Goal: Information Seeking & Learning: Learn about a topic

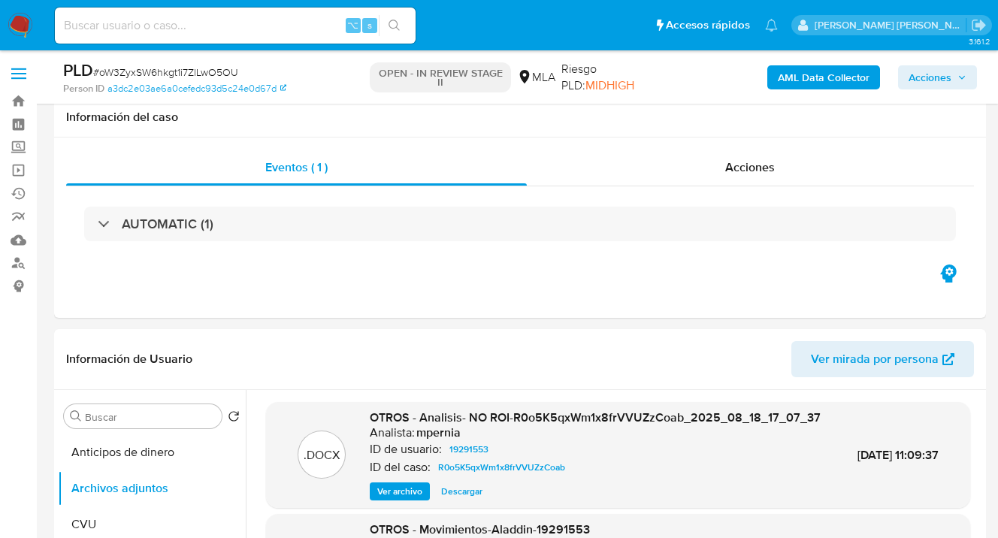
select select "10"
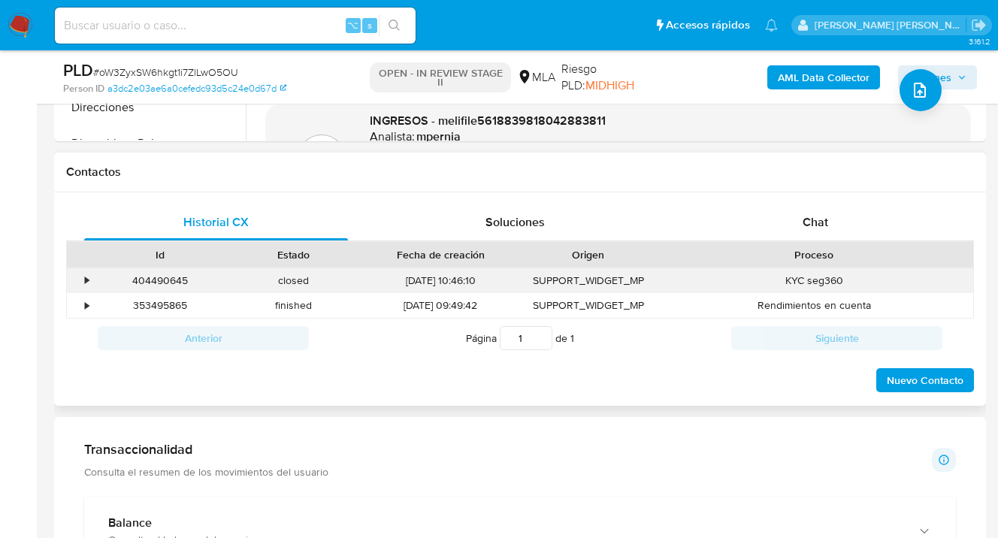
scroll to position [634, 0]
drag, startPoint x: 832, startPoint y: 220, endPoint x: 824, endPoint y: 218, distance: 7.8
click at [832, 220] on div "Chat" at bounding box center [815, 222] width 264 height 36
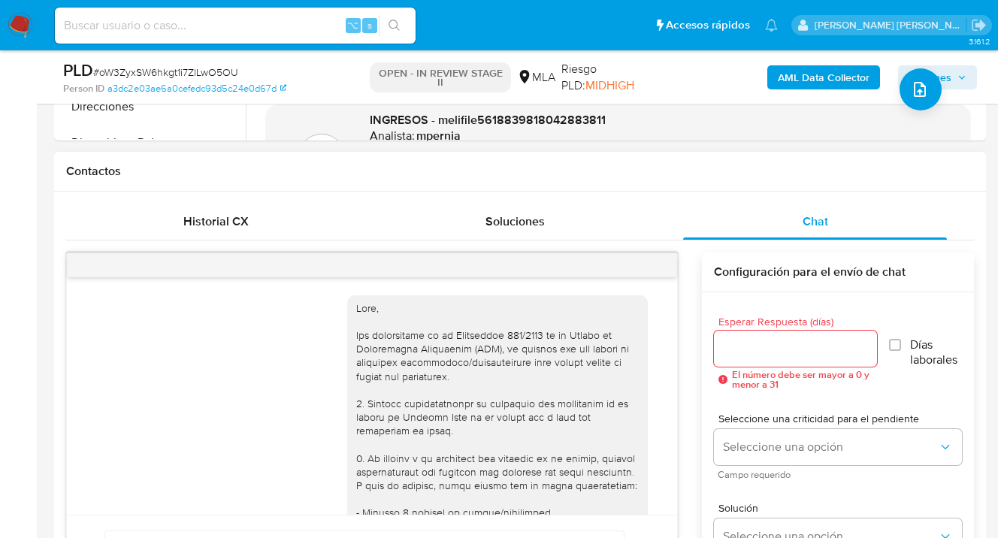
scroll to position [1201, 0]
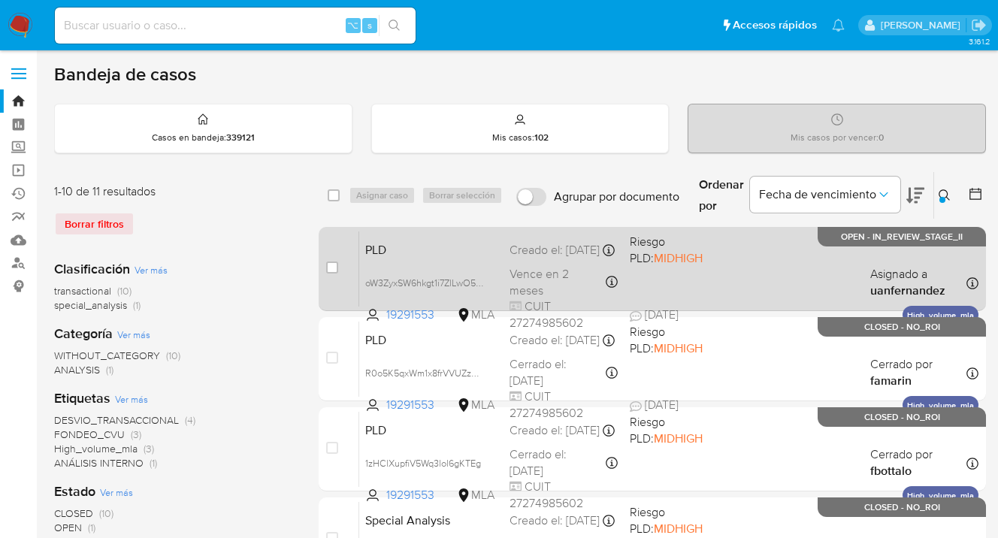
click at [754, 252] on div "PLD oW3ZyxSW6hkgt1i7ZlLwO5OU 19291553 MLA Riesgo PLD: MIDHIGH Creado el: 12/09/…" at bounding box center [668, 269] width 619 height 76
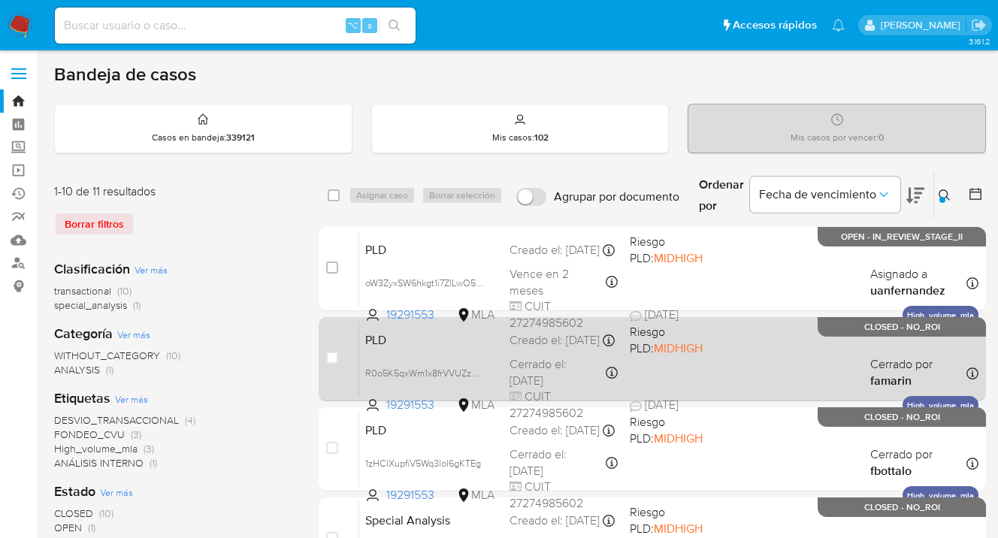
click at [730, 354] on span "Riesgo PLD: MIDHIGH" at bounding box center [684, 338] width 108 height 35
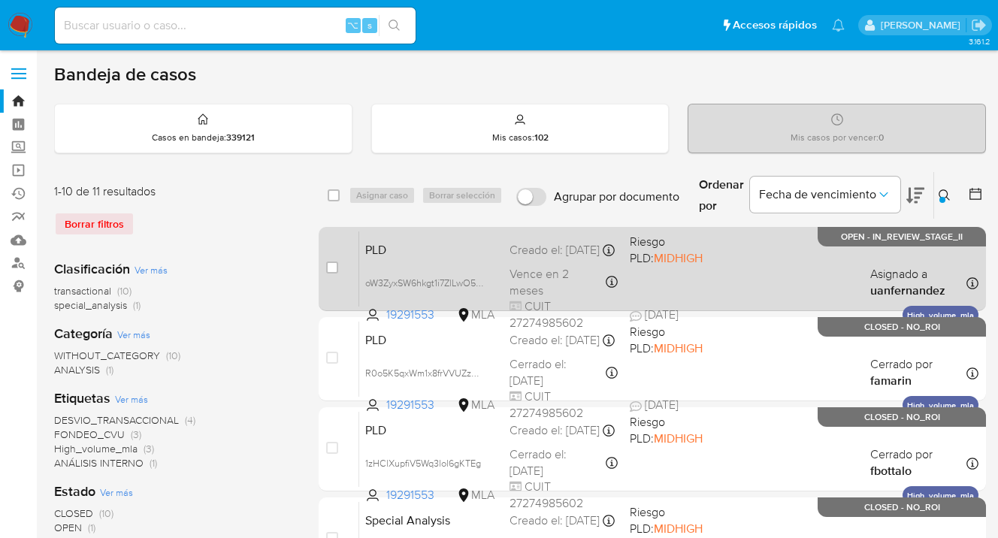
click at [773, 272] on div "PLD oW3ZyxSW6hkgt1i7ZlLwO5OU 19291553 MLA Riesgo PLD: MIDHIGH Creado el: 12/09/…" at bounding box center [668, 269] width 619 height 76
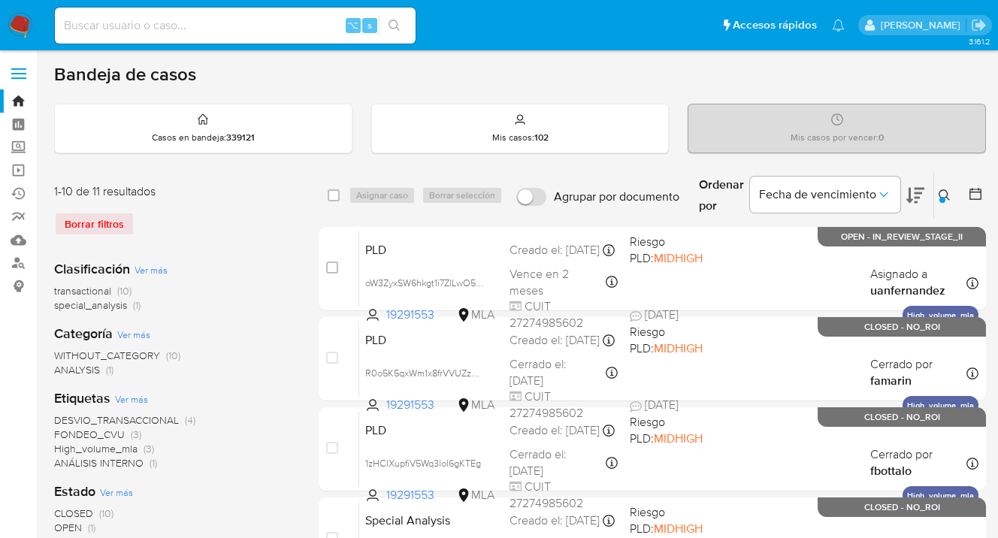
drag, startPoint x: 945, startPoint y: 195, endPoint x: 842, endPoint y: 249, distance: 116.3
click at [945, 196] on icon at bounding box center [945, 195] width 12 height 12
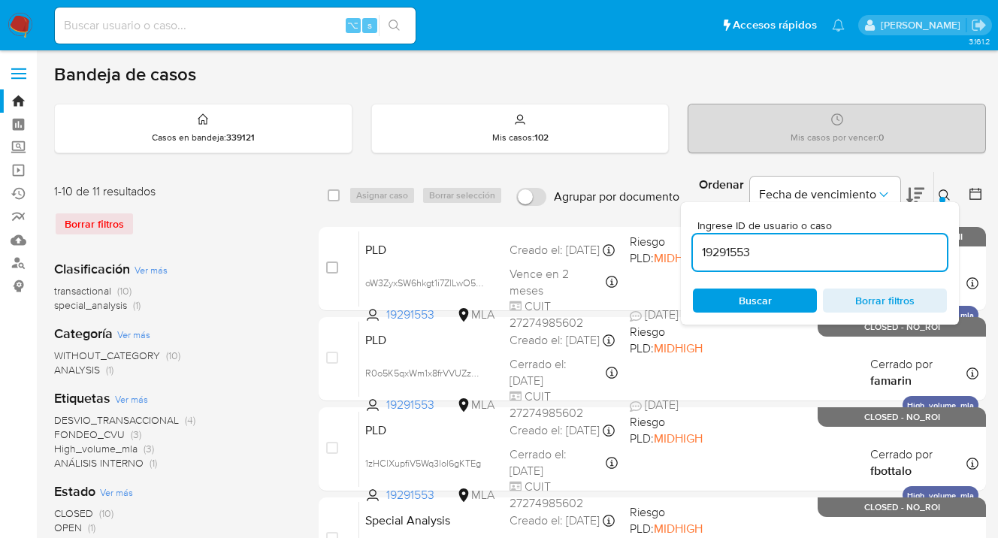
drag, startPoint x: 833, startPoint y: 249, endPoint x: 700, endPoint y: 243, distance: 133.9
click at [700, 243] on input "19291553" at bounding box center [820, 253] width 254 height 20
type input "401907480"
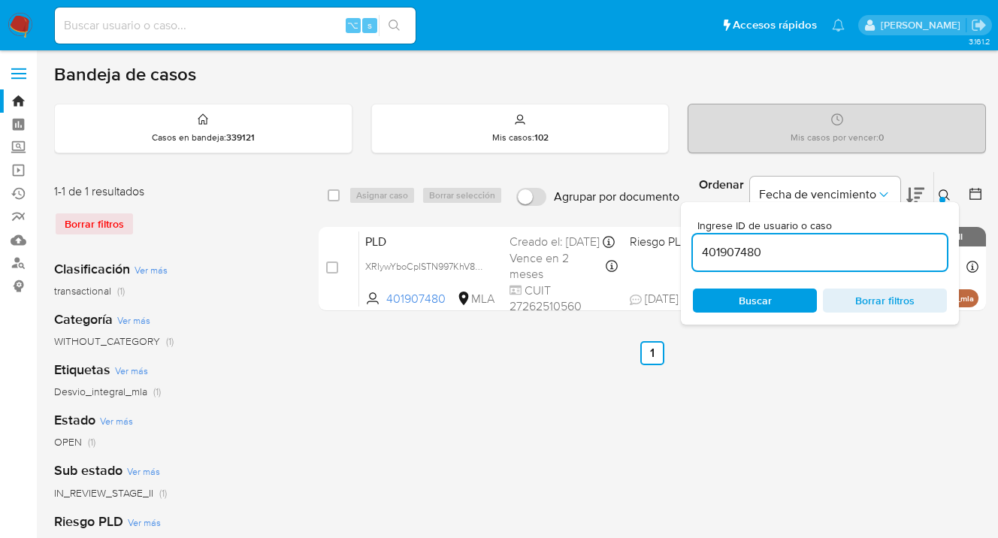
click at [943, 194] on icon at bounding box center [945, 195] width 12 height 12
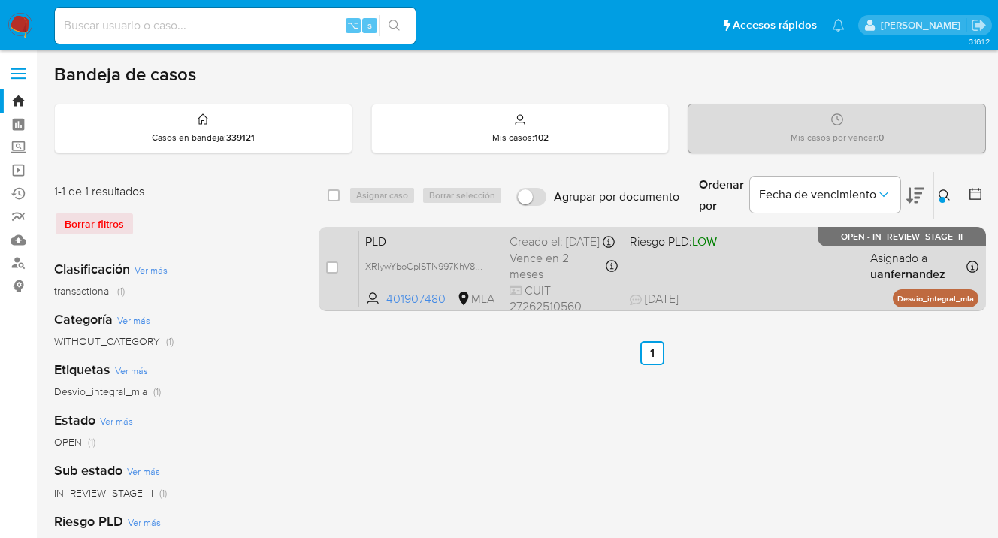
click at [847, 271] on div "PLD XRIywYboCpISTN997KhV8Lu7 401907480 MLA Riesgo PLD: LOW Creado el: 12/09/202…" at bounding box center [668, 269] width 619 height 76
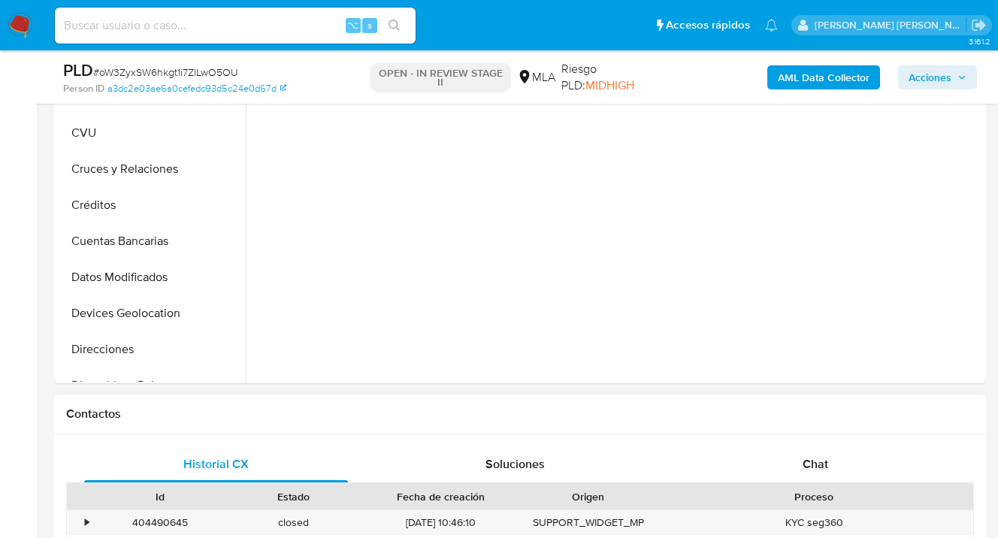
select select "10"
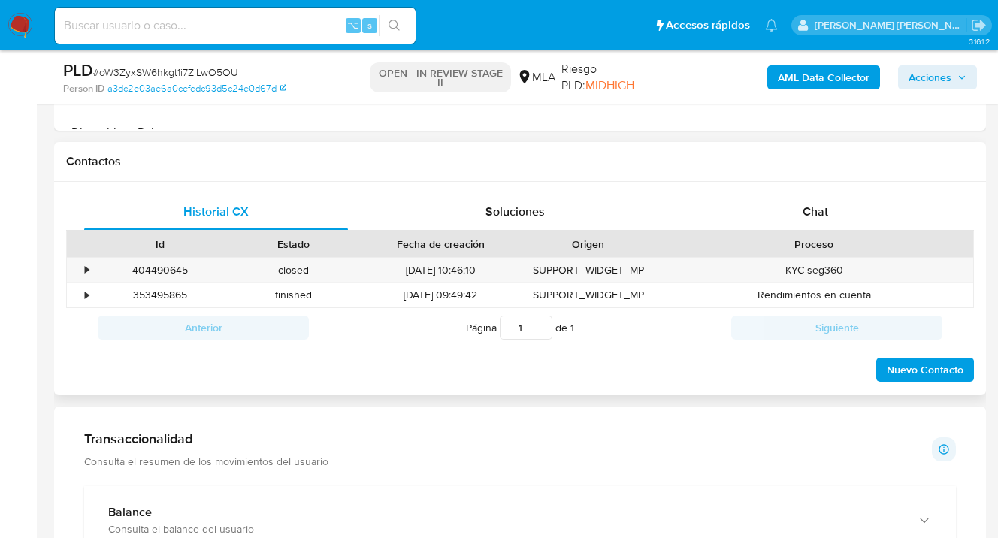
scroll to position [650, 0]
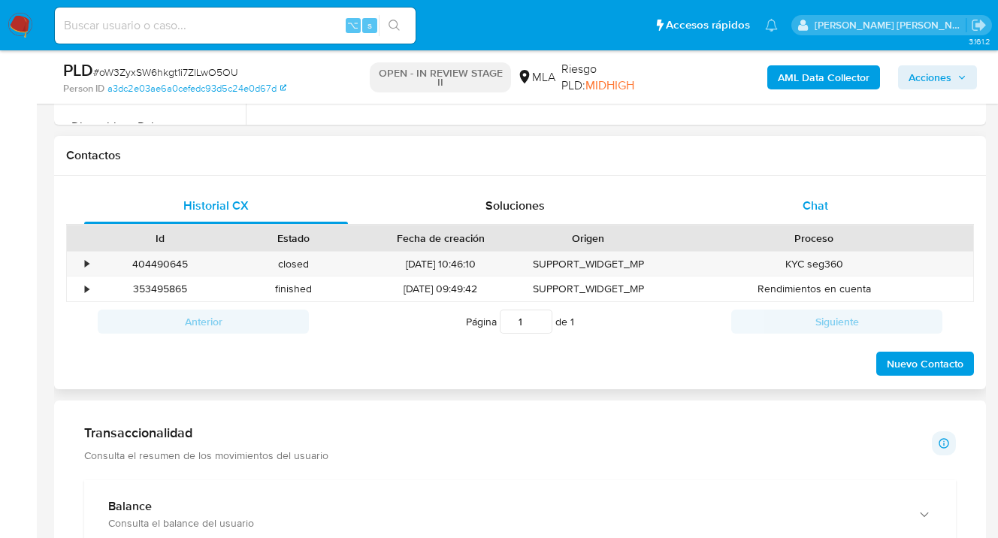
click at [822, 189] on div "Chat" at bounding box center [815, 206] width 264 height 36
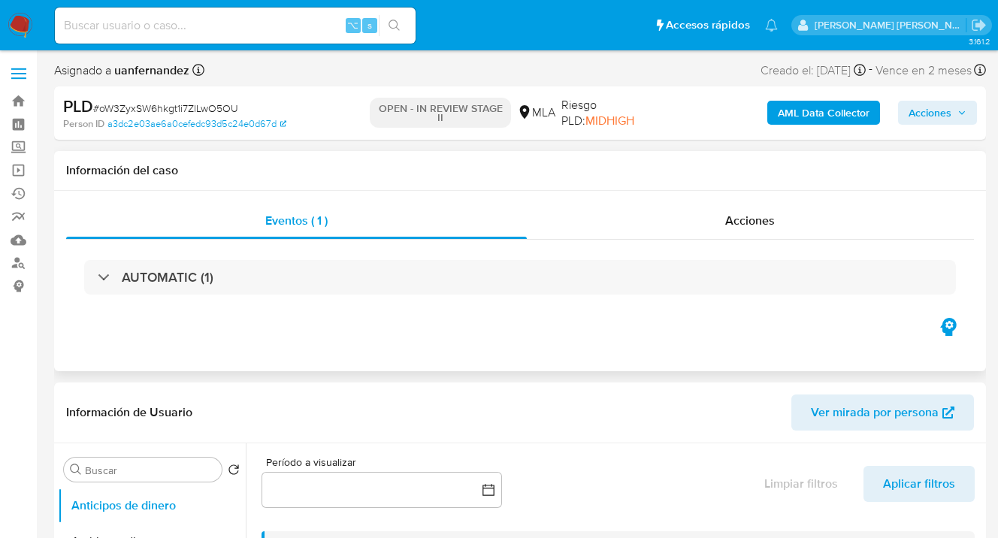
scroll to position [298, 0]
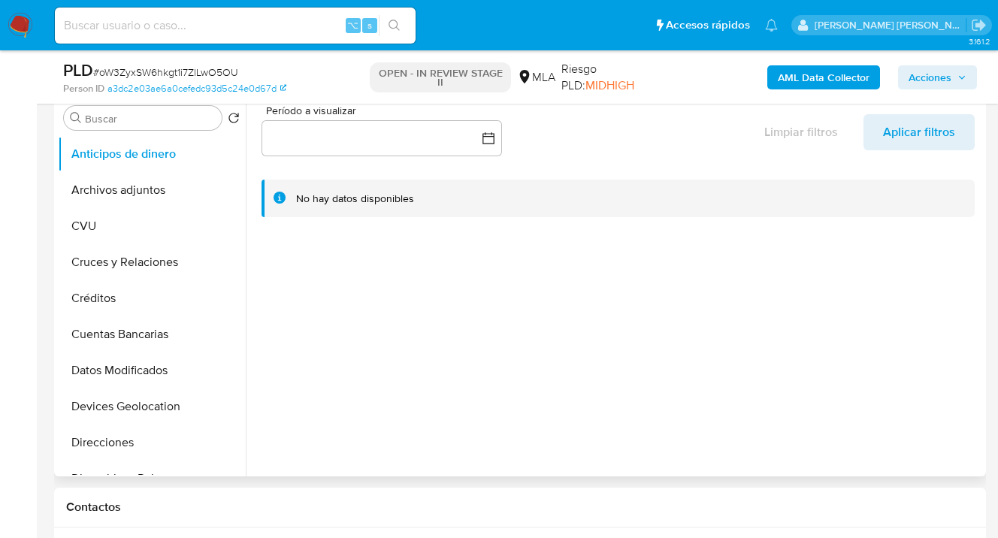
drag, startPoint x: 159, startPoint y: 195, endPoint x: 389, endPoint y: 225, distance: 232.7
click at [159, 195] on button "Archivos adjuntos" at bounding box center [152, 190] width 188 height 36
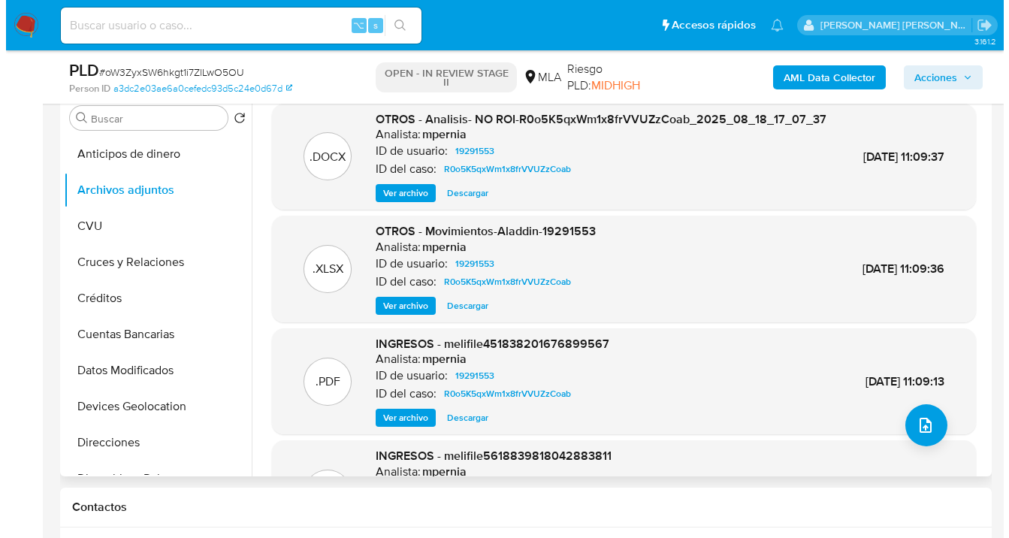
scroll to position [126, 0]
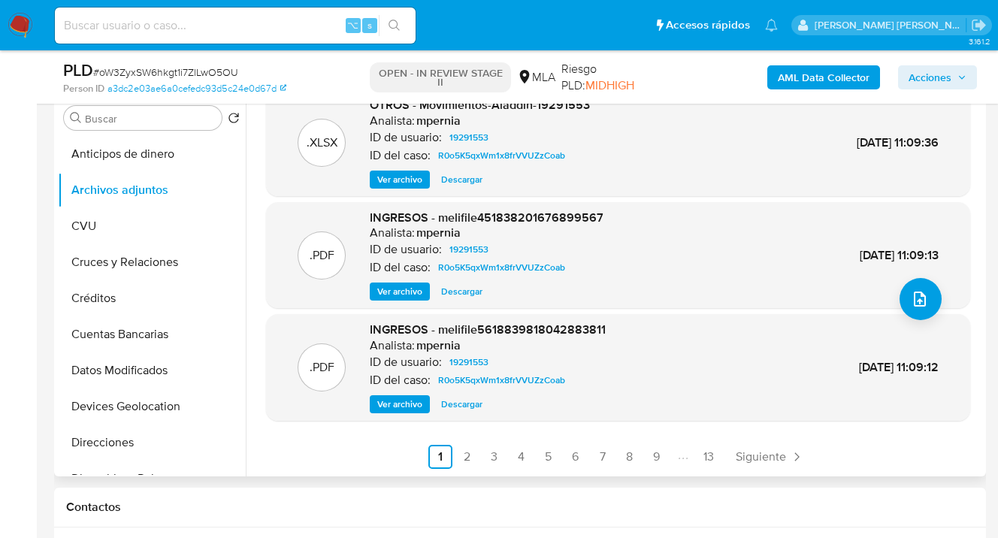
click at [412, 299] on span "Ver archivo" at bounding box center [399, 291] width 45 height 15
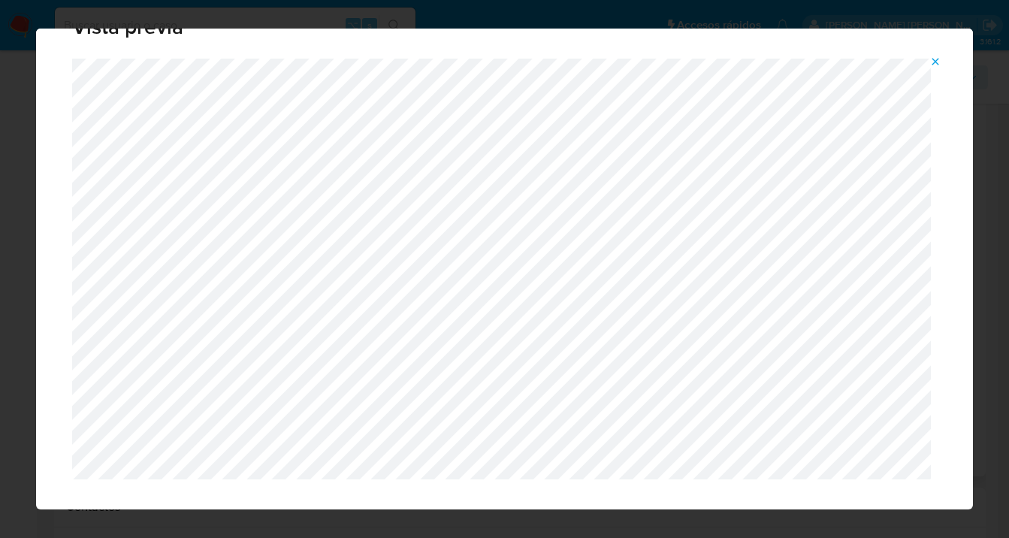
scroll to position [0, 0]
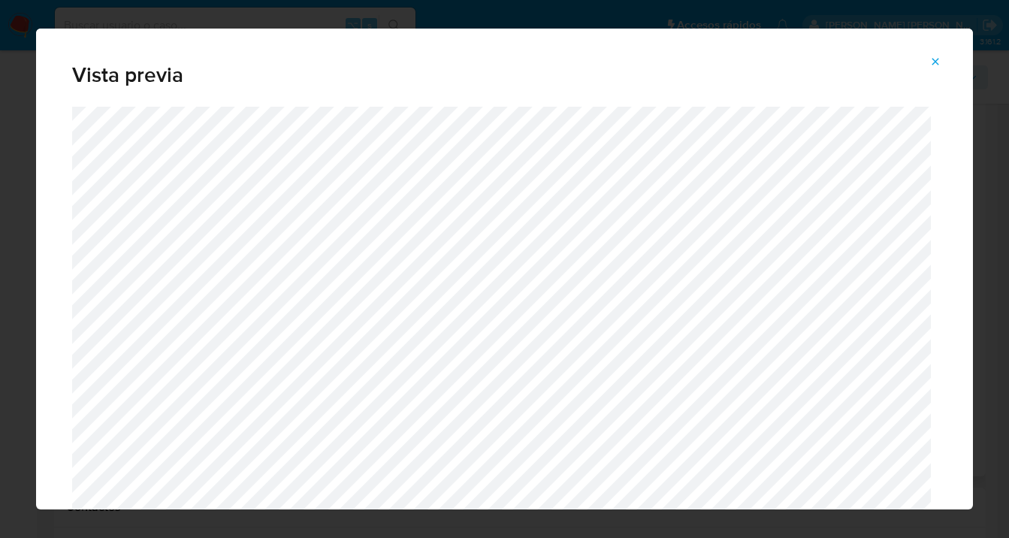
click at [933, 59] on icon "Attachment preview" at bounding box center [936, 61] width 7 height 7
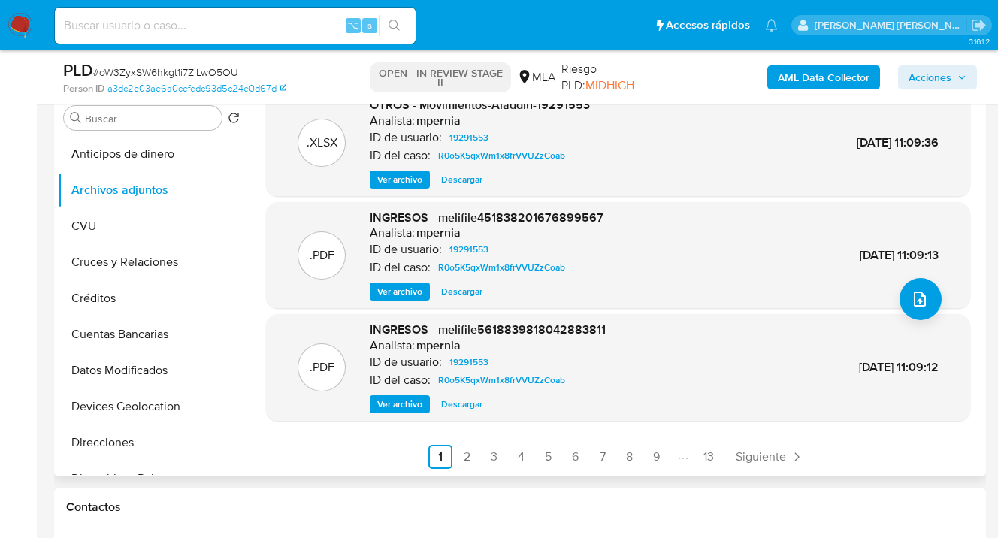
click at [406, 412] on span "Ver archivo" at bounding box center [399, 404] width 45 height 15
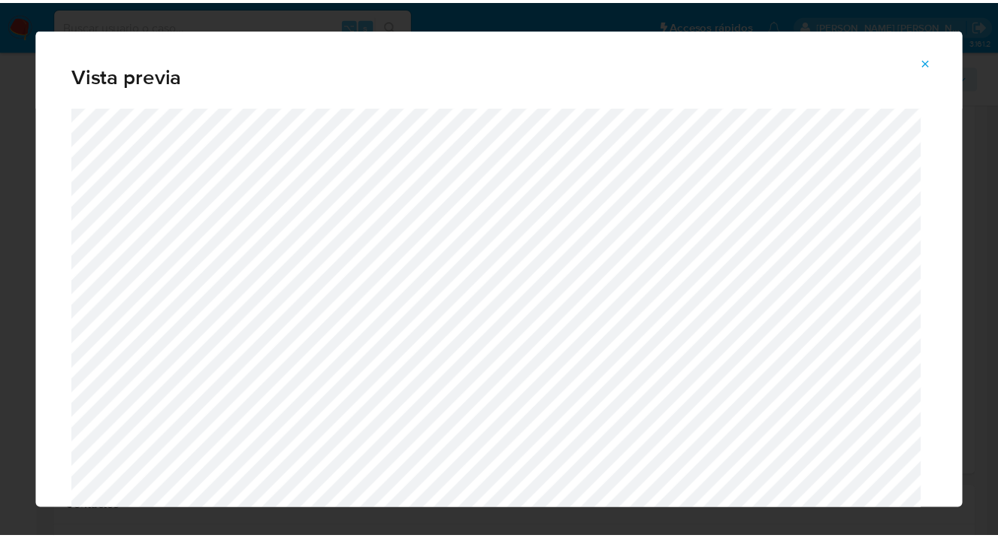
scroll to position [48, 0]
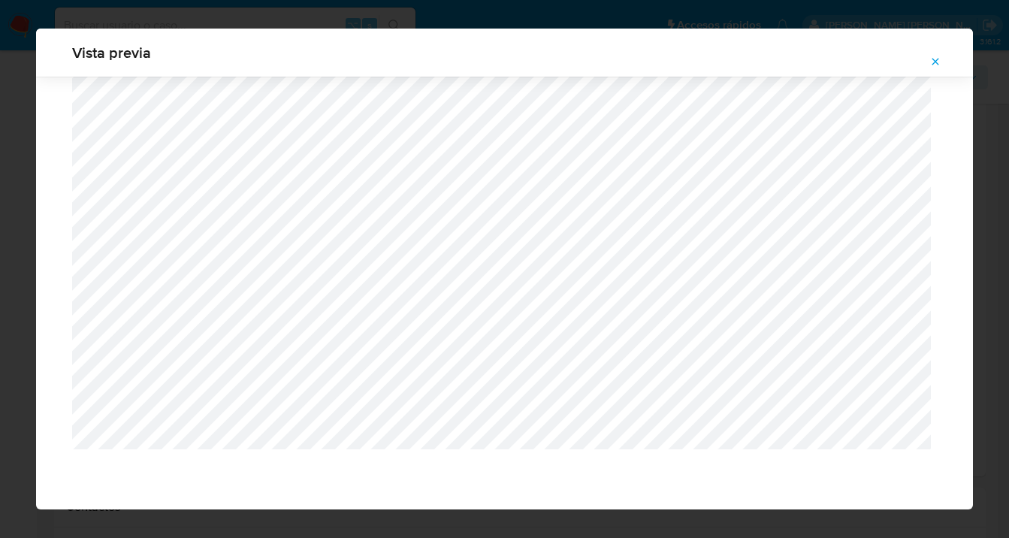
drag, startPoint x: 938, startPoint y: 58, endPoint x: 896, endPoint y: 86, distance: 50.2
click at [938, 58] on icon "Attachment preview" at bounding box center [936, 62] width 12 height 12
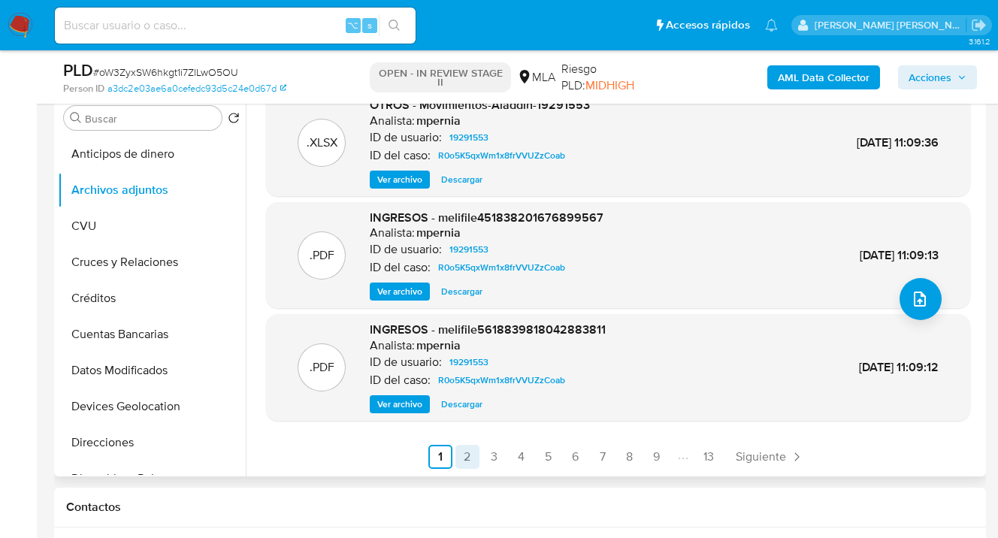
click at [462, 467] on link "2" at bounding box center [467, 457] width 24 height 24
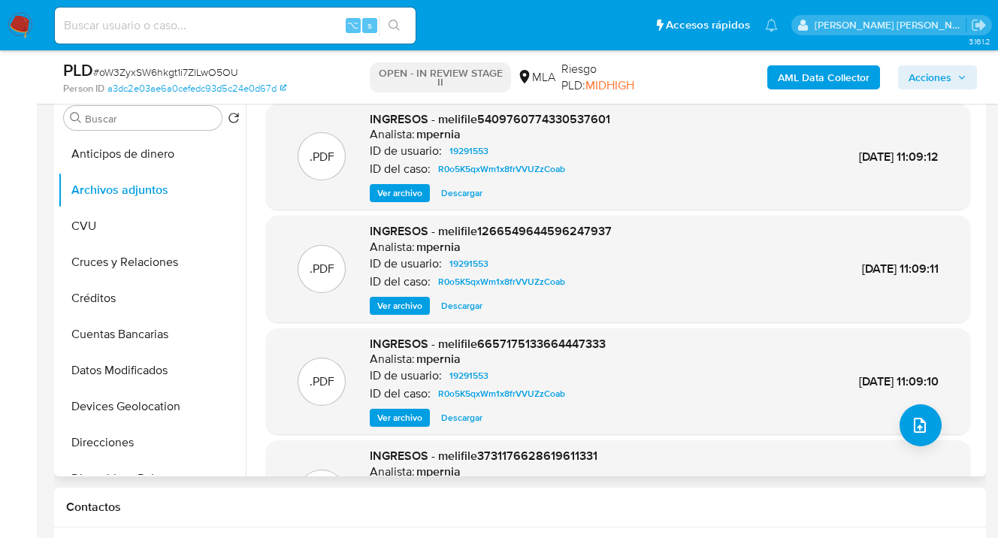
click at [411, 194] on span "Ver archivo" at bounding box center [399, 193] width 45 height 15
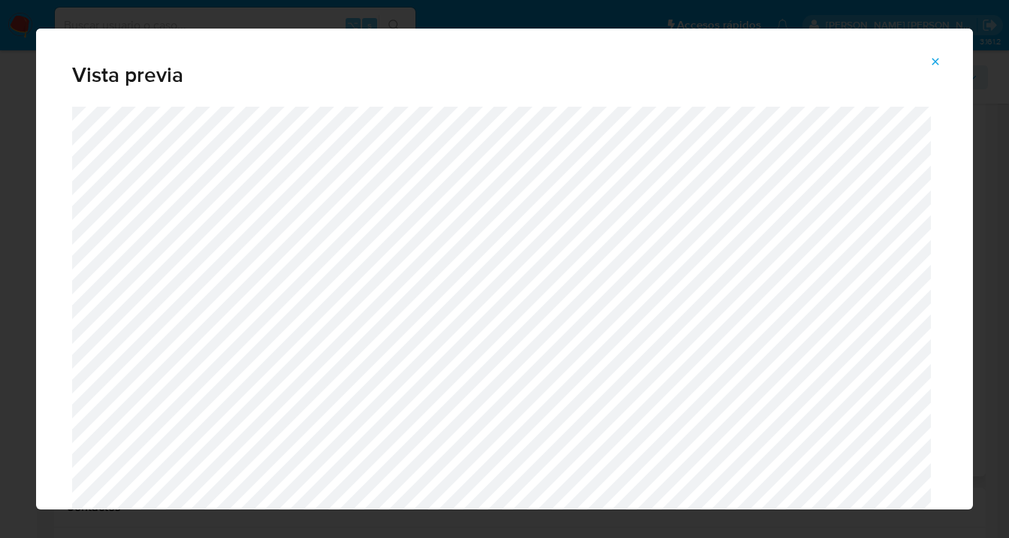
click at [941, 59] on icon "Attachment preview" at bounding box center [936, 62] width 12 height 12
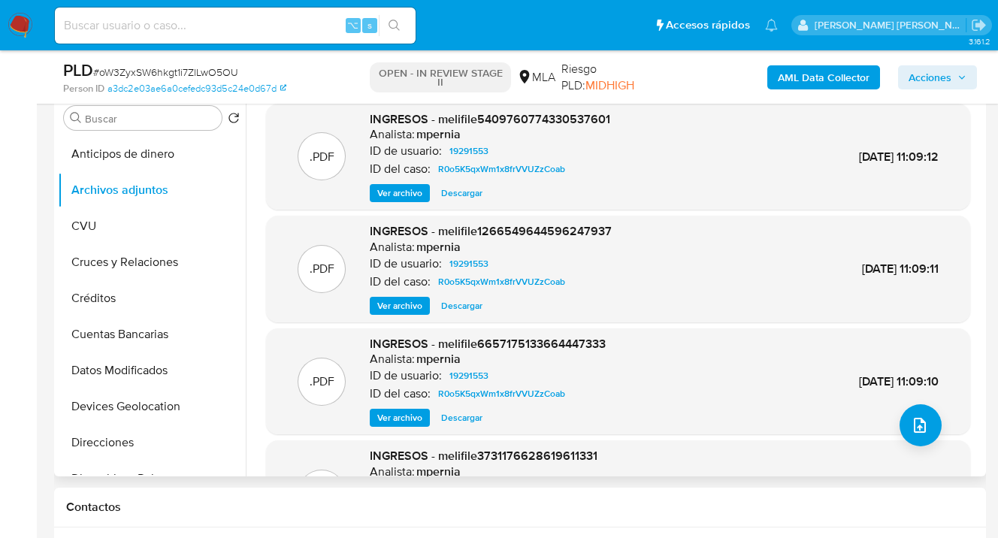
click at [403, 307] on span "Ver archivo" at bounding box center [399, 305] width 45 height 15
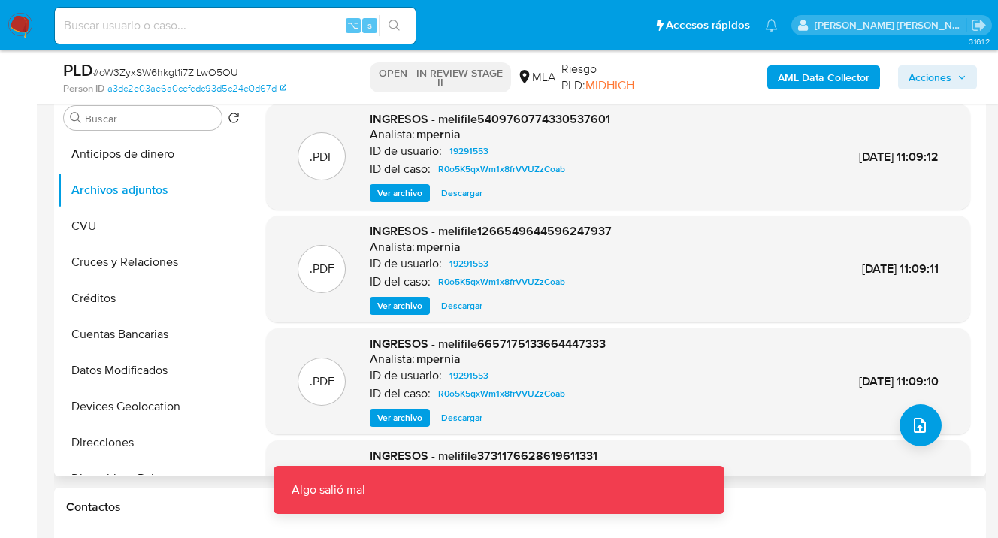
click at [406, 304] on span "Ver archivo" at bounding box center [399, 305] width 45 height 15
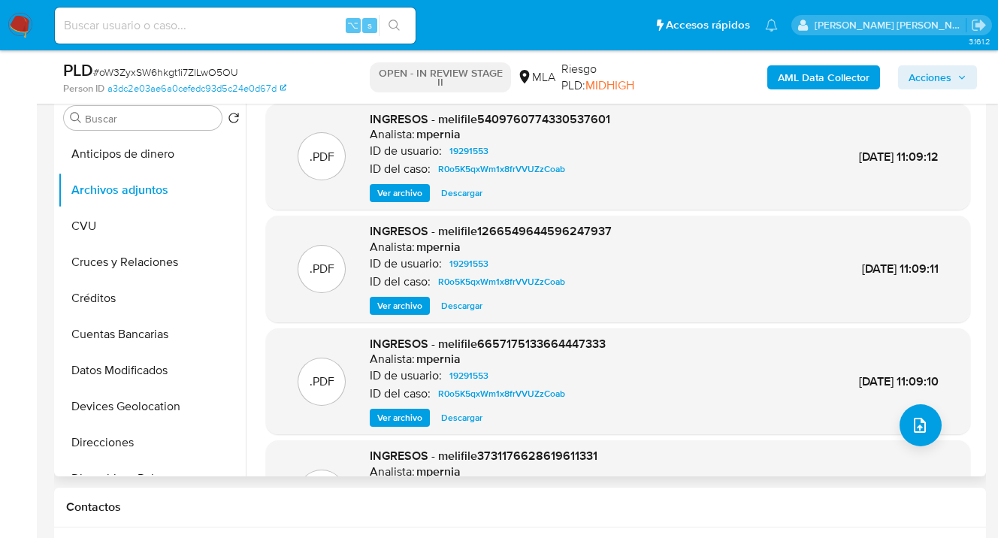
click at [404, 416] on span "Ver archivo" at bounding box center [399, 417] width 45 height 15
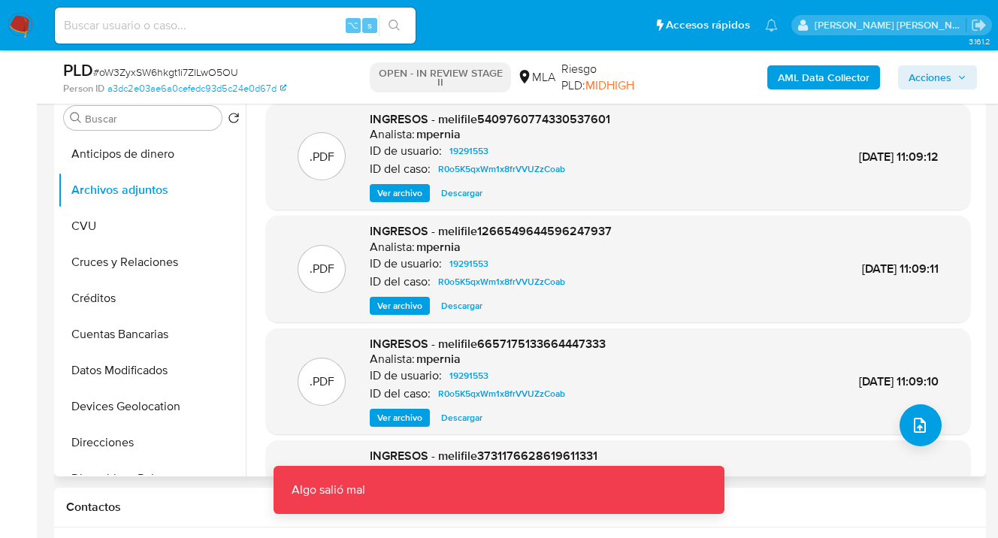
click at [407, 419] on span "Ver archivo" at bounding box center [399, 417] width 45 height 15
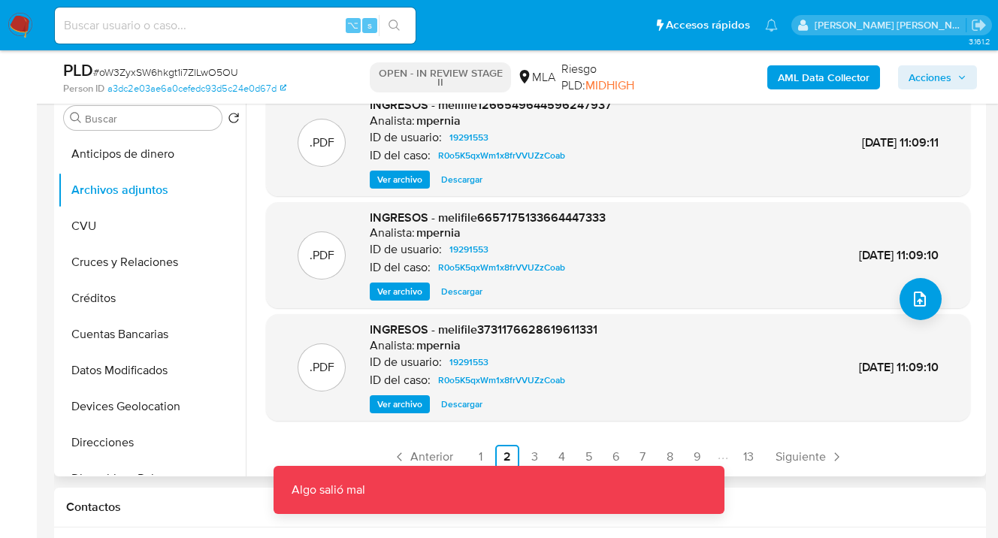
click at [406, 398] on span "Ver archivo" at bounding box center [399, 404] width 45 height 15
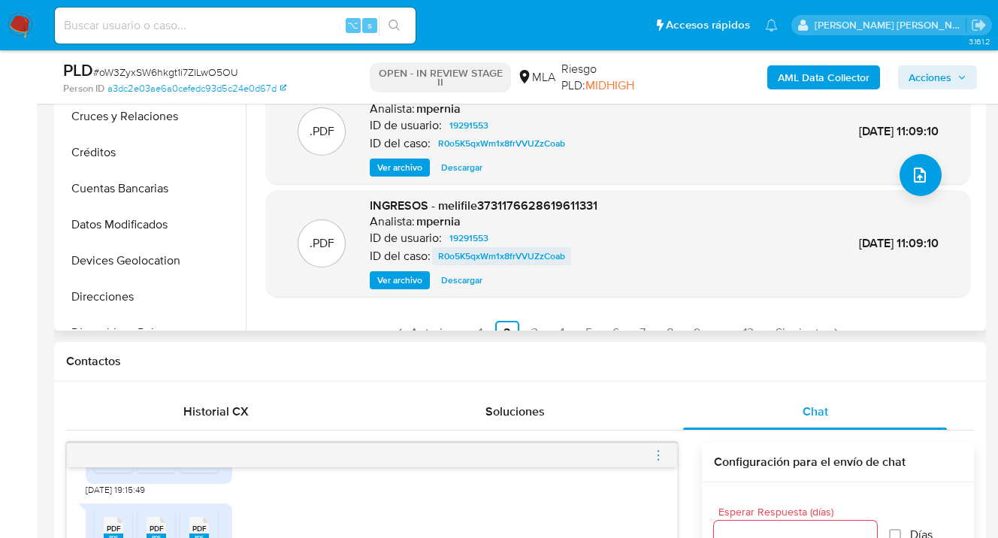
scroll to position [93, 0]
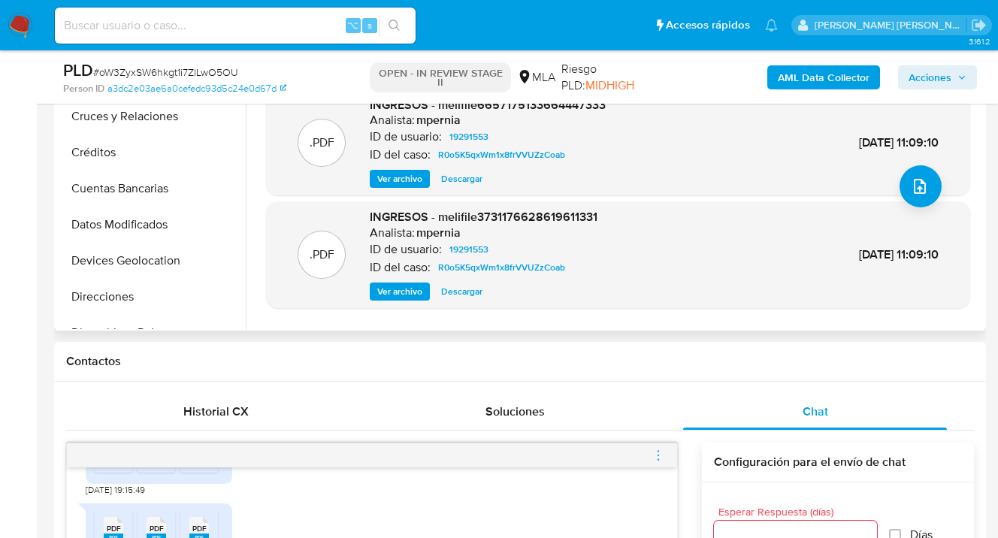
click at [404, 291] on span "Ver archivo" at bounding box center [399, 291] width 45 height 15
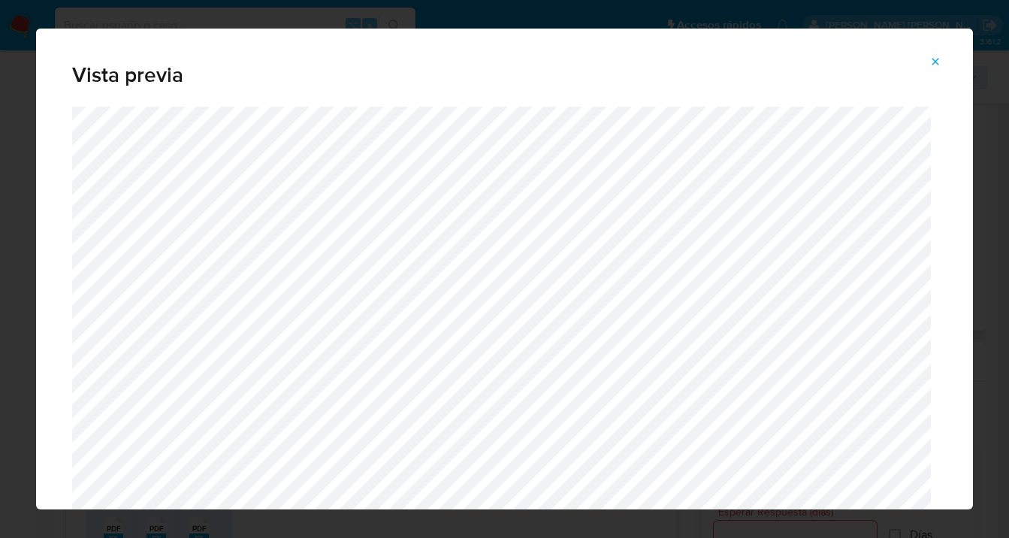
click at [934, 64] on icon "Attachment preview" at bounding box center [936, 62] width 12 height 12
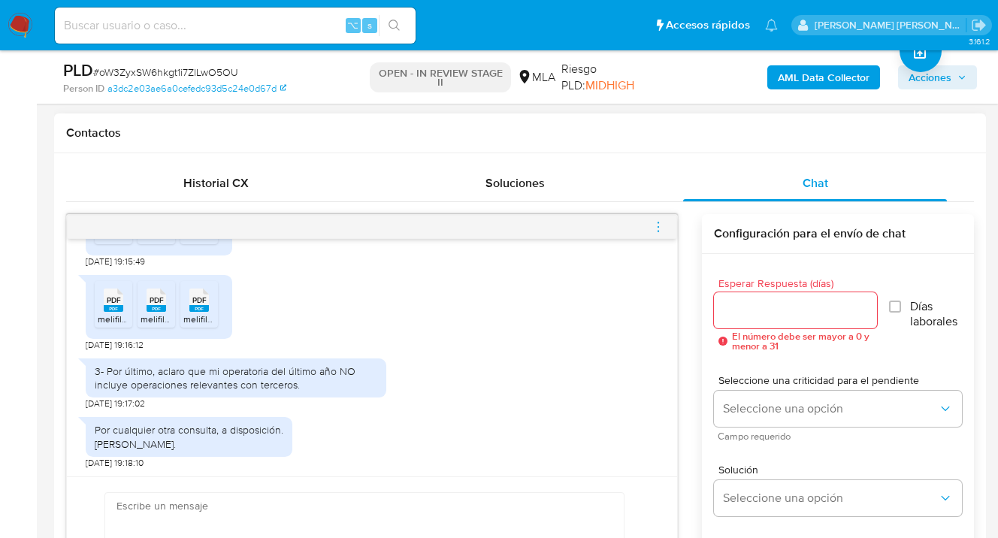
scroll to position [684, 0]
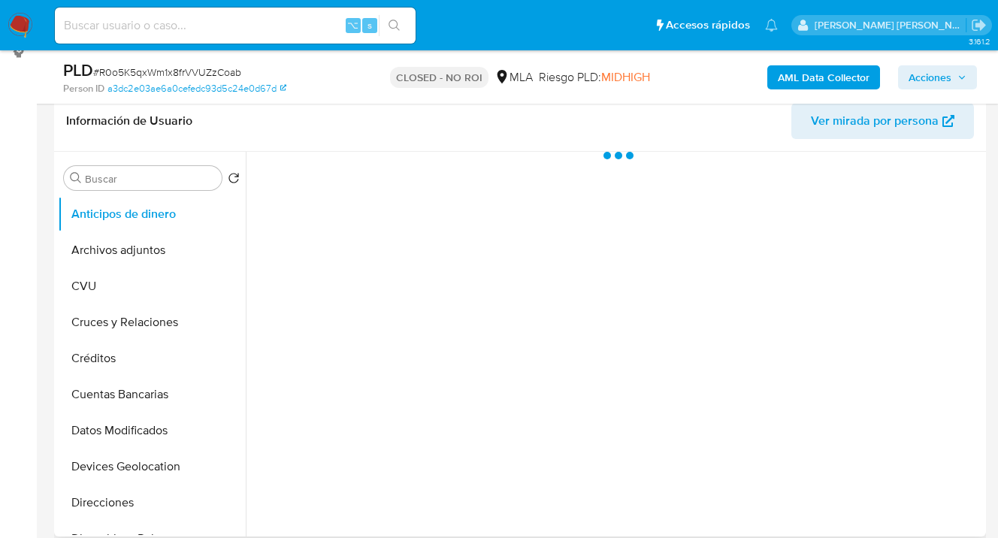
scroll to position [315, 0]
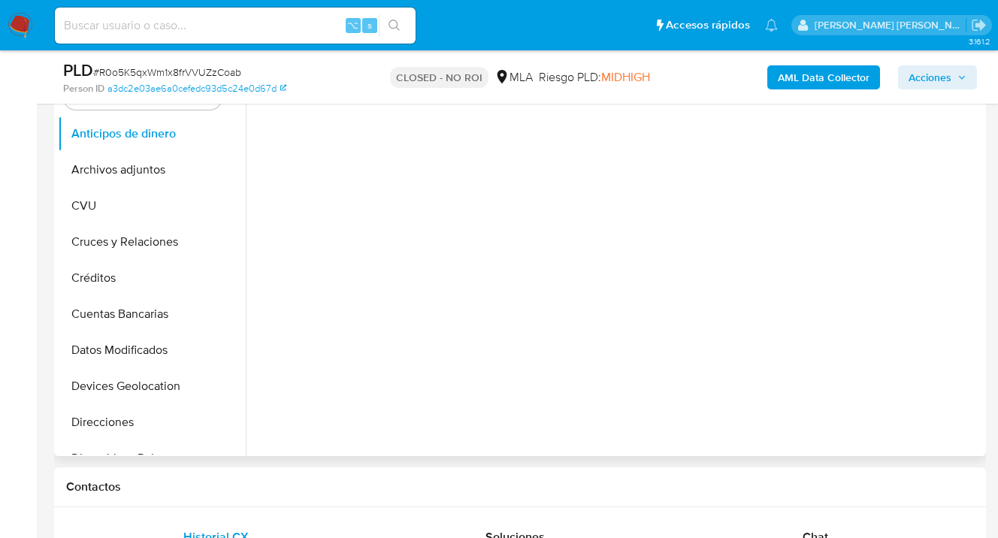
select select "10"
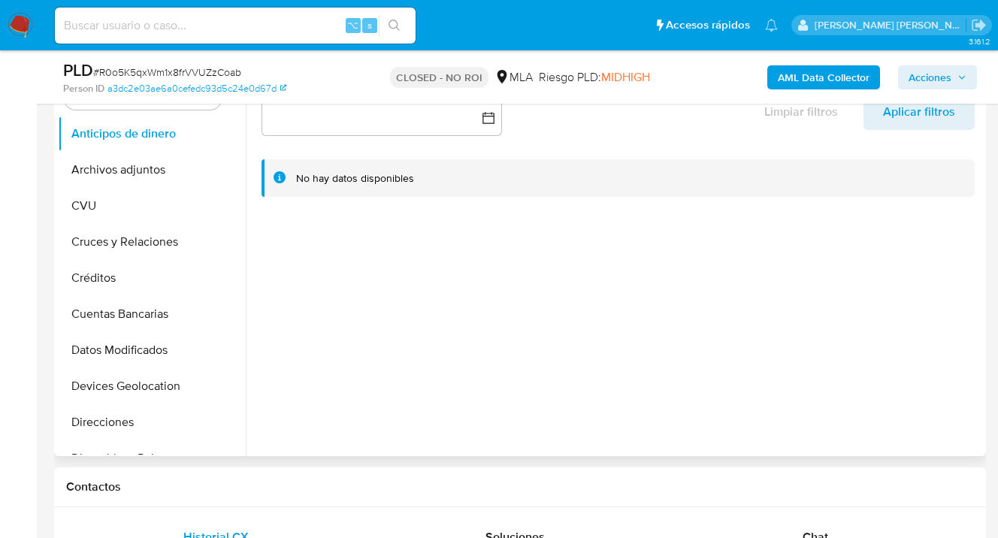
scroll to position [0, 0]
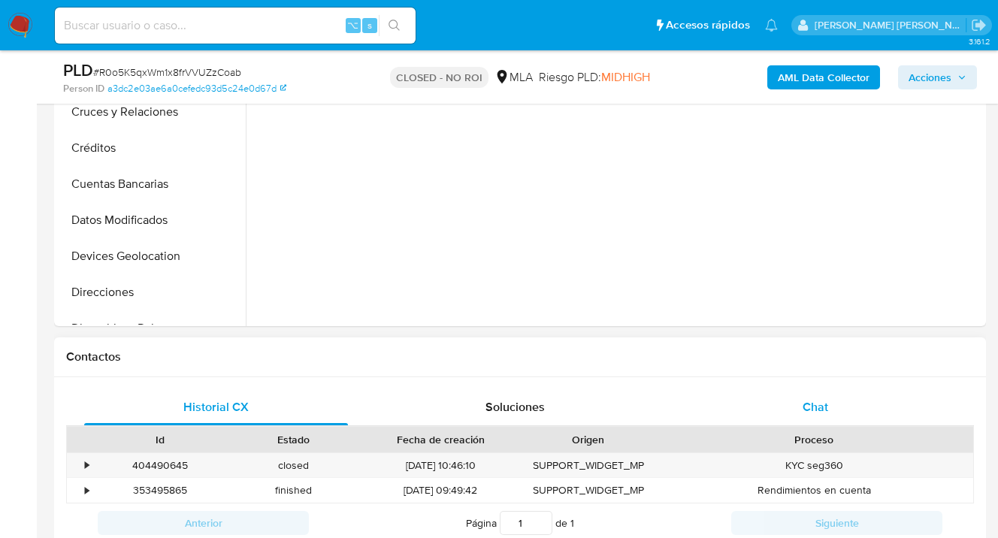
click at [827, 406] on span "Chat" at bounding box center [816, 406] width 26 height 17
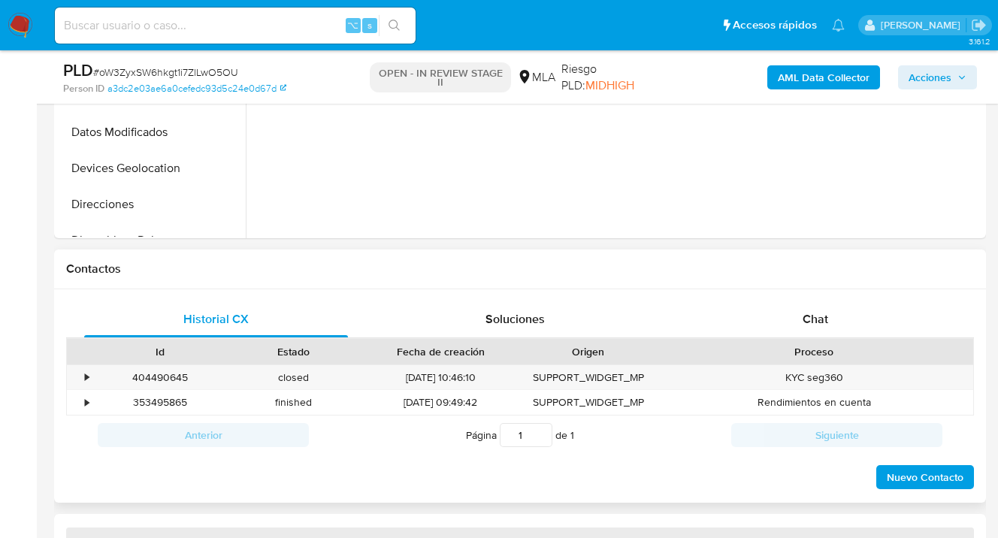
scroll to position [618, 0]
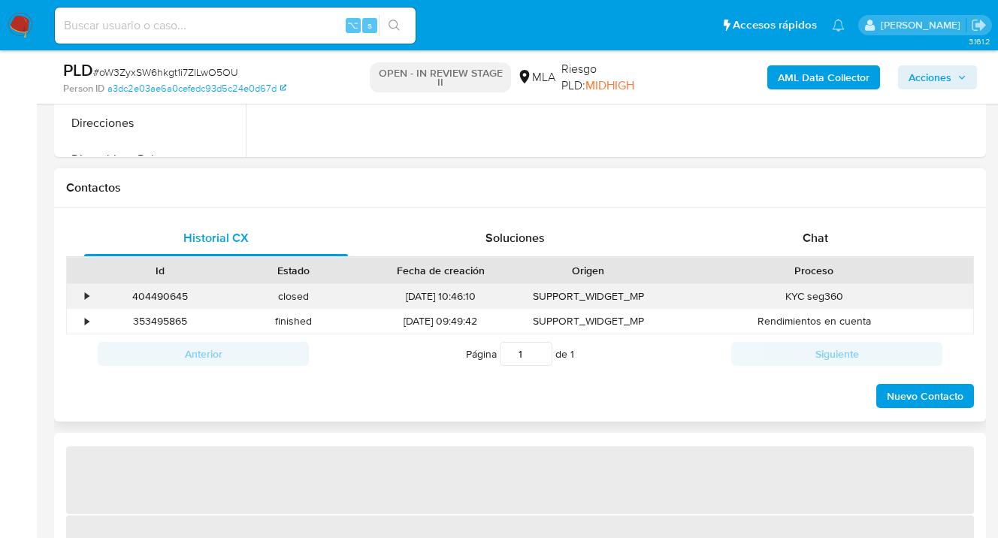
select select "10"
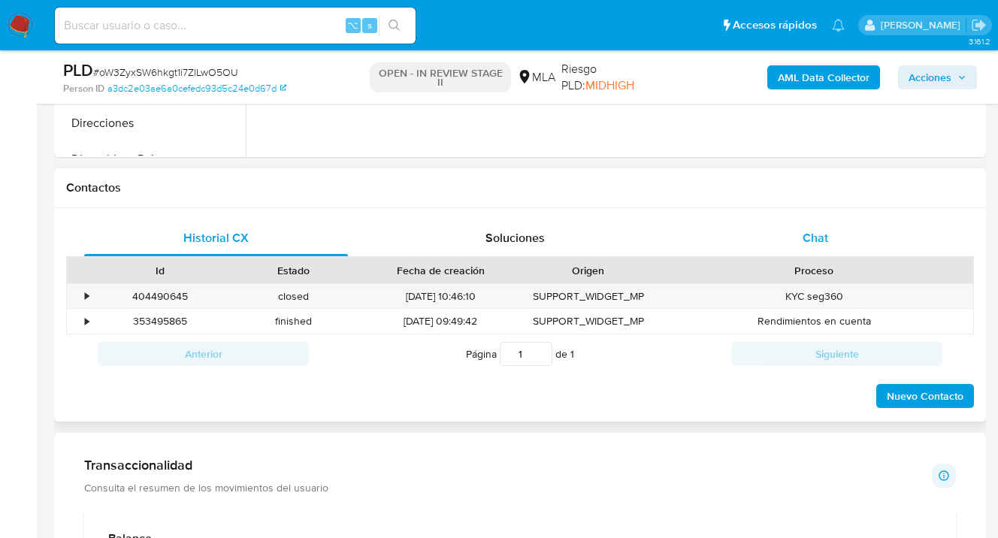
click at [815, 234] on span "Chat" at bounding box center [816, 237] width 26 height 17
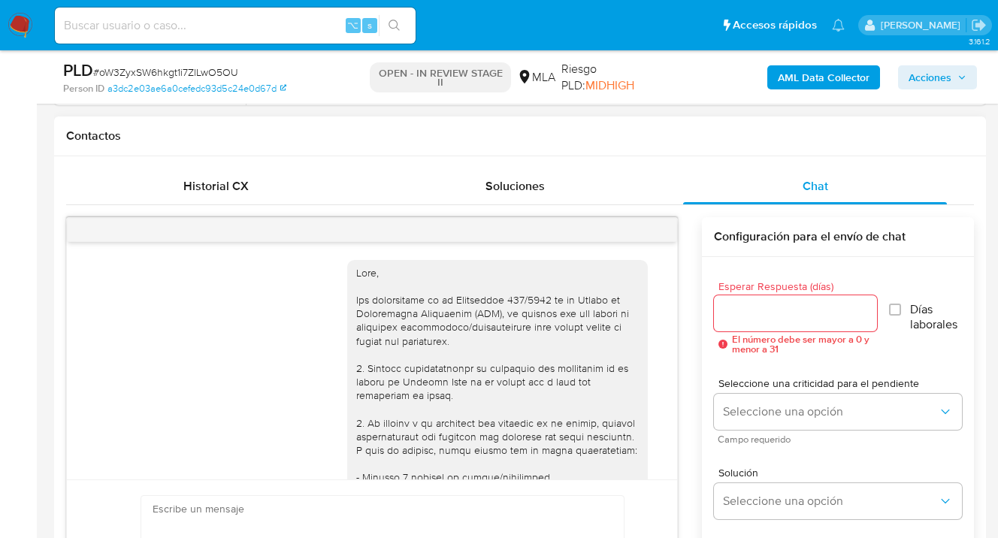
scroll to position [754, 0]
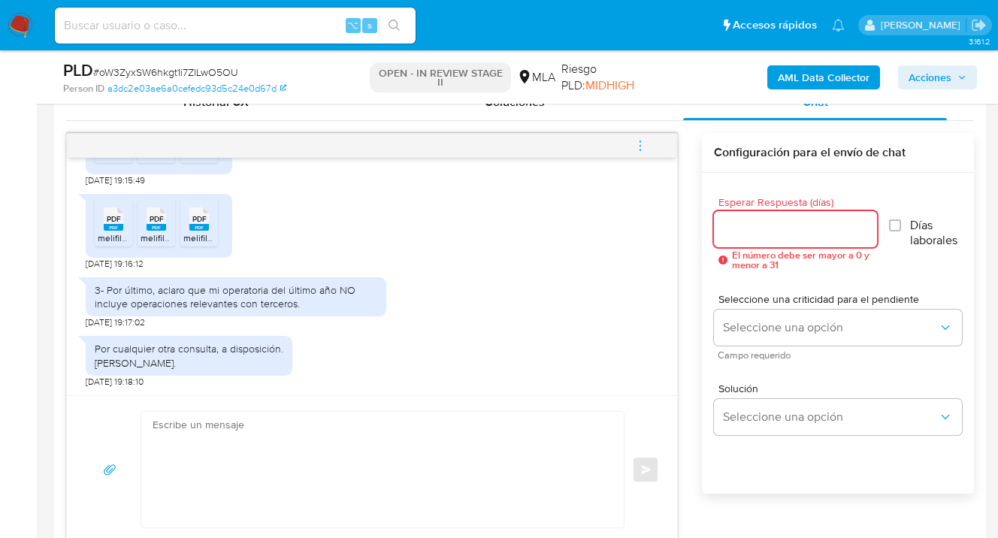
click at [730, 228] on input "Esperar Respuesta (días)" at bounding box center [795, 229] width 162 height 20
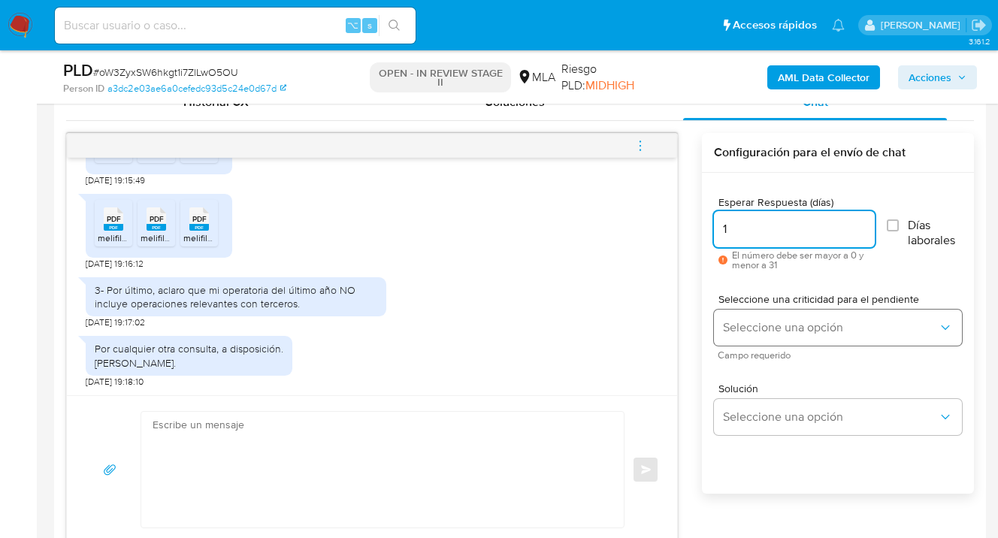
type input "1"
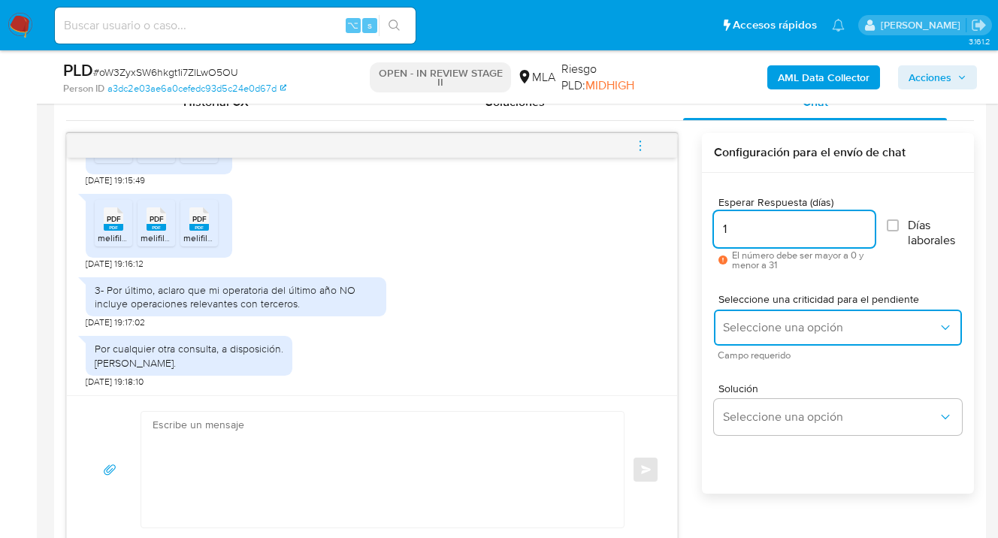
click at [749, 335] on button "Seleccione una opción" at bounding box center [838, 328] width 248 height 36
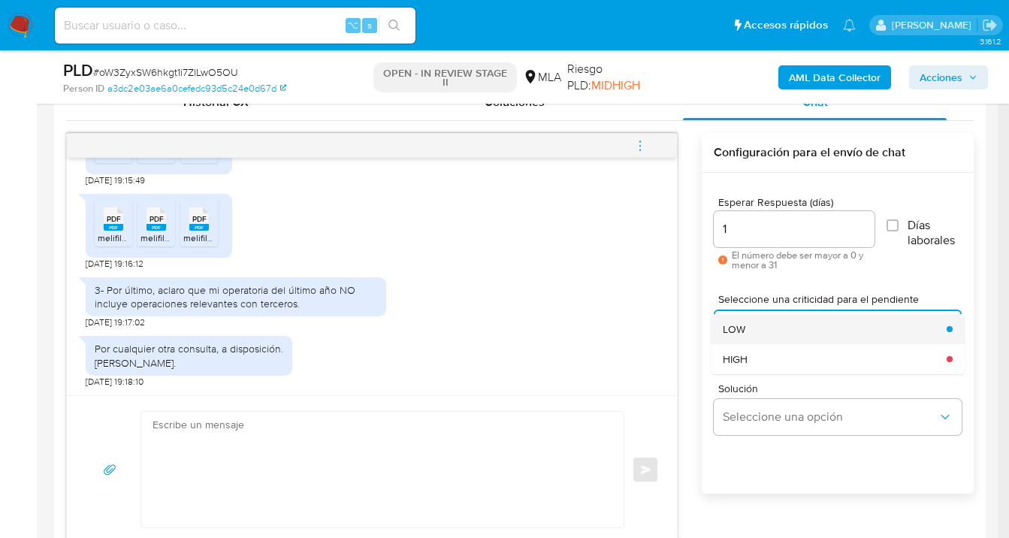
click at [745, 338] on div "LOW" at bounding box center [830, 329] width 215 height 30
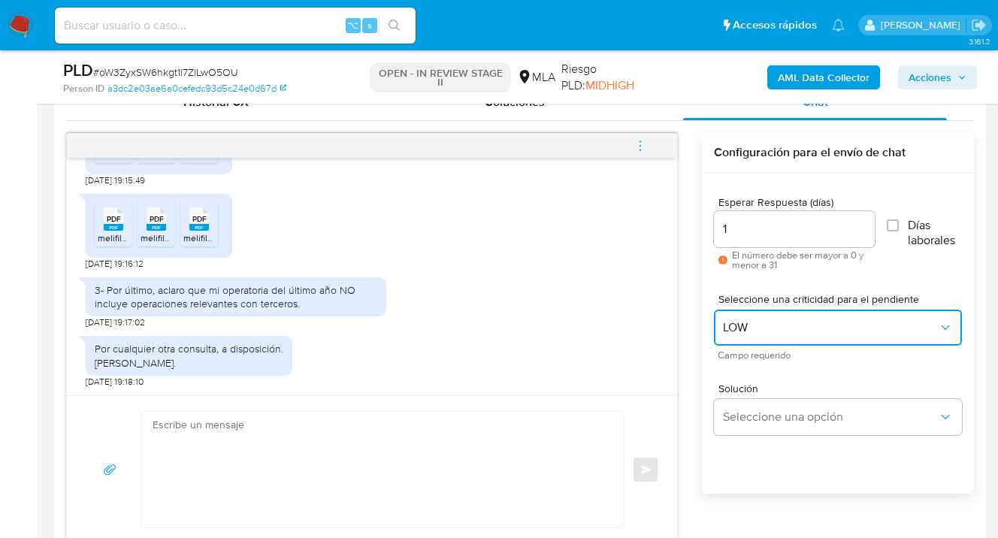
scroll to position [896, 0]
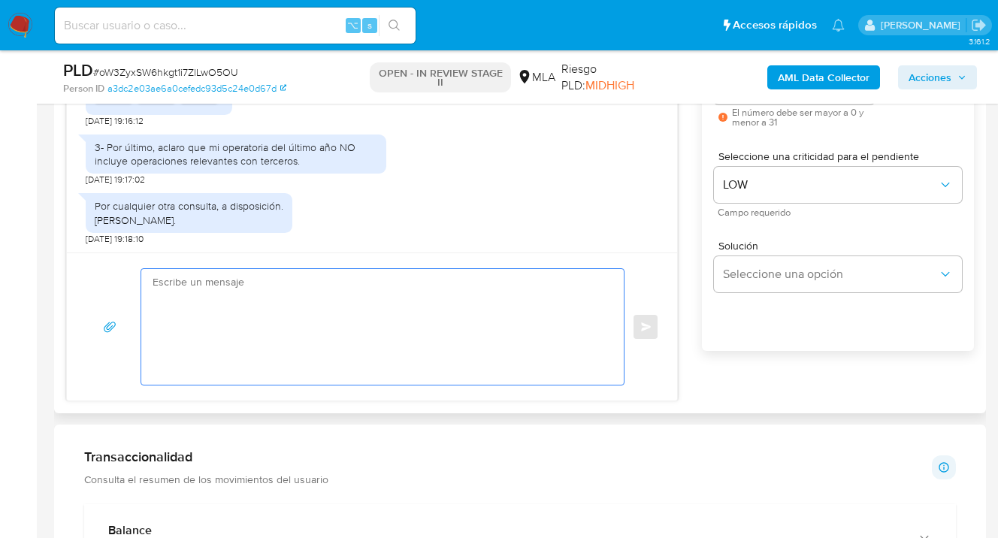
click at [500, 304] on textarea at bounding box center [379, 327] width 452 height 116
paste textarea "Hola, esperamos te encuentres muy bien. Confirmamos la recepción de la document…"
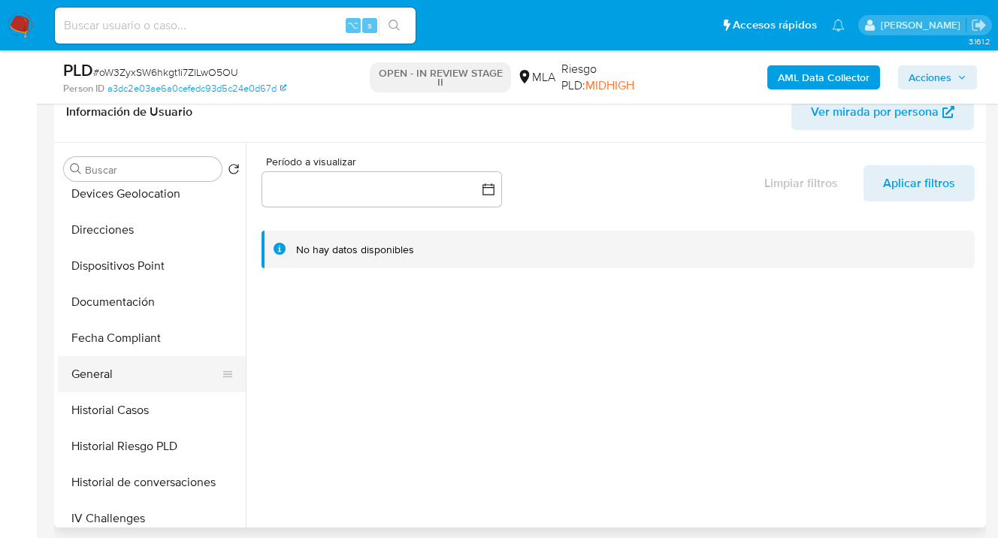
scroll to position [268, 0]
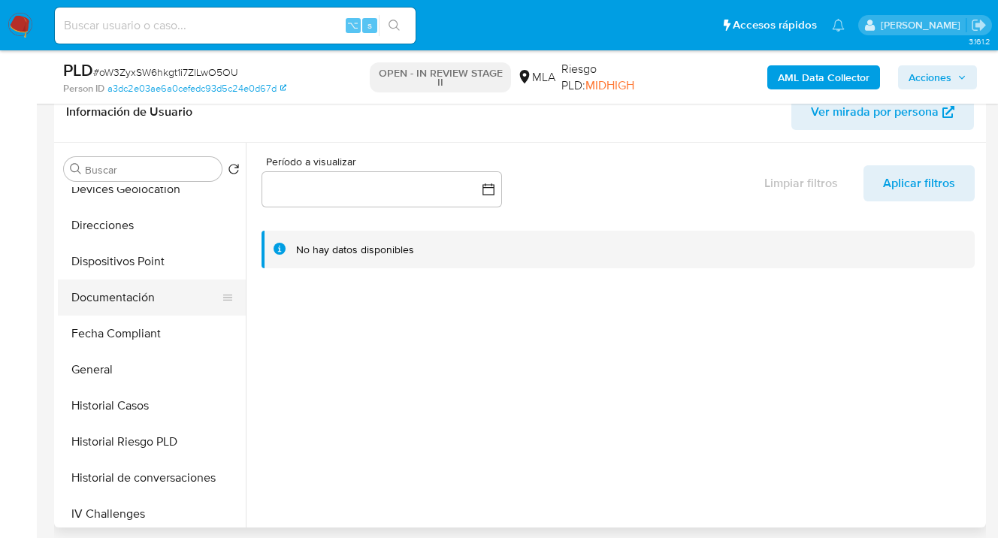
type textarea "Hola, esperamos te encuentres muy bien. Confirmamos la recepción de la document…"
click at [163, 305] on button "Documentación" at bounding box center [146, 298] width 176 height 36
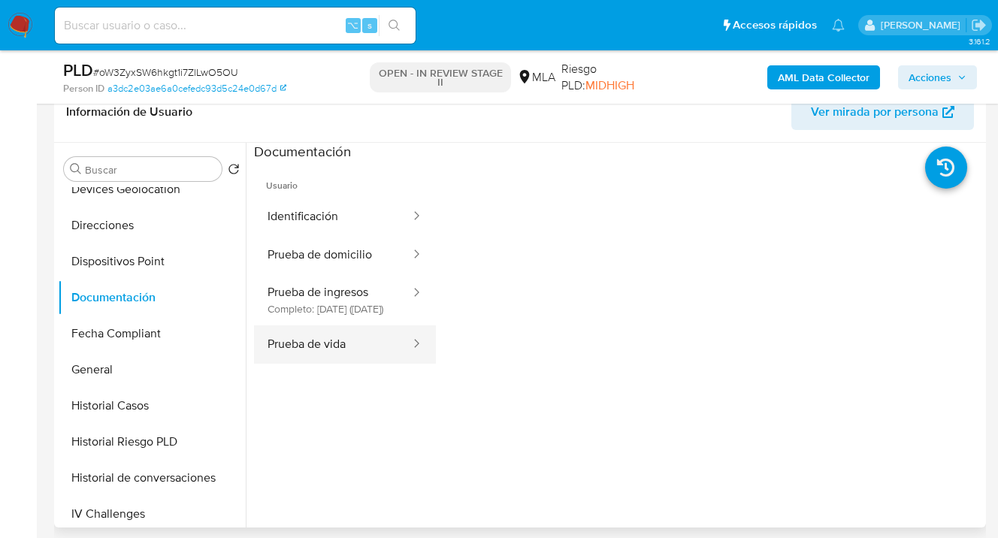
click at [357, 361] on button "Prueba de vida" at bounding box center [333, 344] width 158 height 38
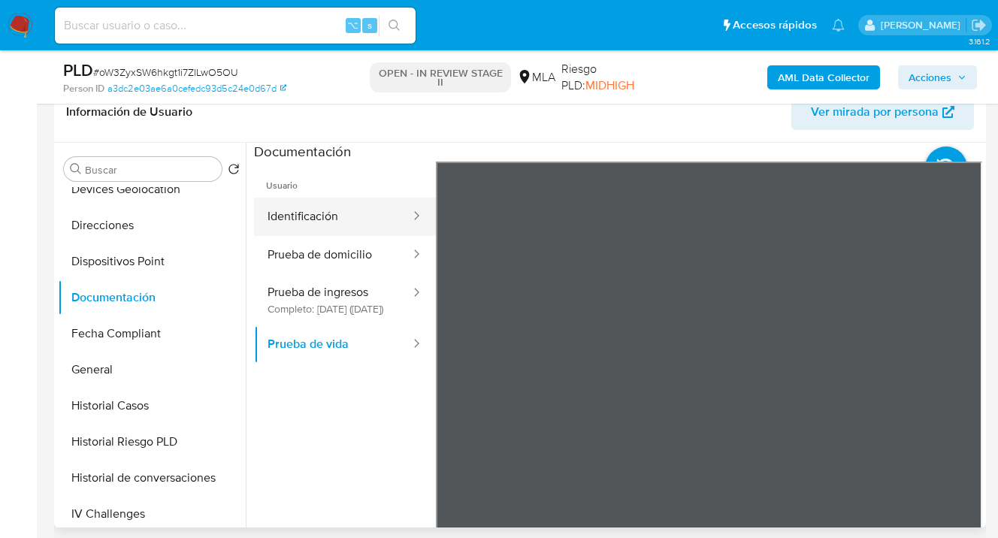
drag, startPoint x: 329, startPoint y: 213, endPoint x: 350, endPoint y: 219, distance: 21.9
click at [329, 214] on button "Identificación" at bounding box center [333, 217] width 158 height 38
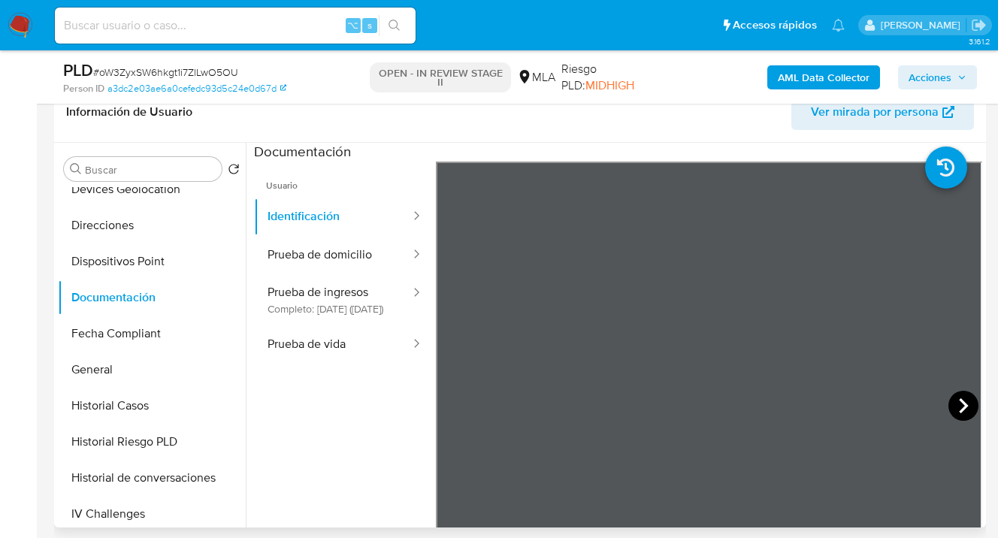
click at [951, 401] on icon at bounding box center [963, 406] width 30 height 30
click at [463, 398] on icon at bounding box center [455, 406] width 30 height 30
drag, startPoint x: 119, startPoint y: 233, endPoint x: 252, endPoint y: 249, distance: 133.9
click at [119, 233] on button "Direcciones" at bounding box center [152, 225] width 188 height 36
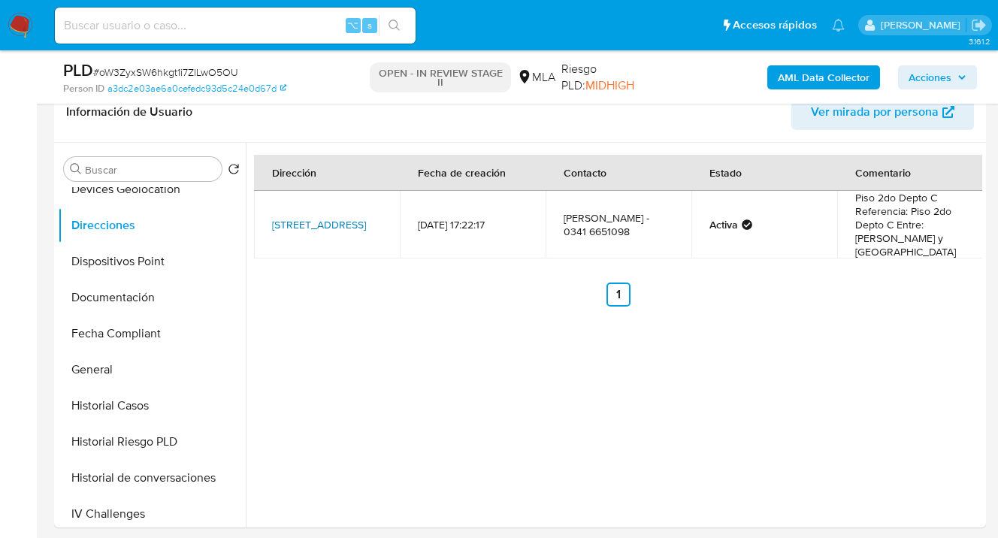
click at [322, 219] on link "Calle Paraguay 2350, Rosario, Santa Fe, 2000, Argentina 2350" at bounding box center [319, 224] width 94 height 15
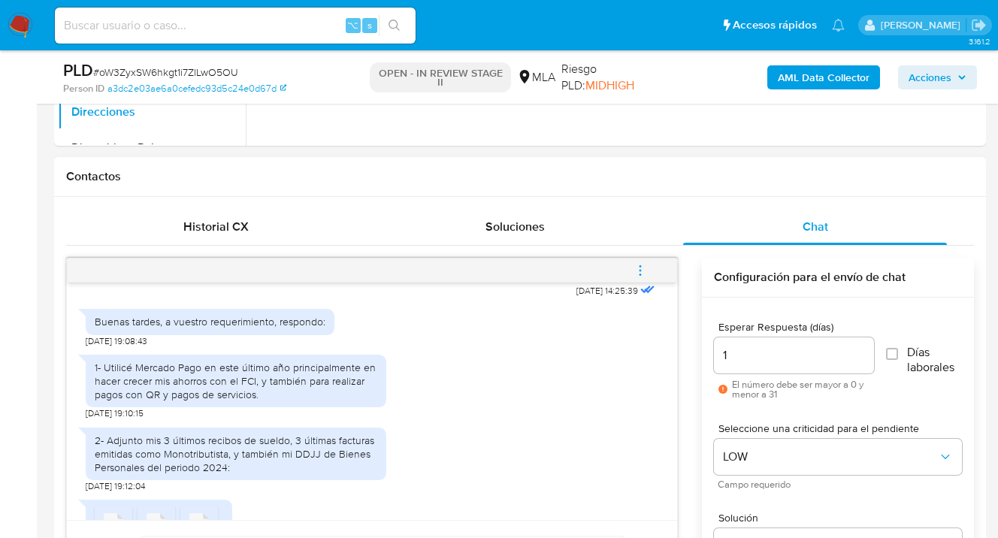
scroll to position [604, 0]
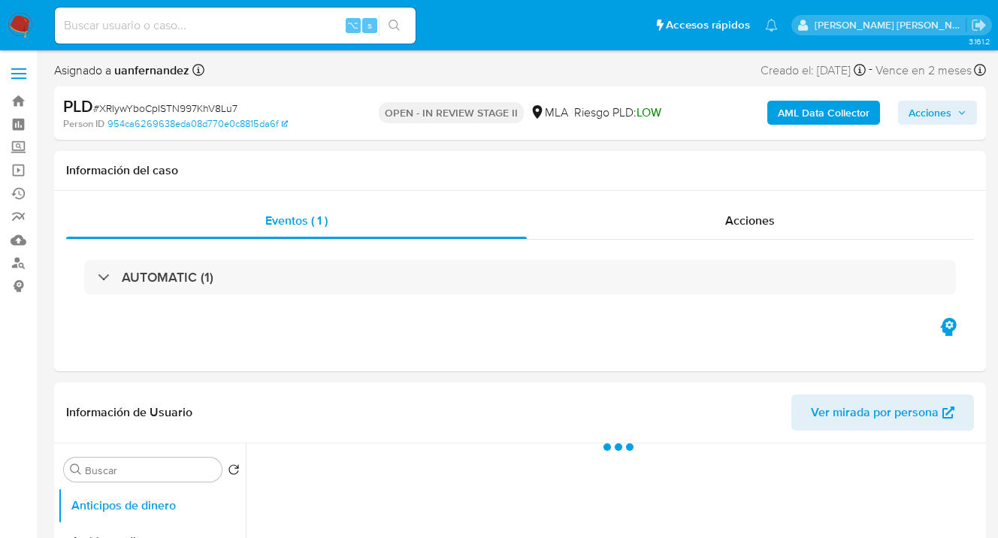
select select "10"
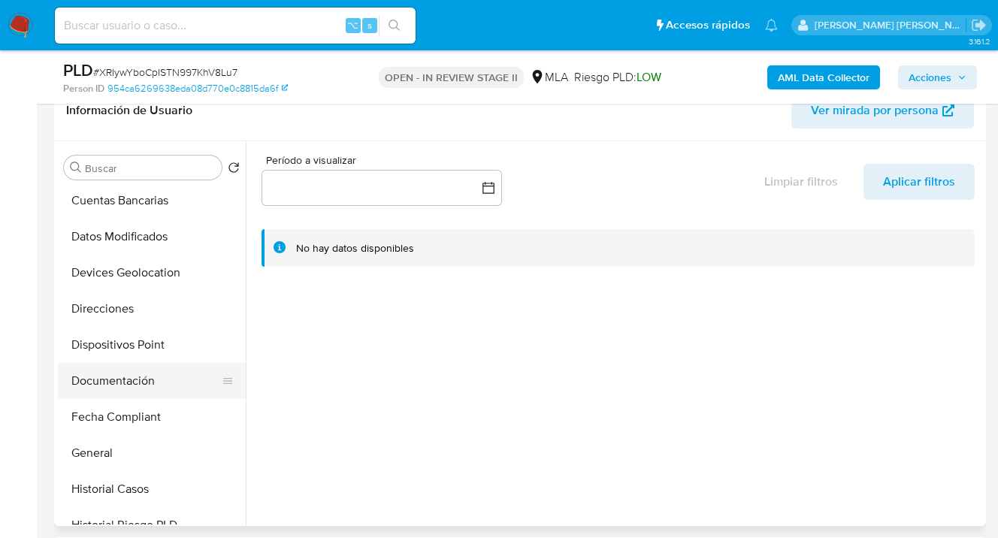
scroll to position [210, 0]
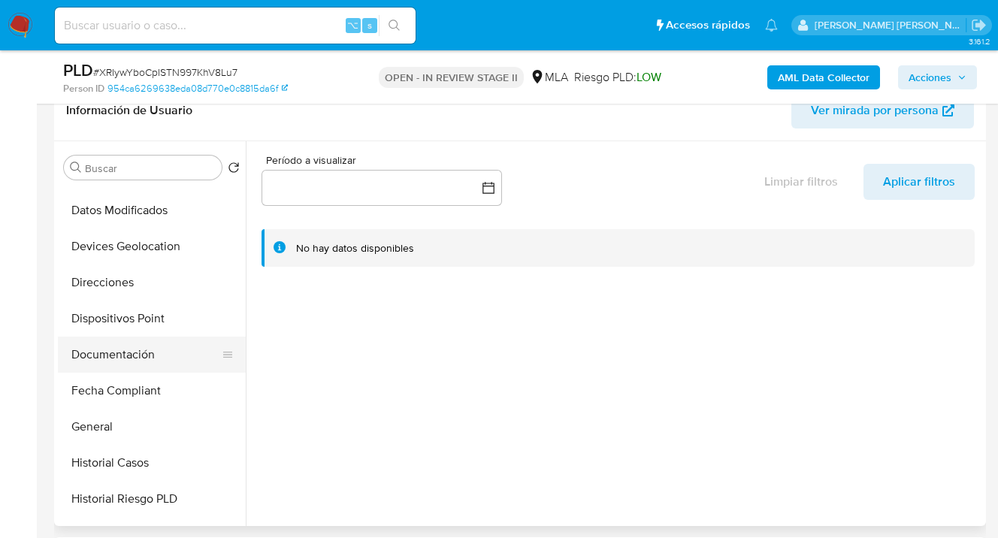
click at [148, 350] on button "Documentación" at bounding box center [146, 355] width 176 height 36
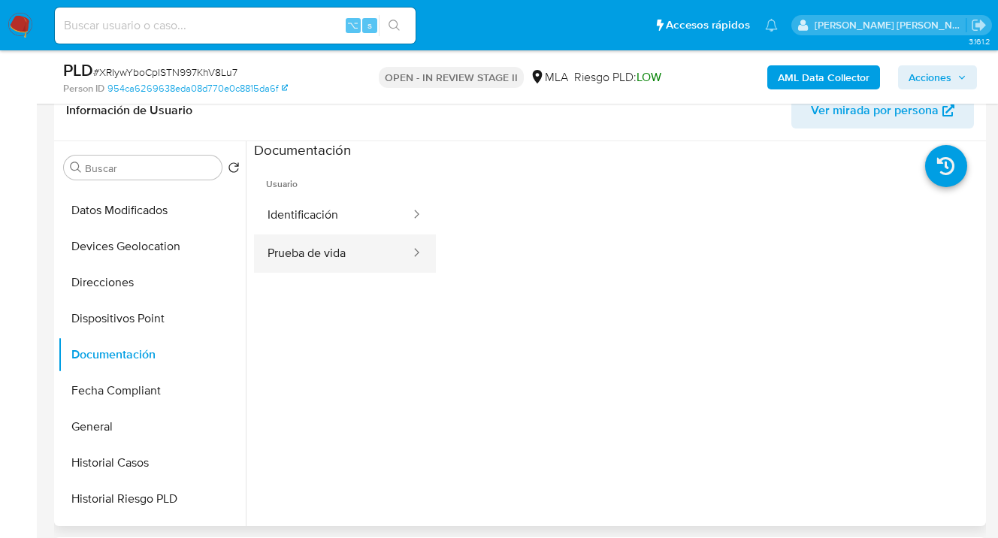
click at [344, 263] on button "Prueba de vida" at bounding box center [333, 253] width 158 height 38
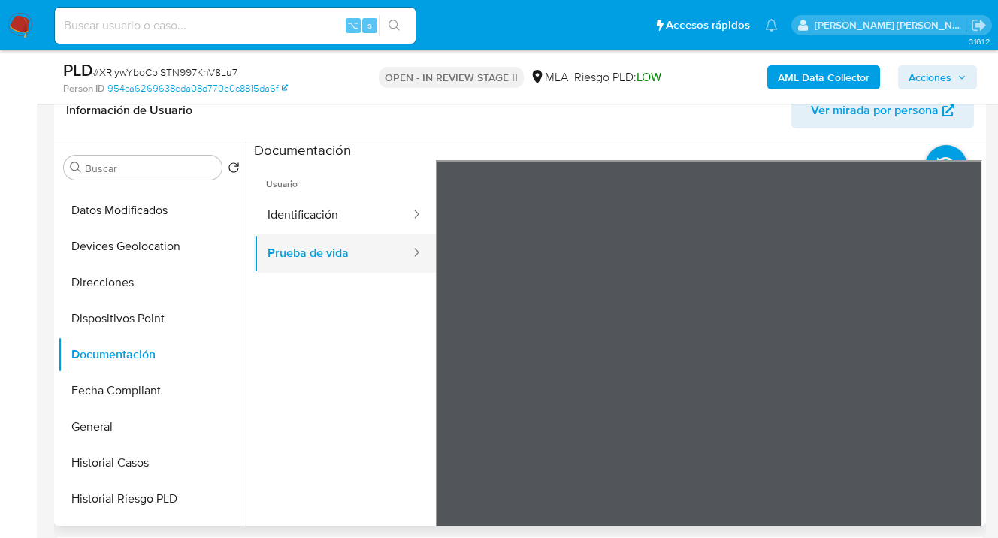
drag, startPoint x: 341, startPoint y: 216, endPoint x: 398, endPoint y: 234, distance: 59.4
click at [342, 216] on button "Identificación" at bounding box center [333, 215] width 158 height 38
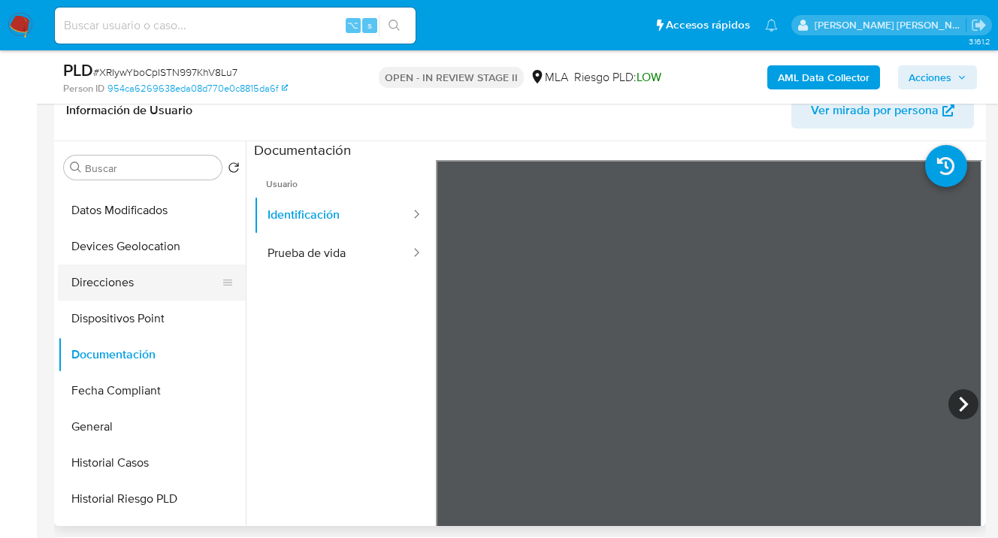
click at [163, 271] on button "Direcciones" at bounding box center [146, 283] width 176 height 36
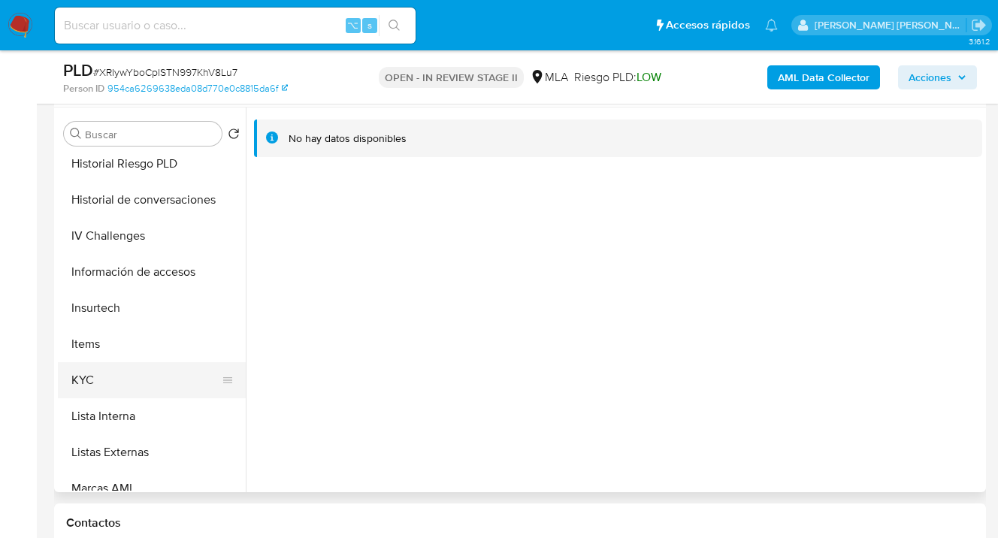
scroll to position [517, 0]
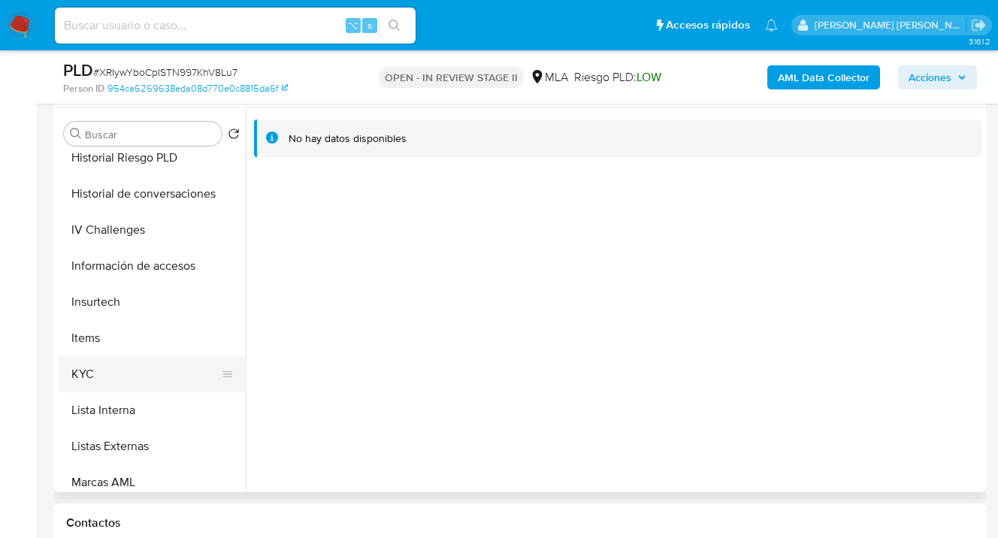
click at [151, 382] on button "KYC" at bounding box center [146, 374] width 176 height 36
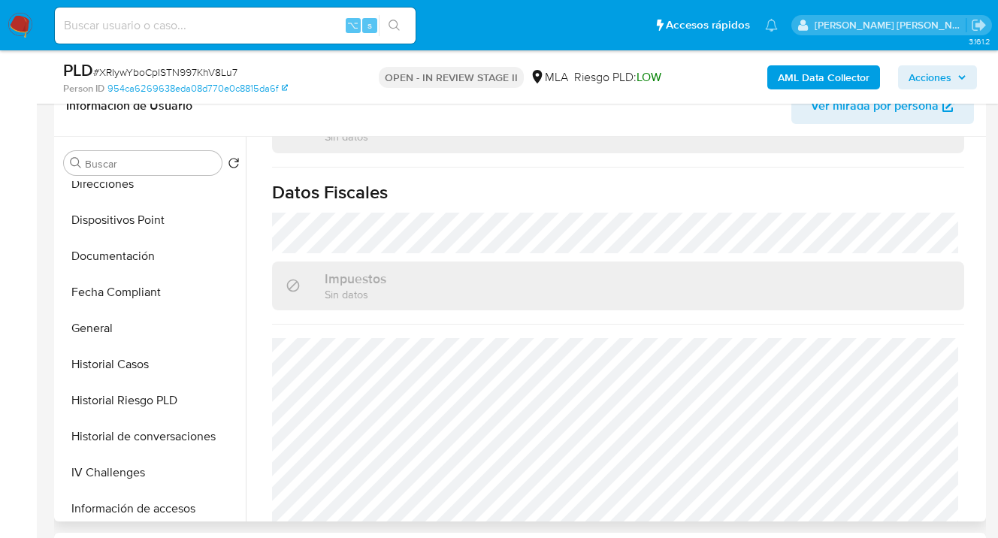
scroll to position [297, 0]
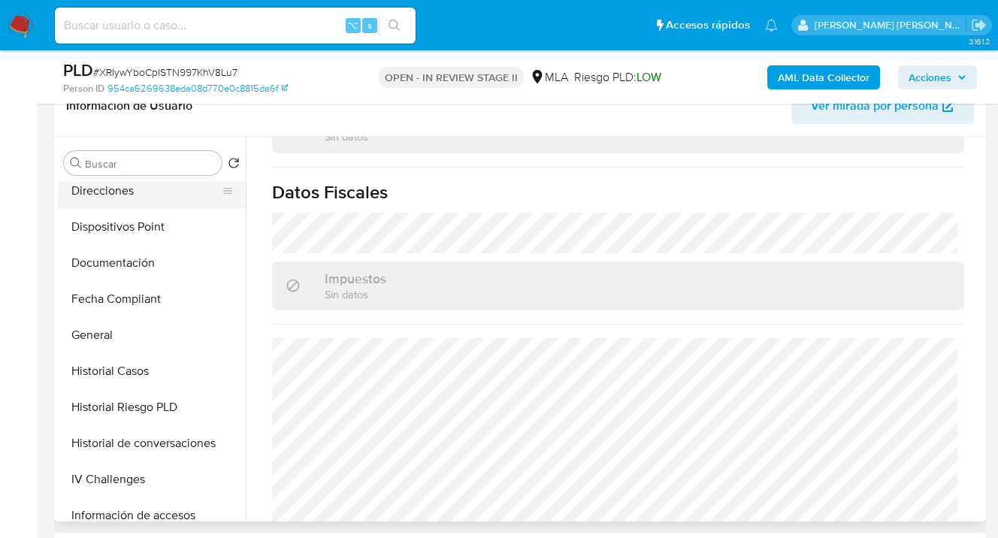
click at [156, 202] on button "Direcciones" at bounding box center [146, 191] width 176 height 36
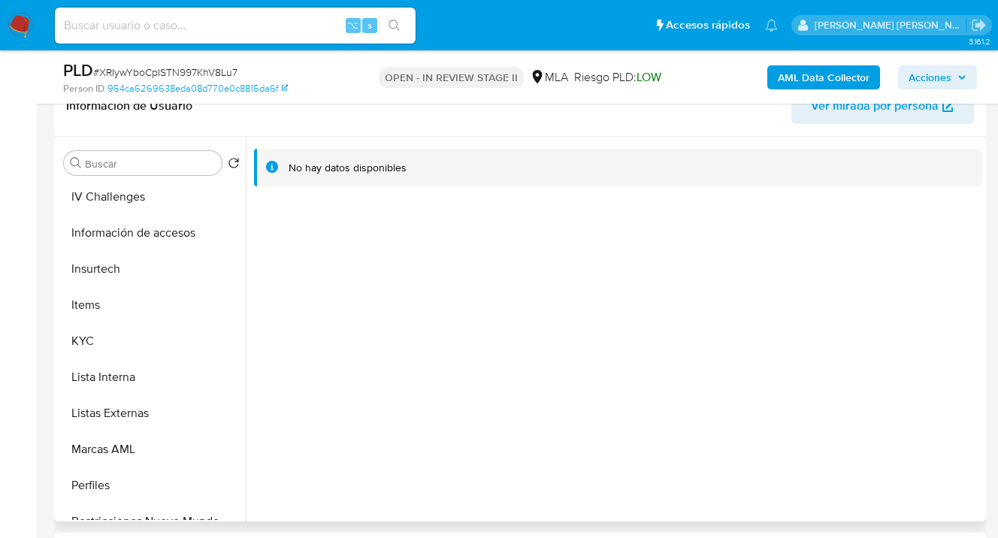
scroll to position [591, 0]
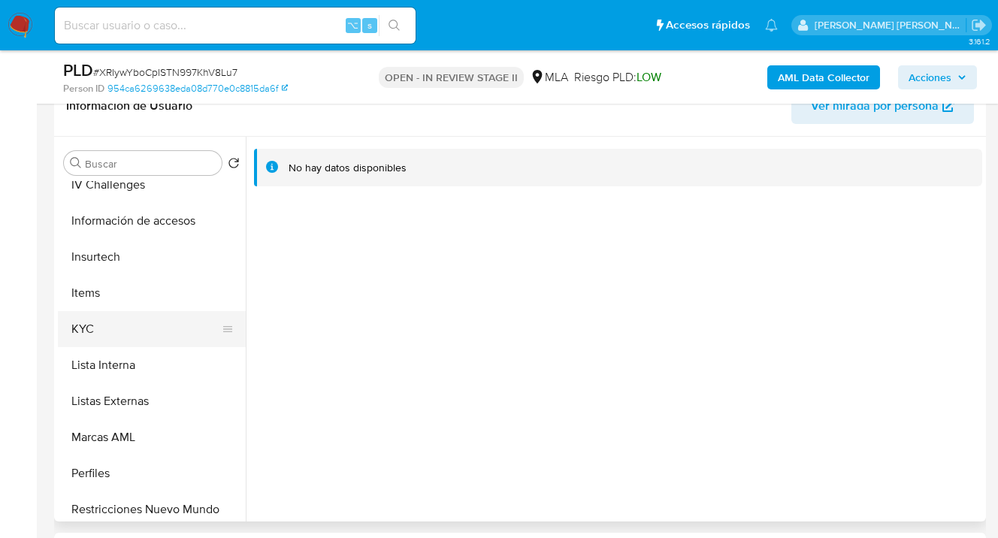
click at [191, 326] on button "KYC" at bounding box center [146, 329] width 176 height 36
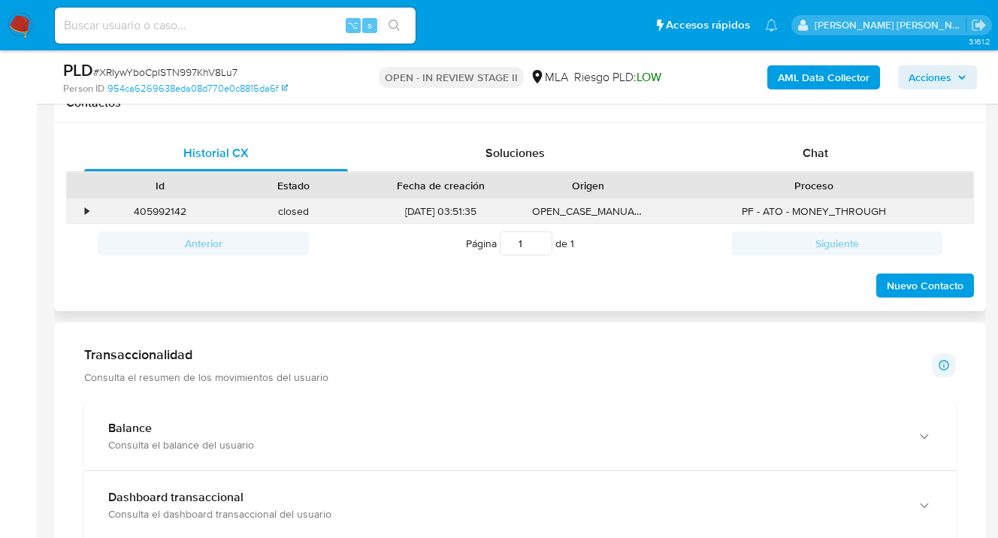
scroll to position [715, 0]
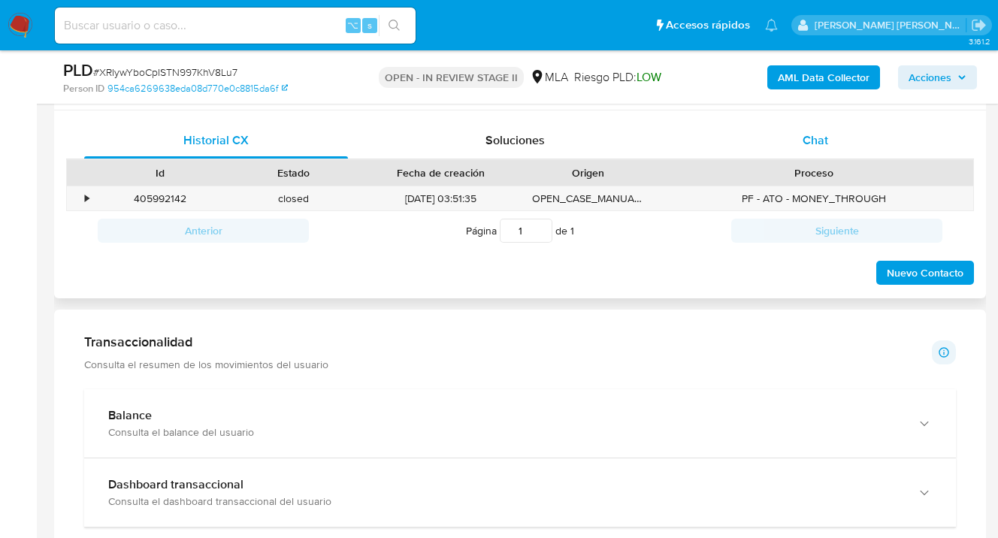
click at [833, 142] on div "Chat" at bounding box center [815, 140] width 264 height 36
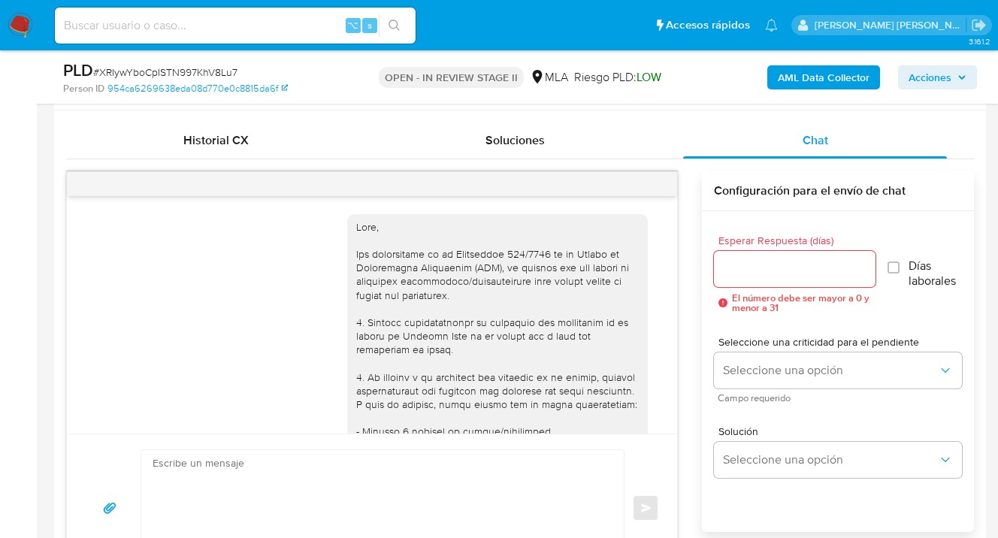
scroll to position [836, 0]
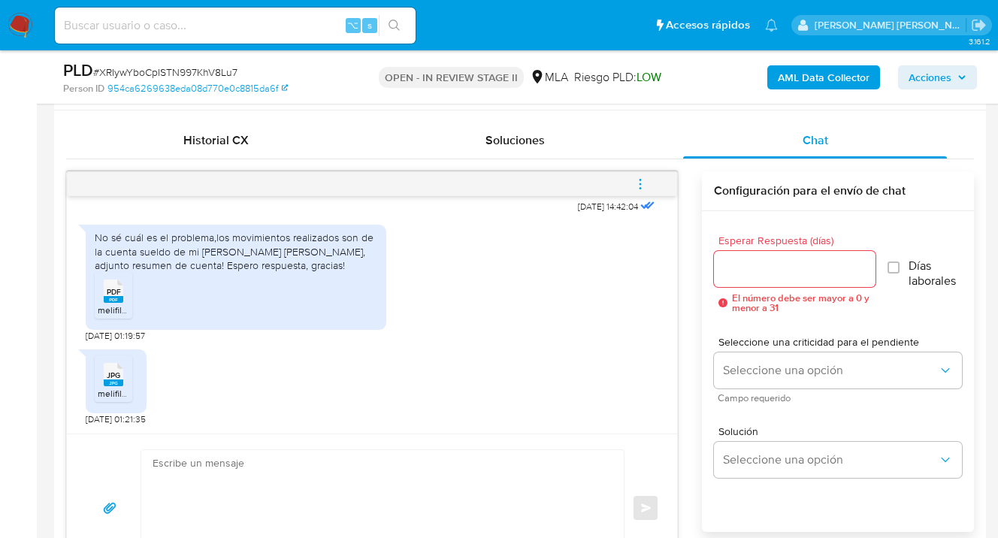
drag, startPoint x: 95, startPoint y: 237, endPoint x: 348, endPoint y: 261, distance: 253.6
click at [348, 261] on div "No sé cuál es el problema,los movimientos realizados son de la cuenta sueldo de…" at bounding box center [236, 251] width 283 height 41
copy div "No sé cuál es el problema,los movimientos realizados son de la cuenta sueldo de…"
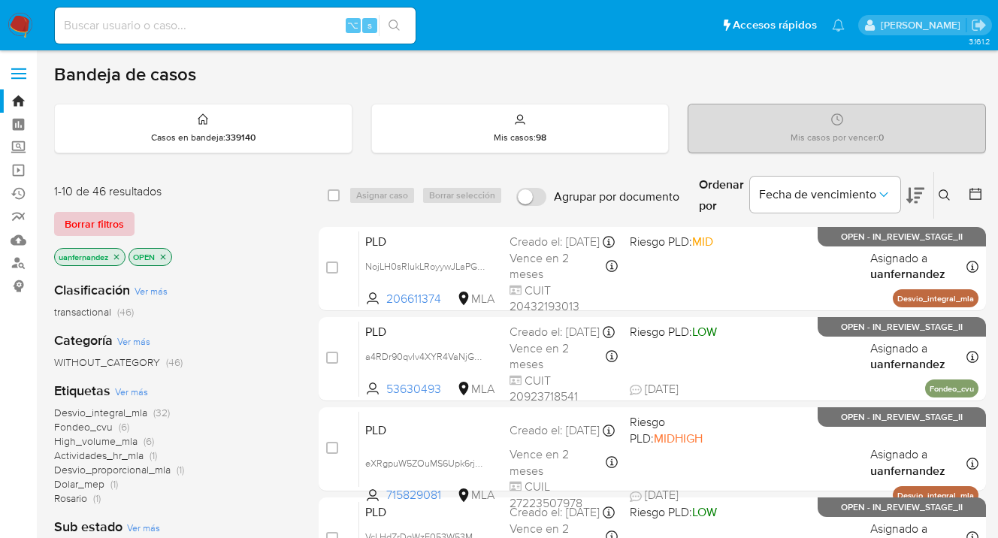
click at [110, 227] on span "Borrar filtros" at bounding box center [94, 223] width 59 height 21
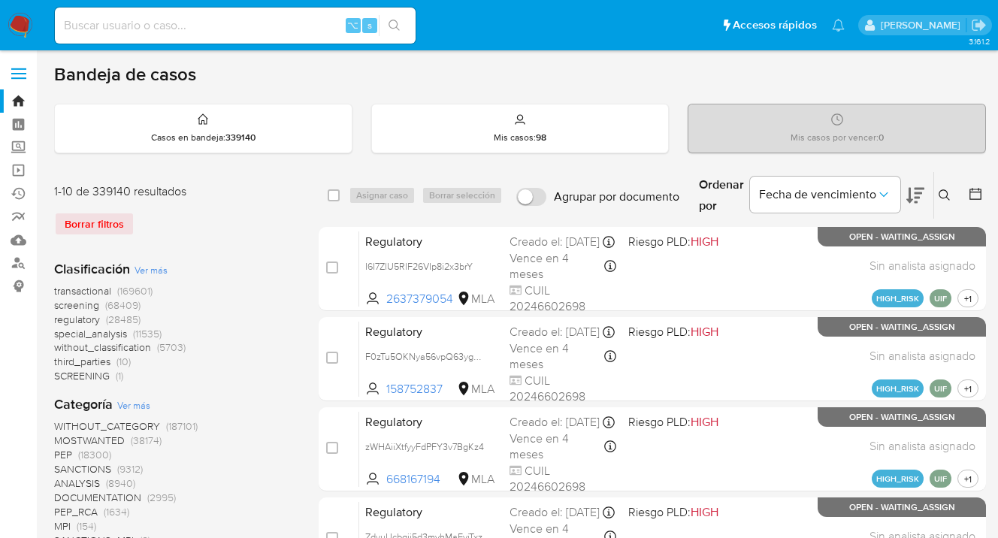
drag, startPoint x: 945, startPoint y: 196, endPoint x: 765, endPoint y: 243, distance: 185.7
click at [945, 196] on icon at bounding box center [945, 195] width 12 height 12
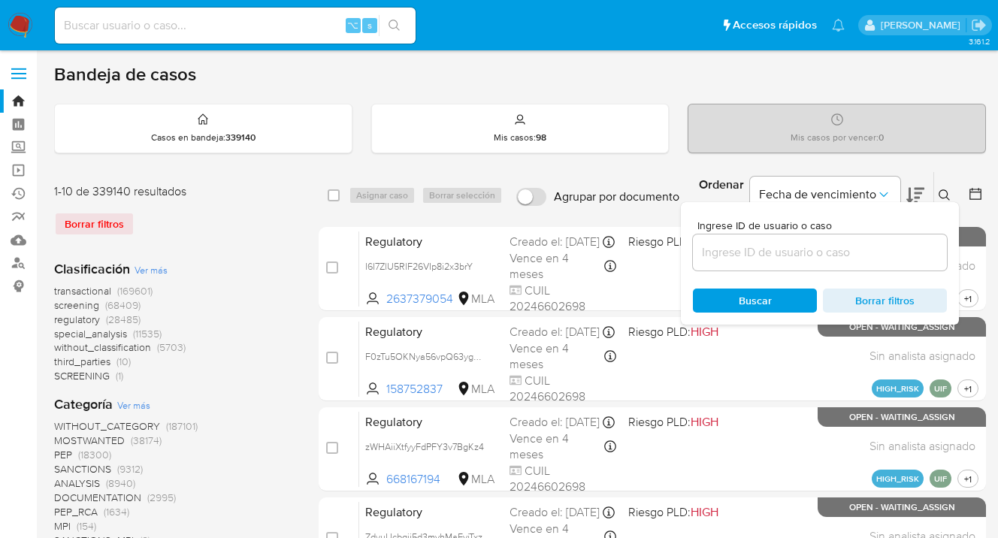
click at [757, 253] on input at bounding box center [820, 253] width 254 height 20
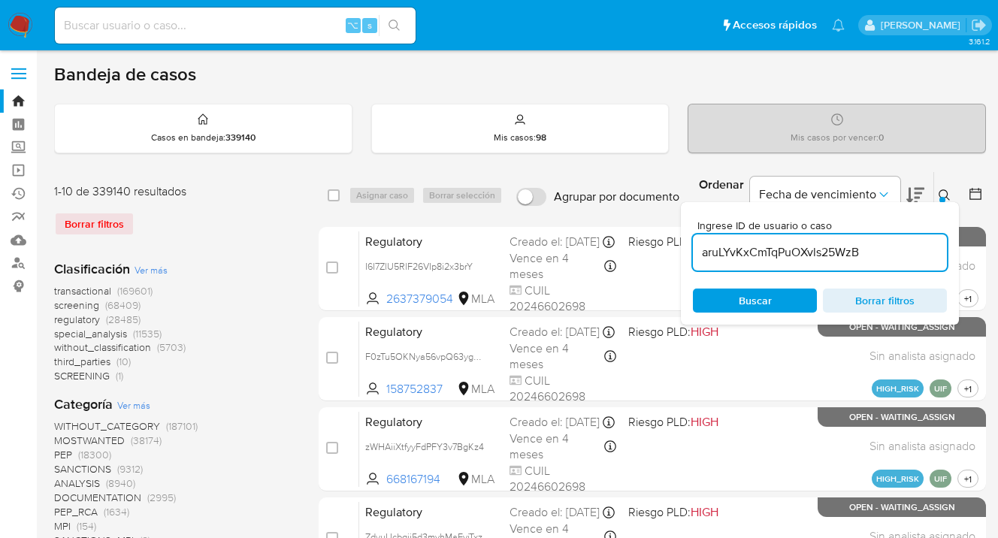
type input "aruLYvKxCmTqPuOXvls25WzB"
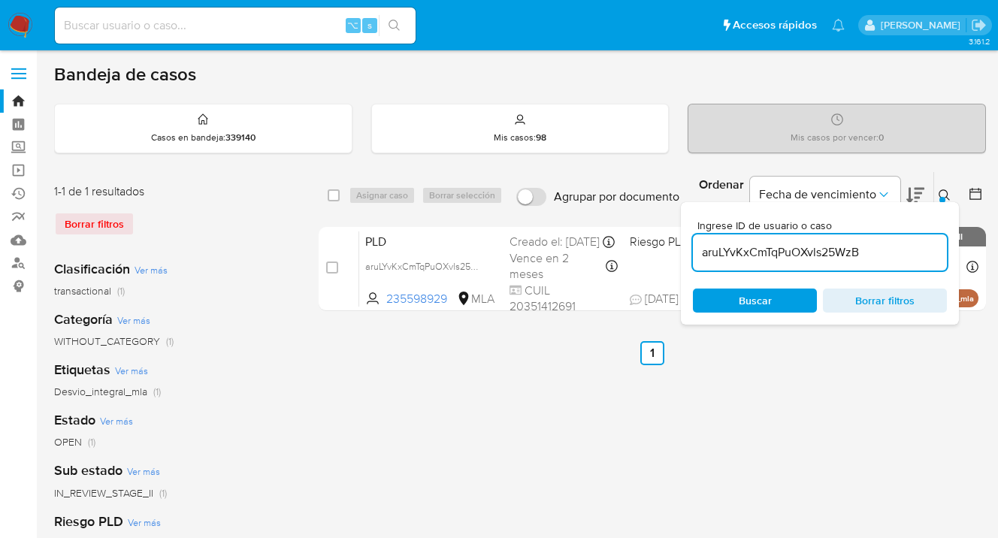
click at [945, 192] on icon at bounding box center [945, 195] width 12 height 12
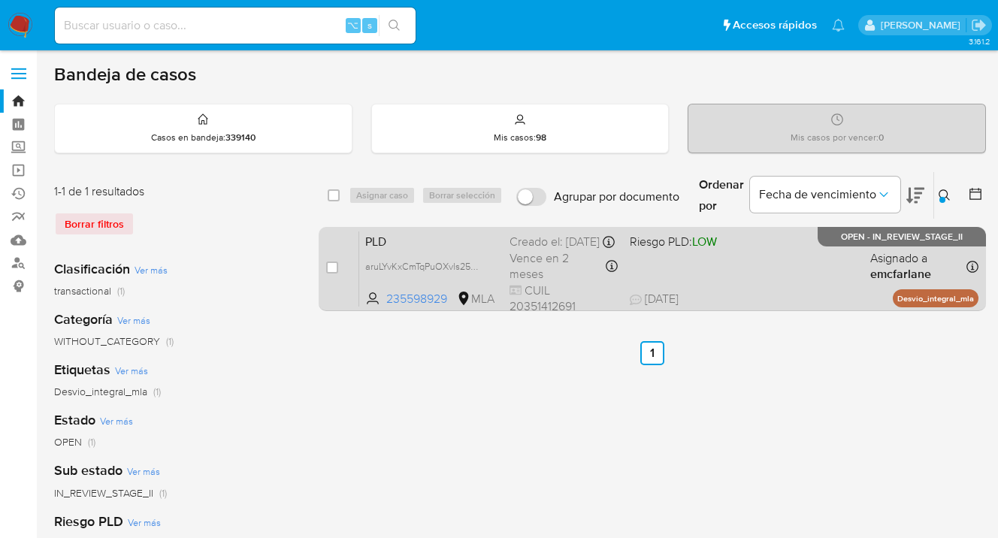
click at [764, 252] on div "PLD aruLYvKxCmTqPuOXvls25WzB 235598929 MLA Riesgo PLD: LOW Creado el: [DATE] Cr…" at bounding box center [668, 269] width 619 height 76
click at [482, 274] on span "aruLYvKxCmTqPuOXvls25WzB" at bounding box center [427, 265] width 124 height 17
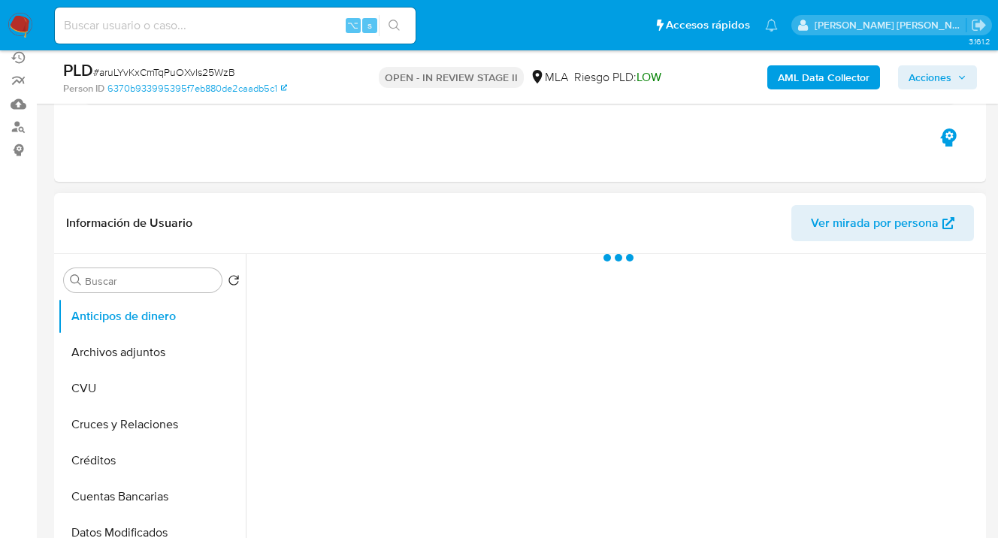
select select "10"
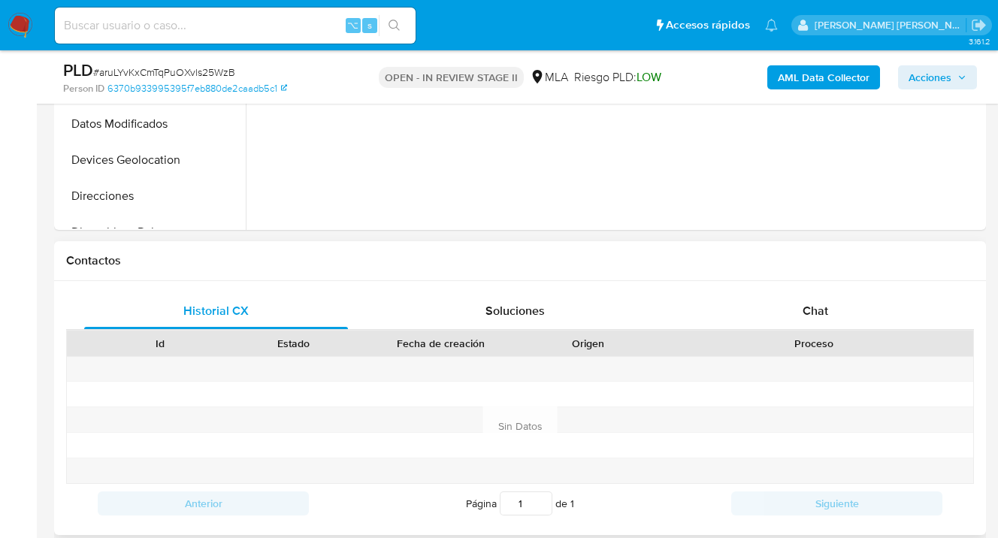
scroll to position [600, 0]
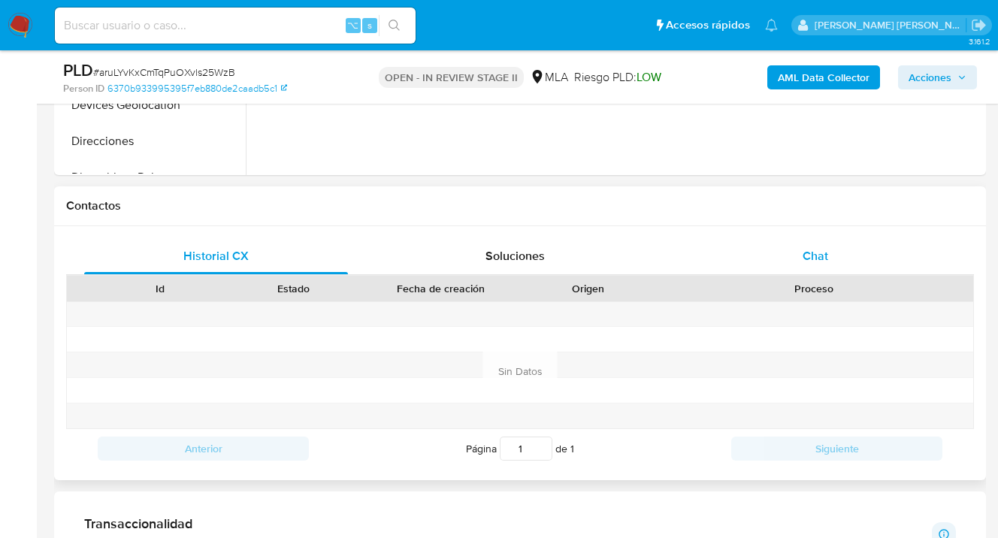
click at [828, 255] on div "Chat" at bounding box center [815, 256] width 264 height 36
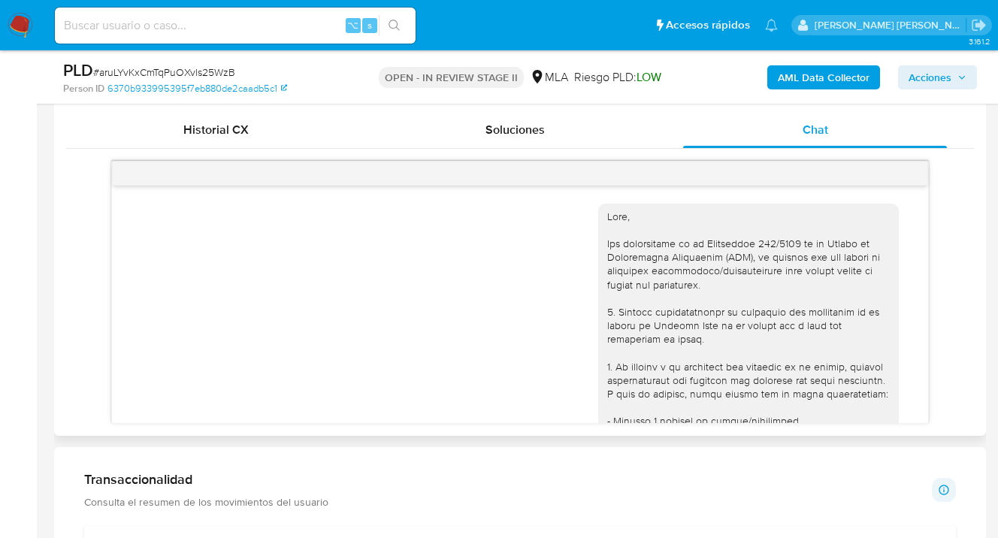
scroll to position [821, 0]
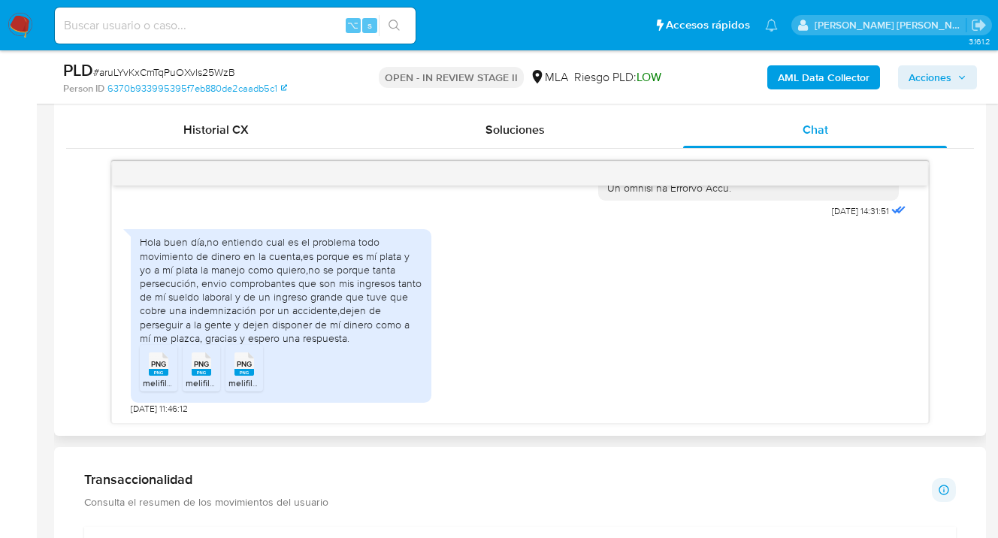
click at [161, 364] on span "PNG" at bounding box center [158, 364] width 15 height 10
click at [202, 367] on span "PNG" at bounding box center [201, 364] width 15 height 10
click at [248, 366] on span "PNG" at bounding box center [244, 364] width 15 height 10
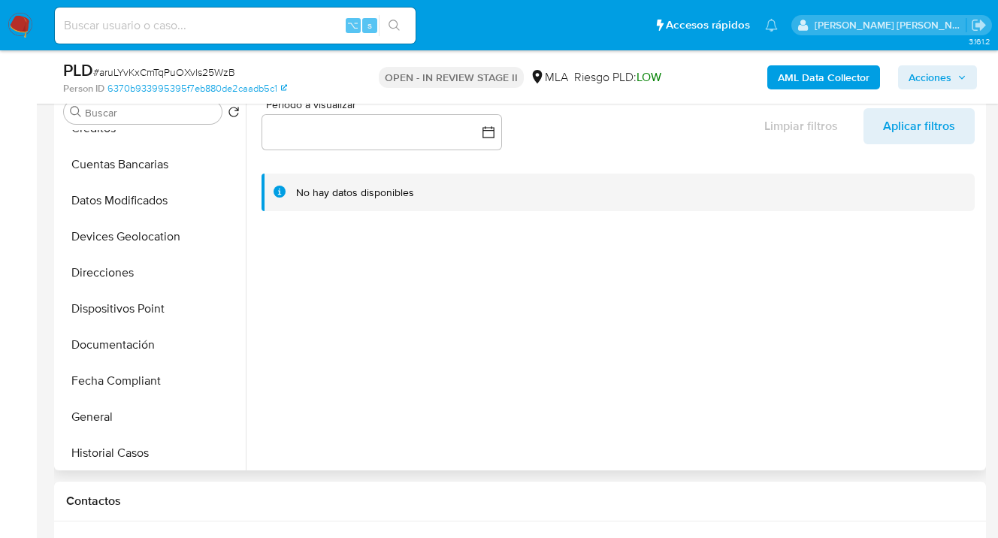
scroll to position [242, 0]
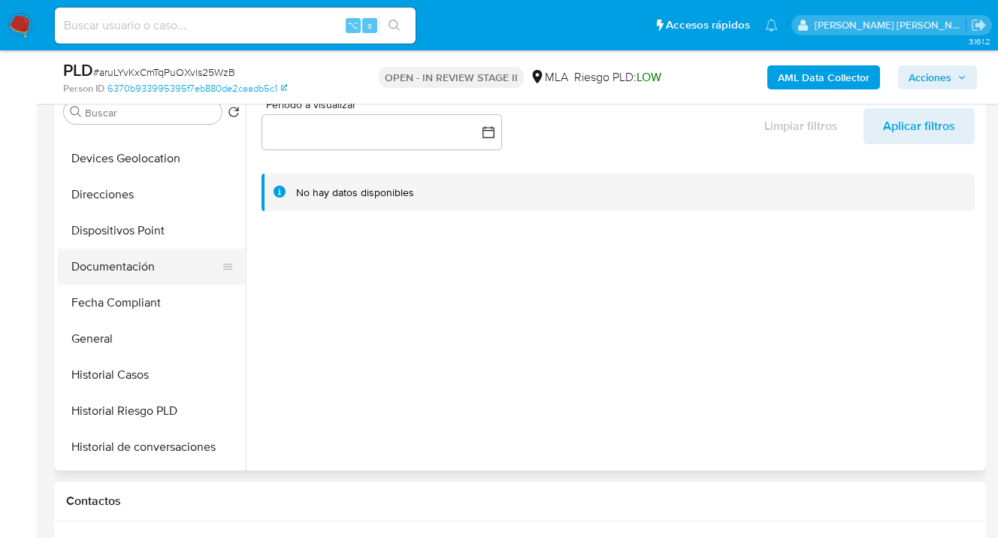
click at [156, 256] on button "Documentación" at bounding box center [146, 267] width 176 height 36
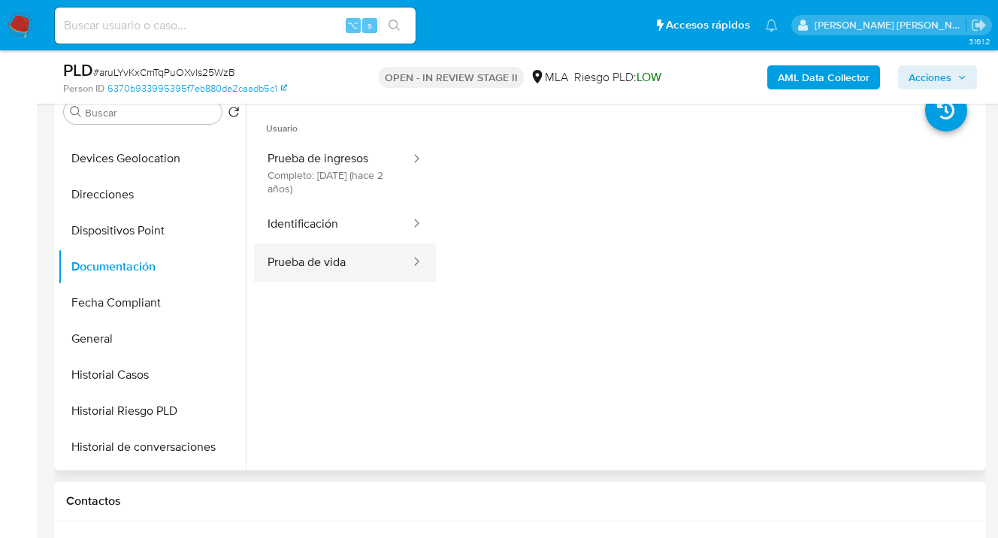
drag, startPoint x: 352, startPoint y: 255, endPoint x: 373, endPoint y: 261, distance: 21.0
click at [353, 256] on button "Prueba de vida" at bounding box center [333, 262] width 158 height 38
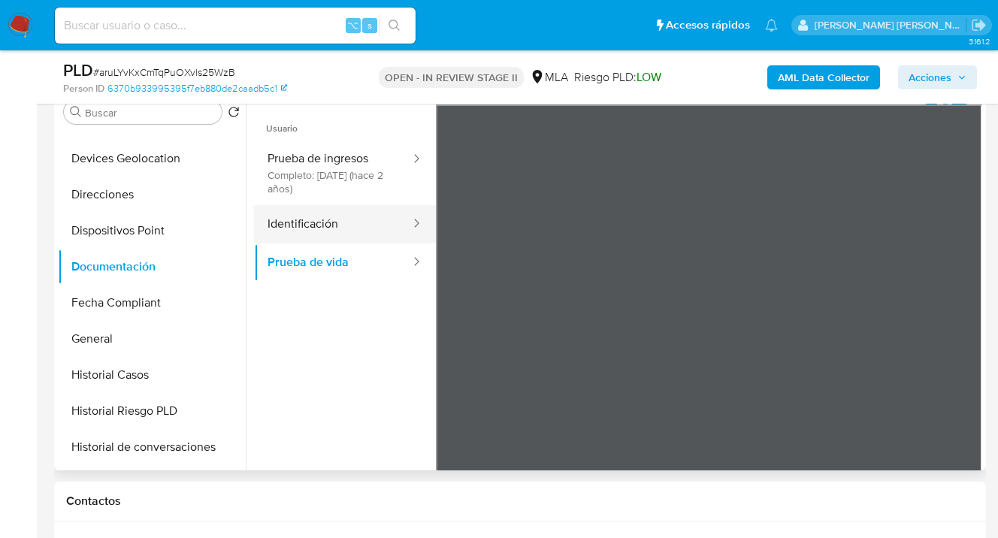
drag, startPoint x: 356, startPoint y: 216, endPoint x: 367, endPoint y: 219, distance: 10.8
click at [356, 216] on button "Identificación" at bounding box center [333, 224] width 158 height 38
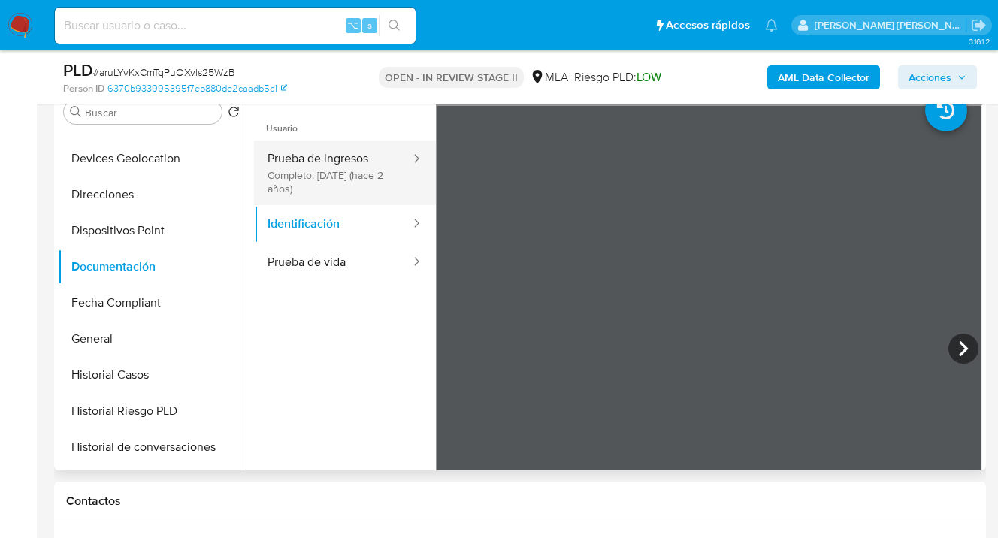
click at [362, 168] on button "Prueba de ingresos Completo: 18/03/2024 (hace 2 años)" at bounding box center [333, 173] width 158 height 65
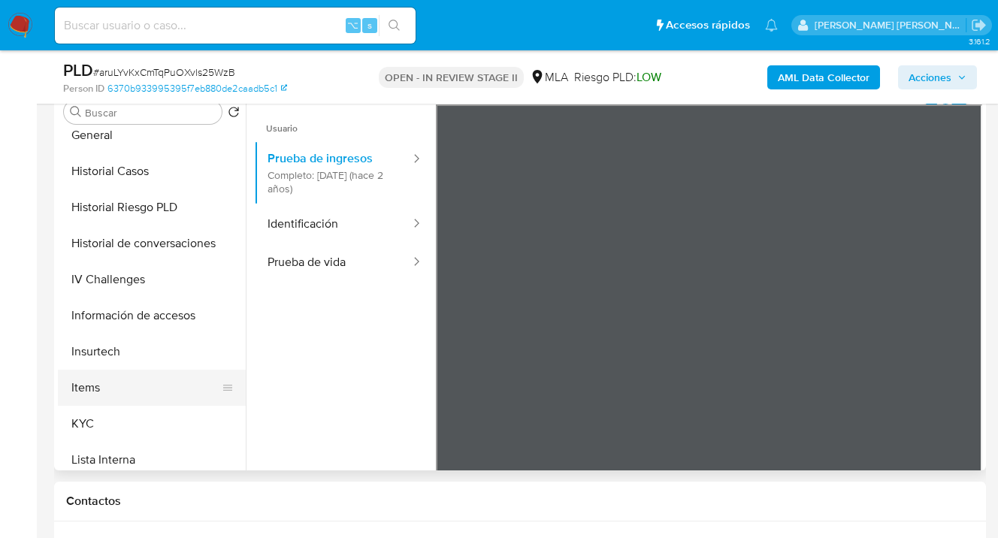
scroll to position [468, 0]
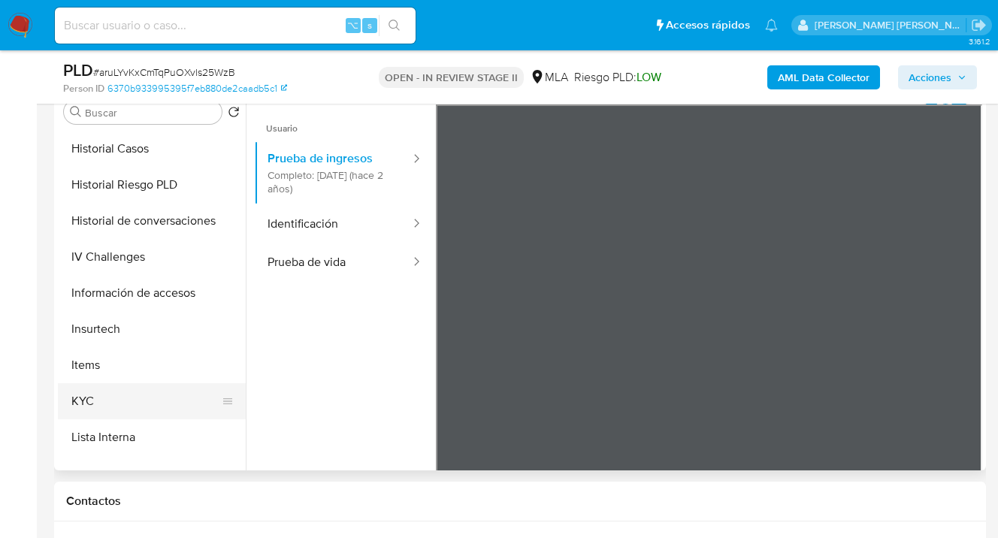
click at [160, 399] on button "KYC" at bounding box center [146, 401] width 176 height 36
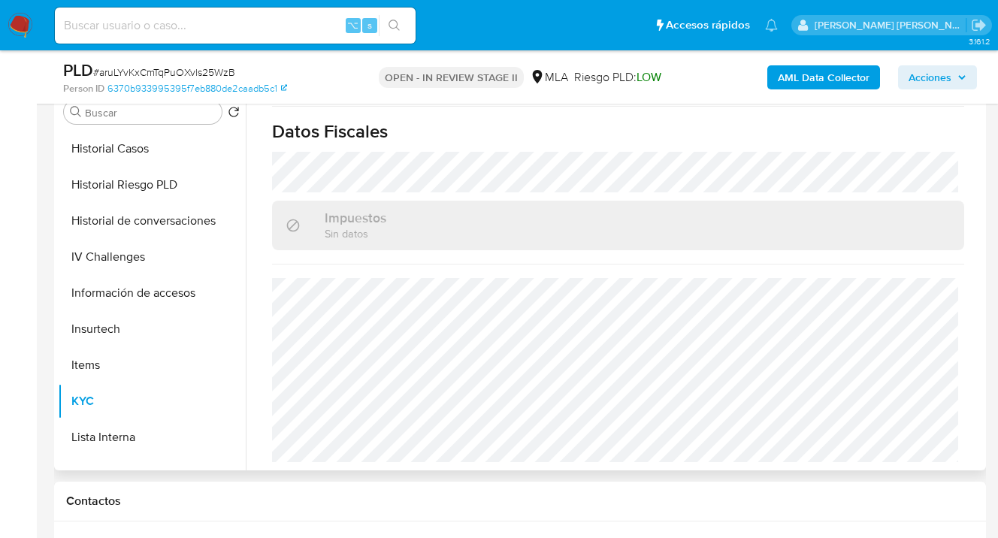
scroll to position [178, 0]
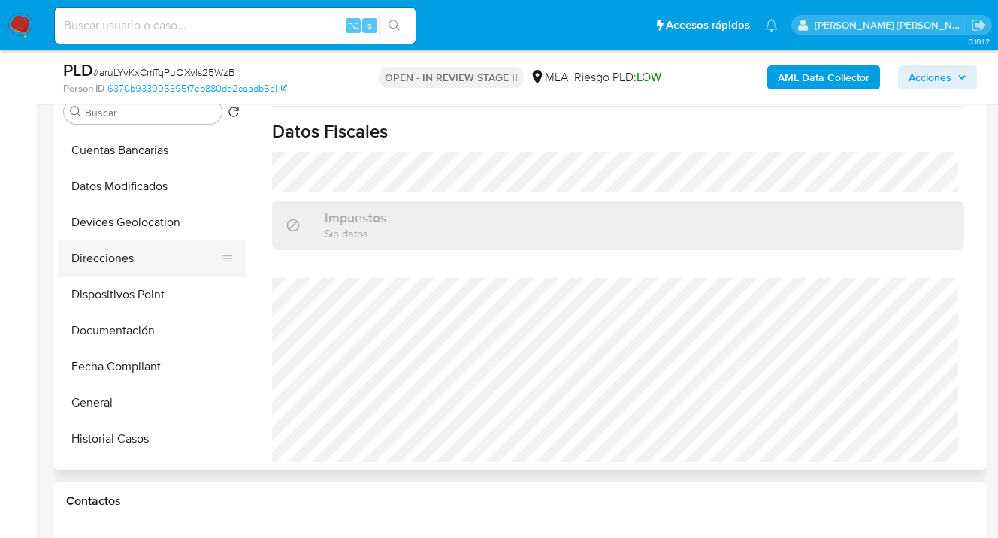
click at [141, 254] on button "Direcciones" at bounding box center [146, 258] width 176 height 36
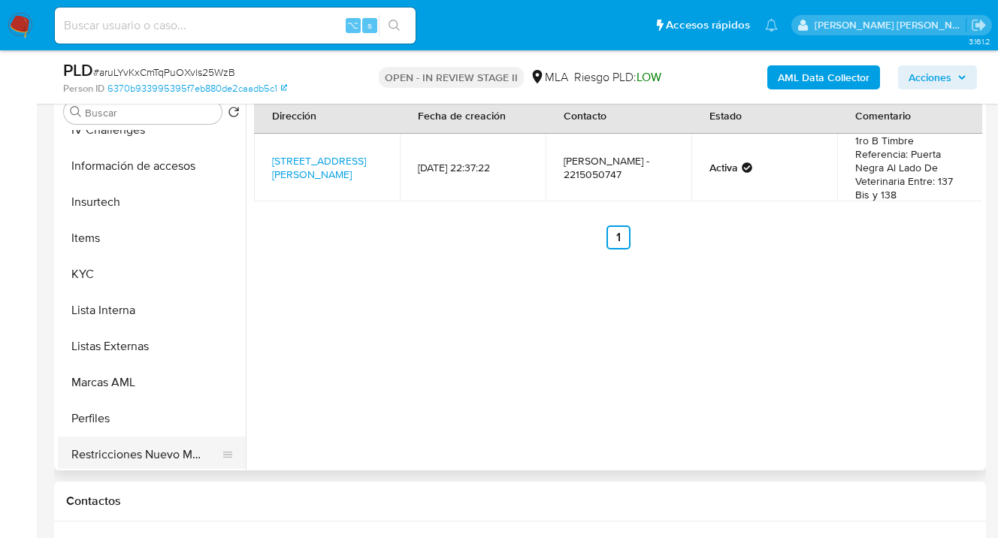
scroll to position [697, 0]
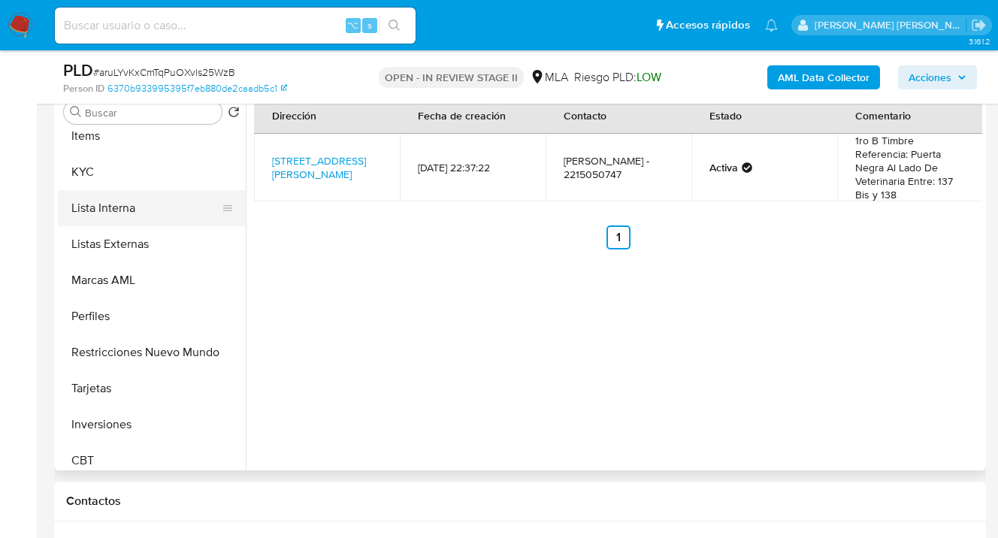
drag, startPoint x: 144, startPoint y: 171, endPoint x: 219, endPoint y: 216, distance: 87.2
click at [147, 173] on button "KYC" at bounding box center [152, 172] width 188 height 36
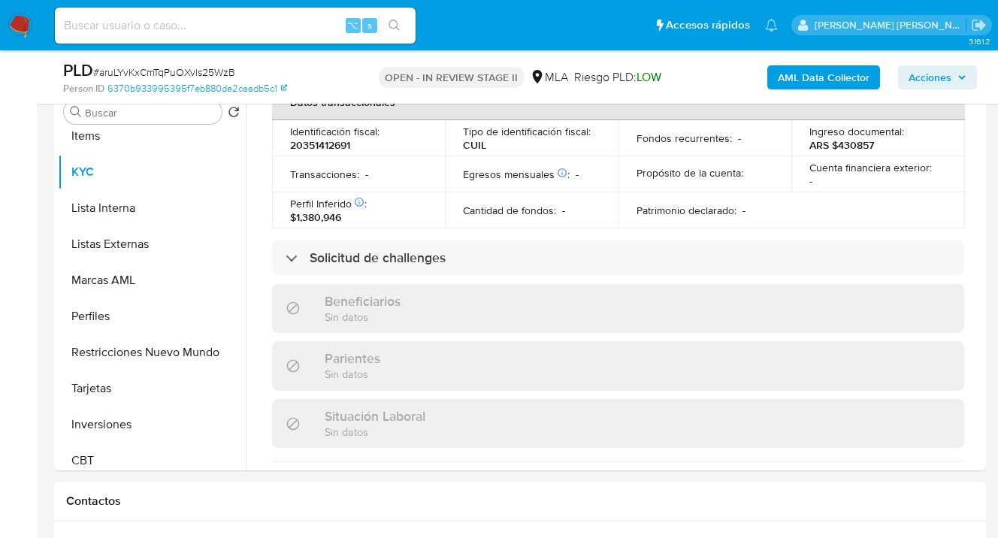
scroll to position [830, 0]
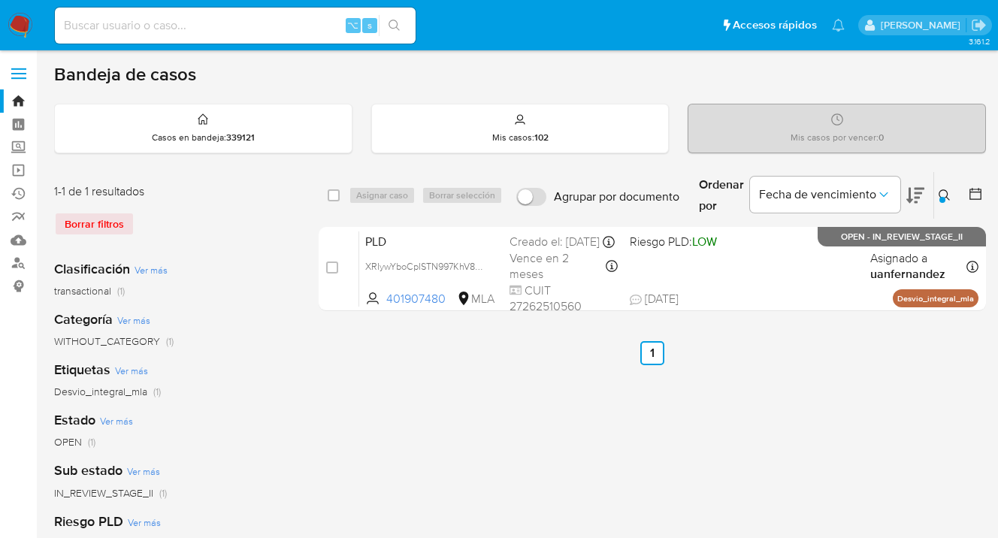
drag, startPoint x: 939, startPoint y: 191, endPoint x: 900, endPoint y: 198, distance: 39.7
click at [936, 192] on button at bounding box center [946, 195] width 25 height 18
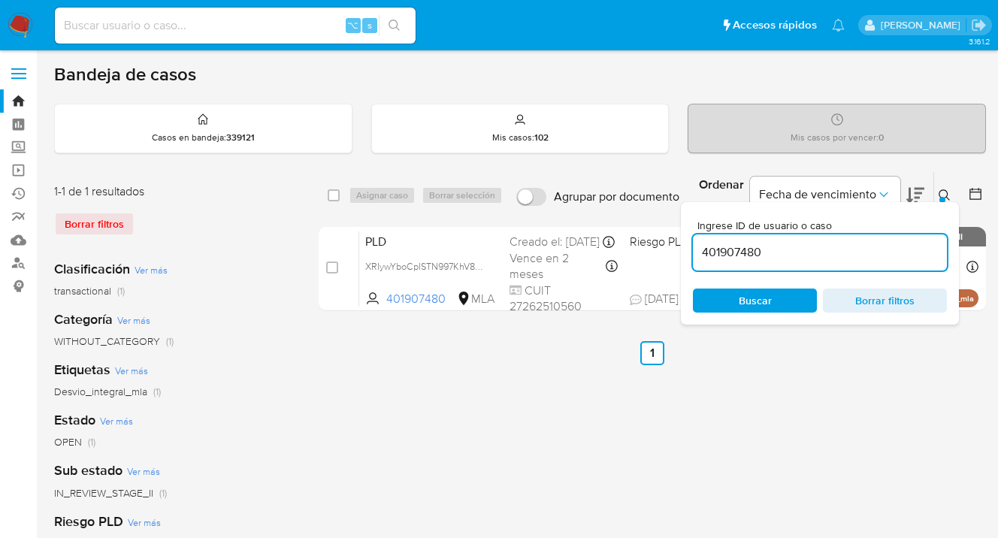
drag, startPoint x: 780, startPoint y: 253, endPoint x: 700, endPoint y: 243, distance: 81.0
click at [680, 245] on div "select-all-cases-checkbox Asignar caso Borrar selección Agrupar por documento O…" at bounding box center [652, 244] width 667 height 146
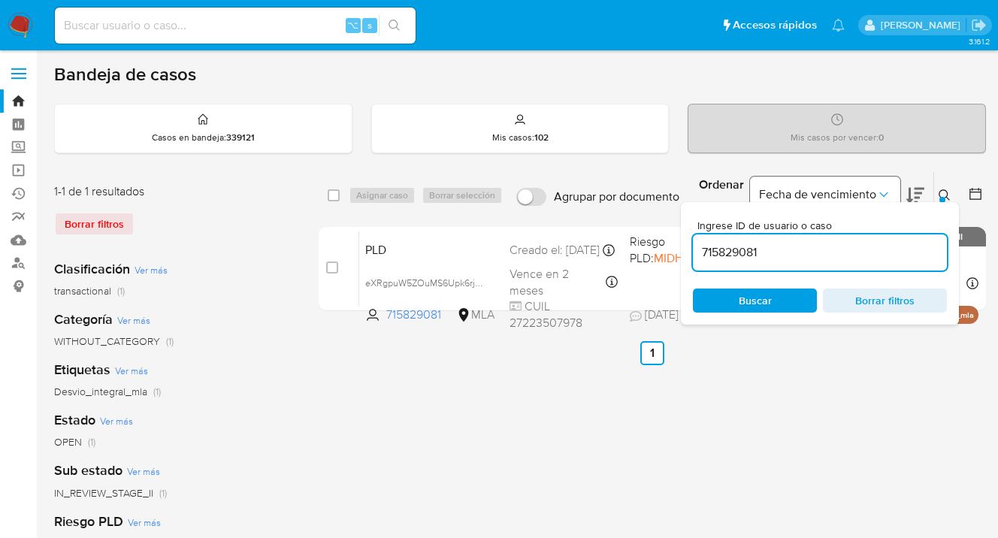
drag, startPoint x: 943, startPoint y: 194, endPoint x: 881, endPoint y: 200, distance: 62.7
click at [943, 194] on icon at bounding box center [945, 195] width 12 height 12
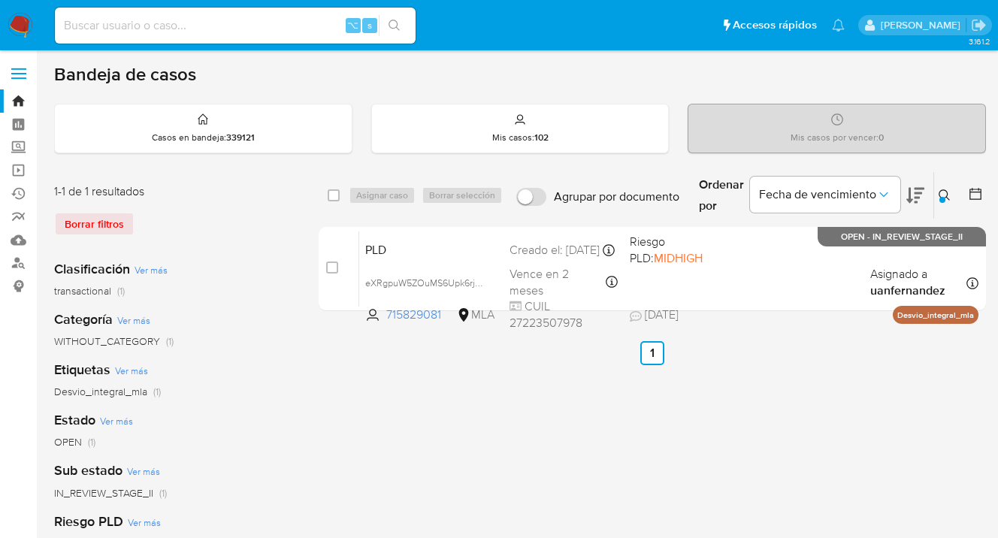
drag, startPoint x: 941, startPoint y: 189, endPoint x: 909, endPoint y: 215, distance: 41.1
click at [941, 189] on icon at bounding box center [945, 195] width 12 height 12
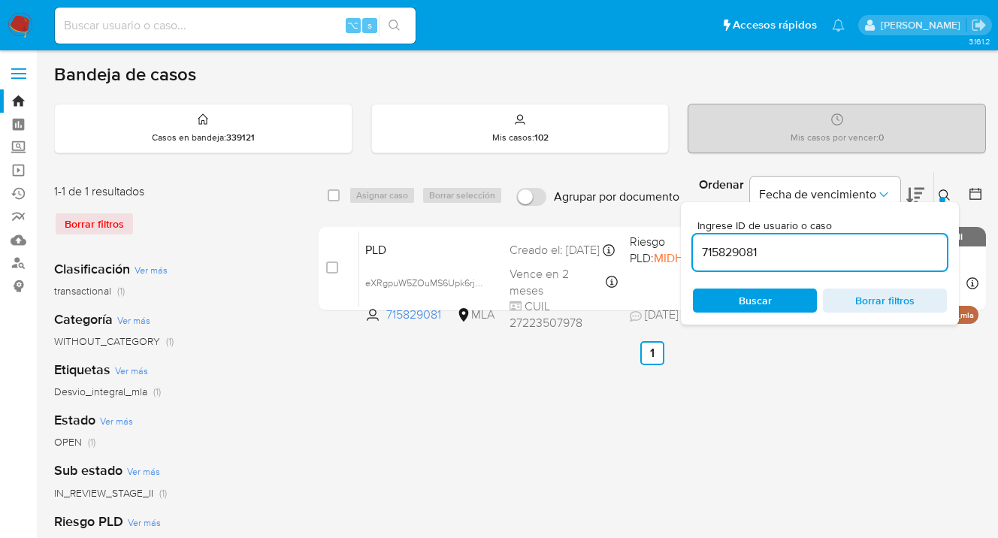
drag, startPoint x: 781, startPoint y: 255, endPoint x: 681, endPoint y: 236, distance: 102.4
click at [681, 236] on div "Ingrese ID de usuario o caso 715829081 Buscar Borrar filtros" at bounding box center [820, 263] width 278 height 122
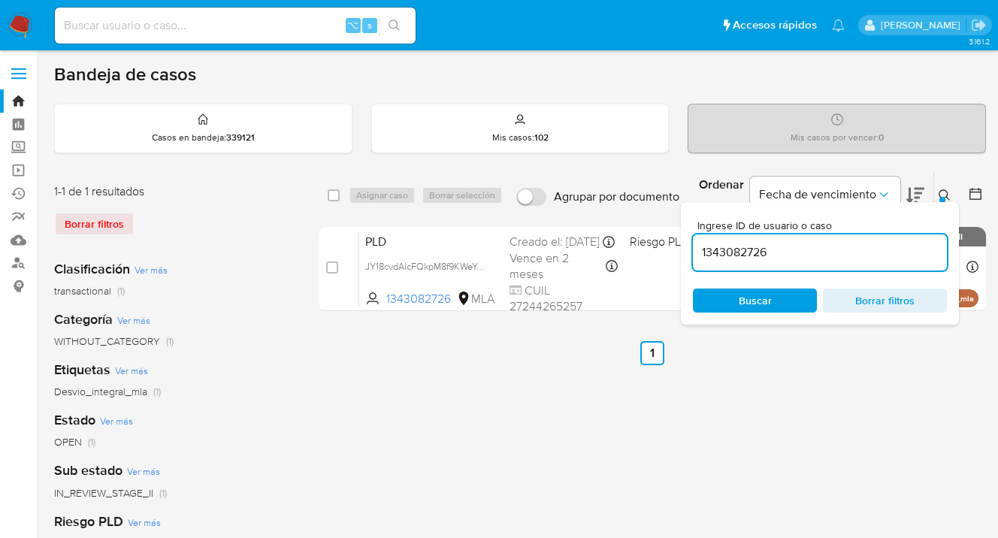
click at [940, 194] on icon at bounding box center [945, 195] width 12 height 12
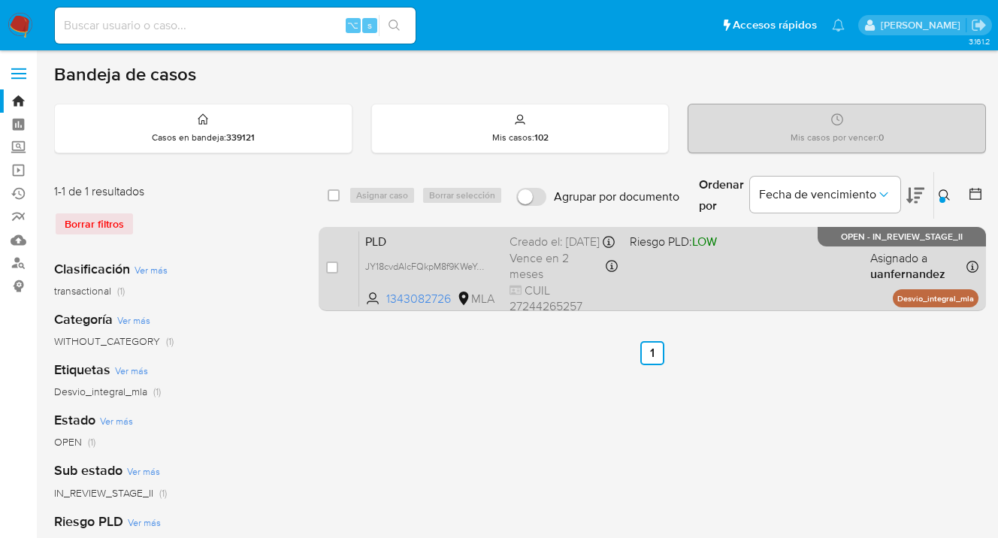
click at [769, 258] on div "PLD JY18cvdAlcFQkpM8f9KWeYc0 1343082726 MLA Riesgo PLD: LOW Creado el: 12/09/20…" at bounding box center [668, 269] width 619 height 76
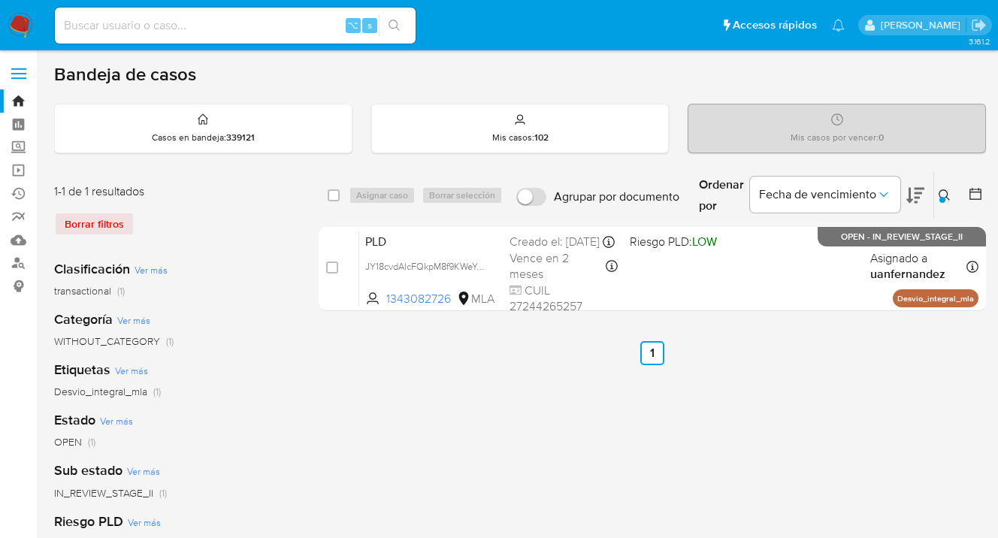
click at [942, 192] on icon at bounding box center [945, 195] width 12 height 12
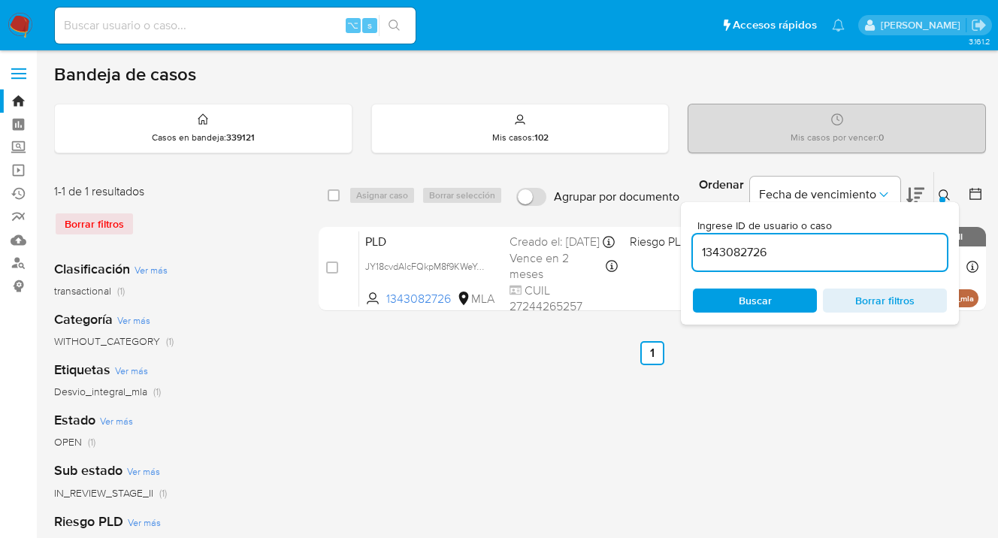
drag, startPoint x: 792, startPoint y: 248, endPoint x: 696, endPoint y: 246, distance: 96.2
click at [696, 246] on input "1343082726" at bounding box center [820, 253] width 254 height 20
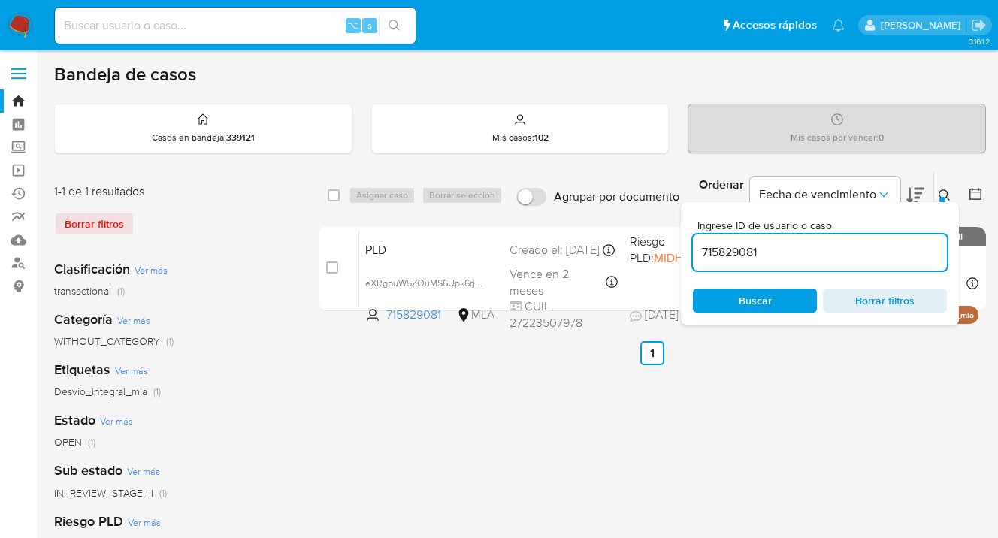
drag, startPoint x: 942, startPoint y: 194, endPoint x: 935, endPoint y: 198, distance: 8.4
click at [942, 194] on icon at bounding box center [945, 195] width 12 height 12
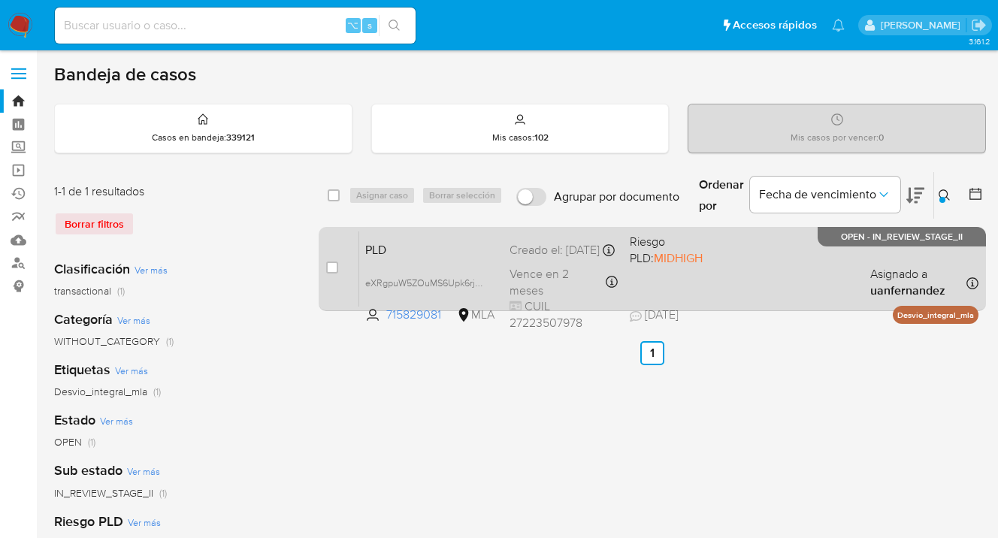
click at [772, 278] on div "PLD eXRgpuW5ZOuMS6Upk6rj1qzP 715829081 MLA Riesgo PLD: MIDHIGH Creado el: 12/09…" at bounding box center [668, 269] width 619 height 76
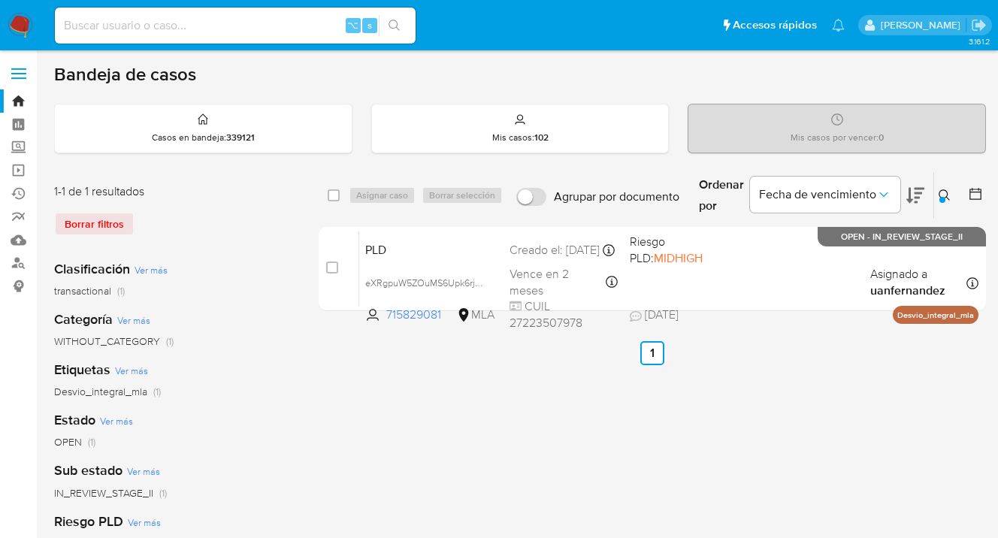
click at [945, 197] on icon at bounding box center [945, 195] width 12 height 12
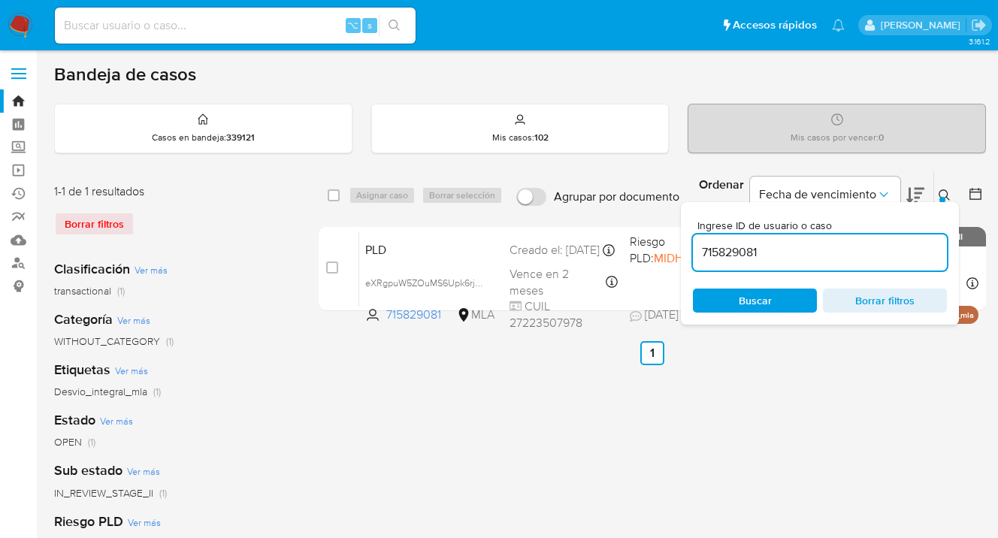
drag, startPoint x: 810, startPoint y: 249, endPoint x: 724, endPoint y: 242, distance: 86.0
click at [709, 243] on input "715829081" at bounding box center [820, 253] width 254 height 20
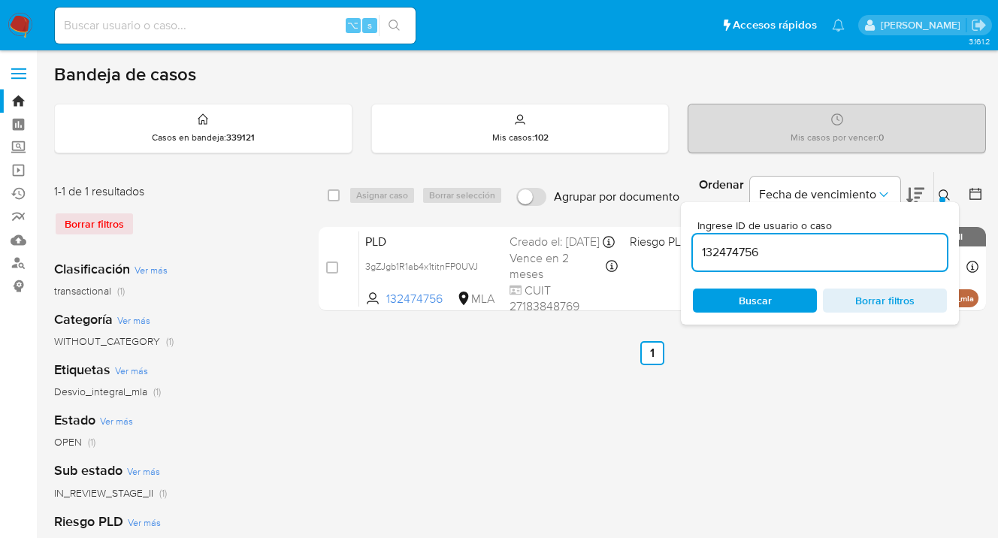
drag, startPoint x: 942, startPoint y: 193, endPoint x: 922, endPoint y: 204, distance: 22.9
click at [942, 193] on icon at bounding box center [945, 195] width 12 height 12
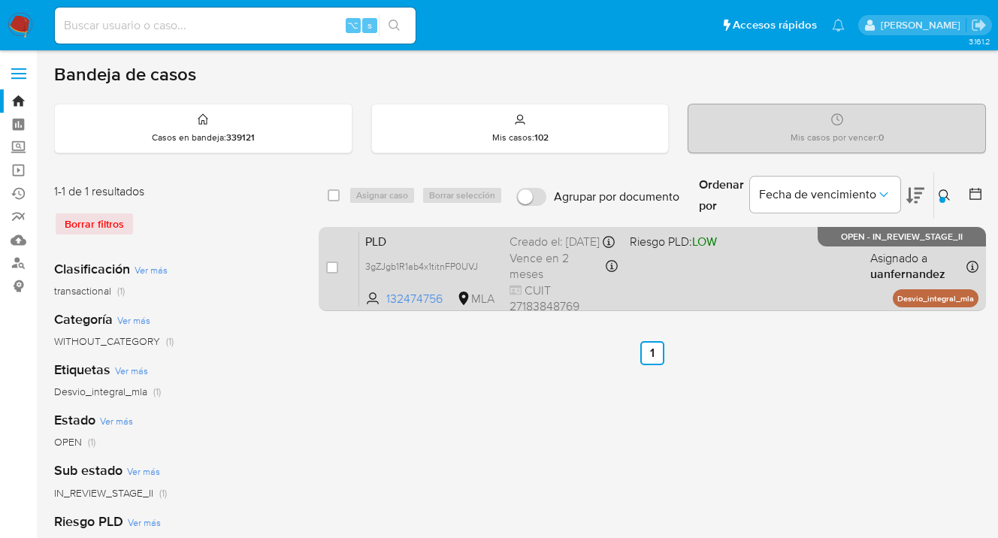
click at [772, 269] on div "PLD 3gZJgb1R1ab4x1titnFP0UVJ 132474756 MLA Riesgo PLD: LOW Creado el: 12/09/202…" at bounding box center [668, 269] width 619 height 76
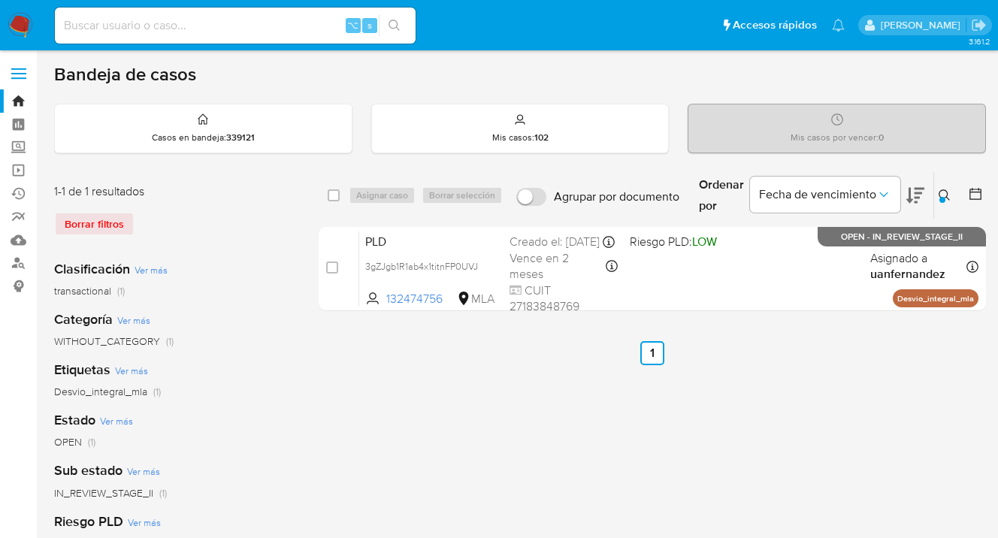
click at [940, 186] on button at bounding box center [946, 195] width 25 height 18
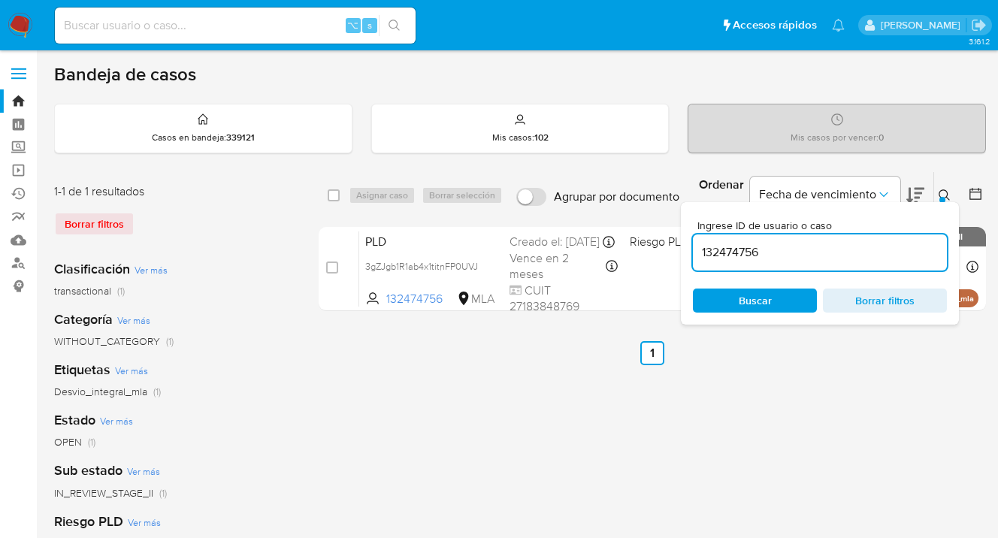
drag, startPoint x: 798, startPoint y: 250, endPoint x: 695, endPoint y: 237, distance: 103.7
click at [695, 237] on div "132474756" at bounding box center [820, 252] width 254 height 36
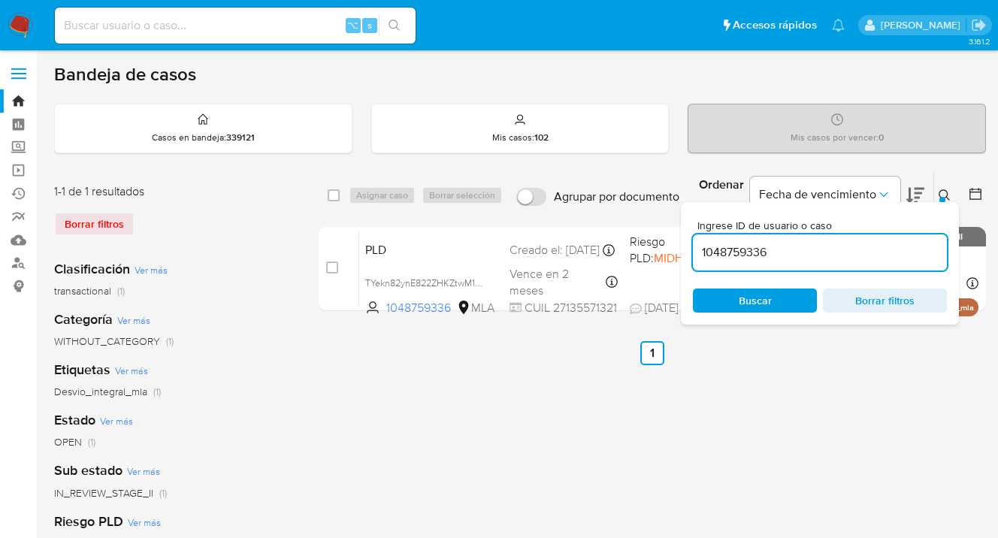
click at [942, 192] on icon at bounding box center [945, 195] width 12 height 12
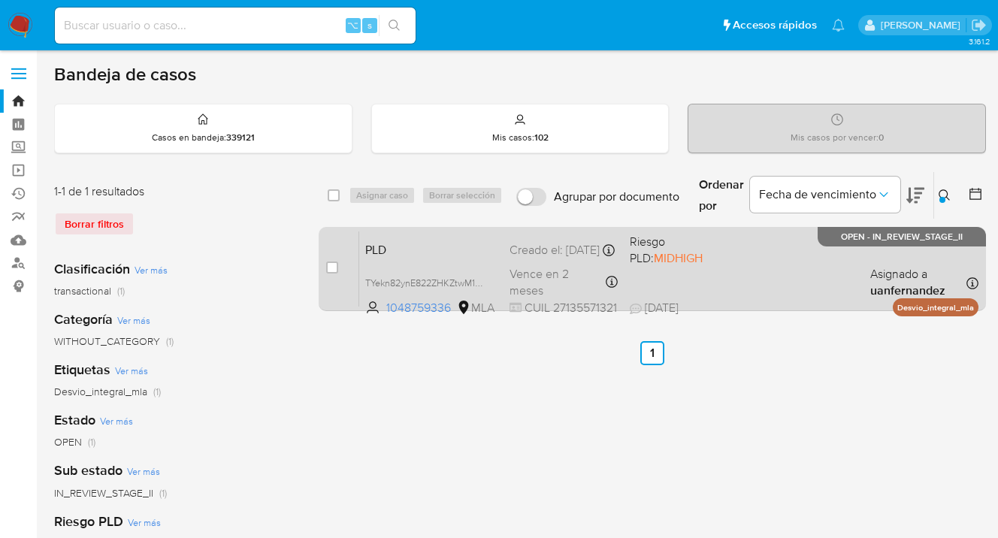
click at [788, 262] on div "PLD TYekn82ynE822ZHKZtwM1MEx 1048759336 MLA Riesgo PLD: MIDHIGH Creado el: 12/0…" at bounding box center [668, 269] width 619 height 76
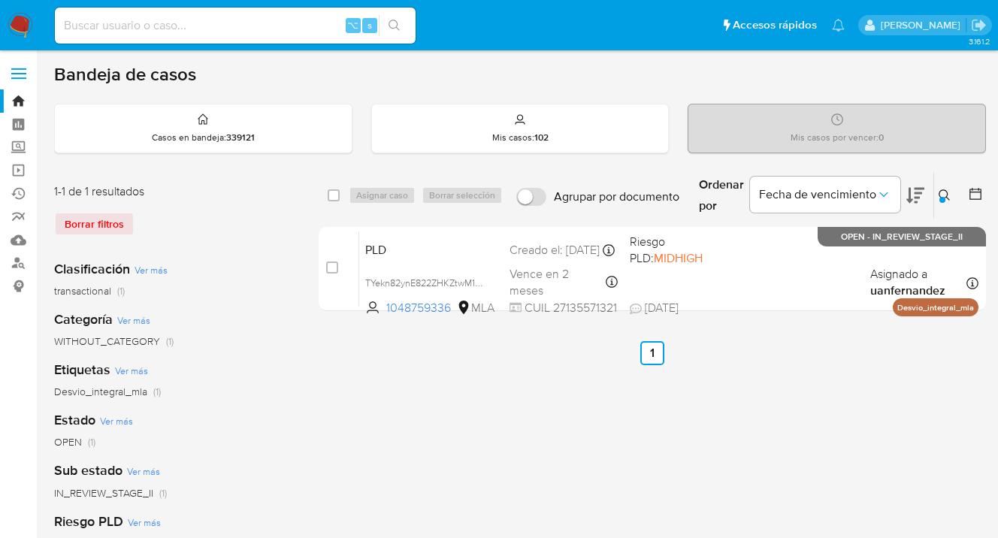
drag, startPoint x: 944, startPoint y: 194, endPoint x: 934, endPoint y: 200, distance: 11.5
click at [944, 194] on icon at bounding box center [945, 195] width 12 height 12
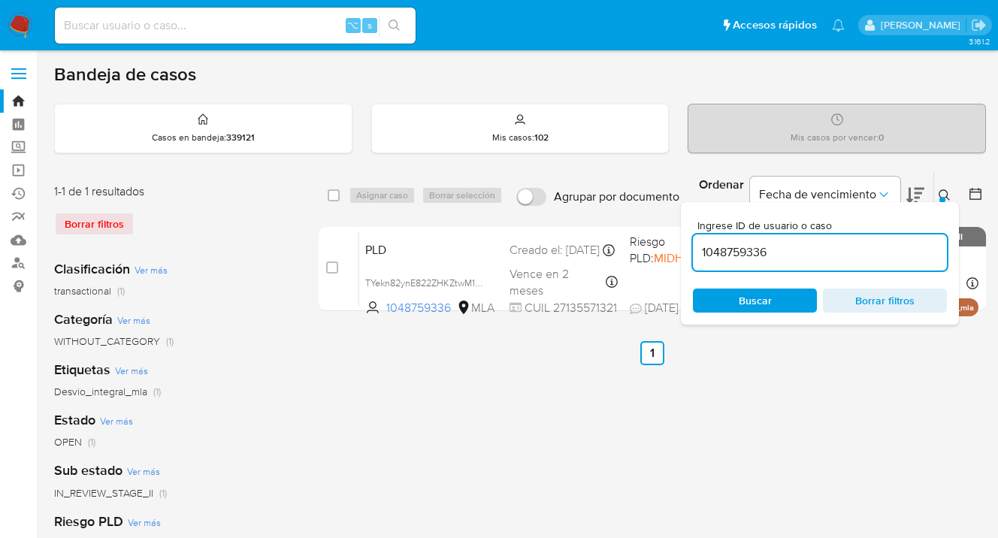
drag, startPoint x: 803, startPoint y: 257, endPoint x: 726, endPoint y: 237, distance: 79.1
click at [700, 243] on input "1048759336" at bounding box center [820, 253] width 254 height 20
drag, startPoint x: 942, startPoint y: 193, endPoint x: 832, endPoint y: 243, distance: 120.7
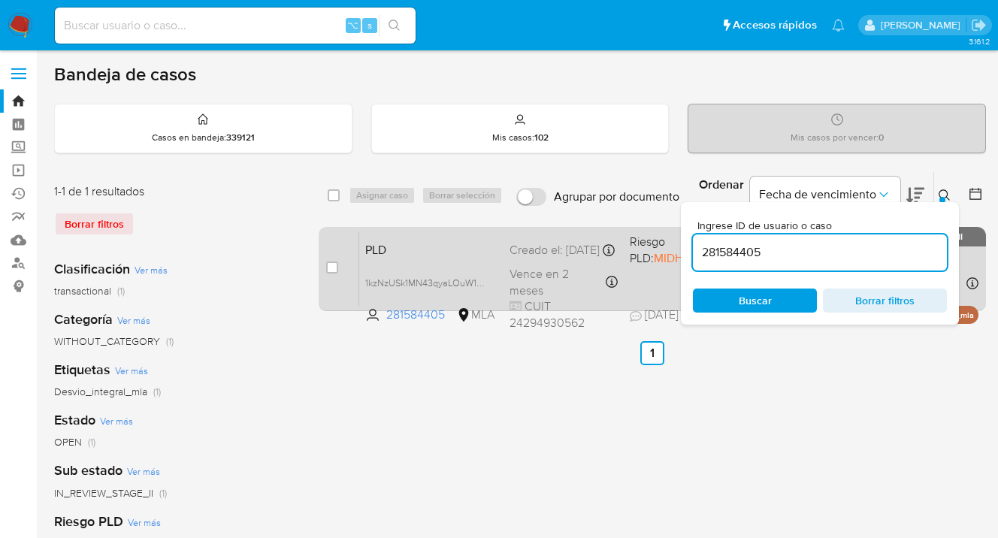
click at [941, 193] on icon at bounding box center [945, 195] width 12 height 12
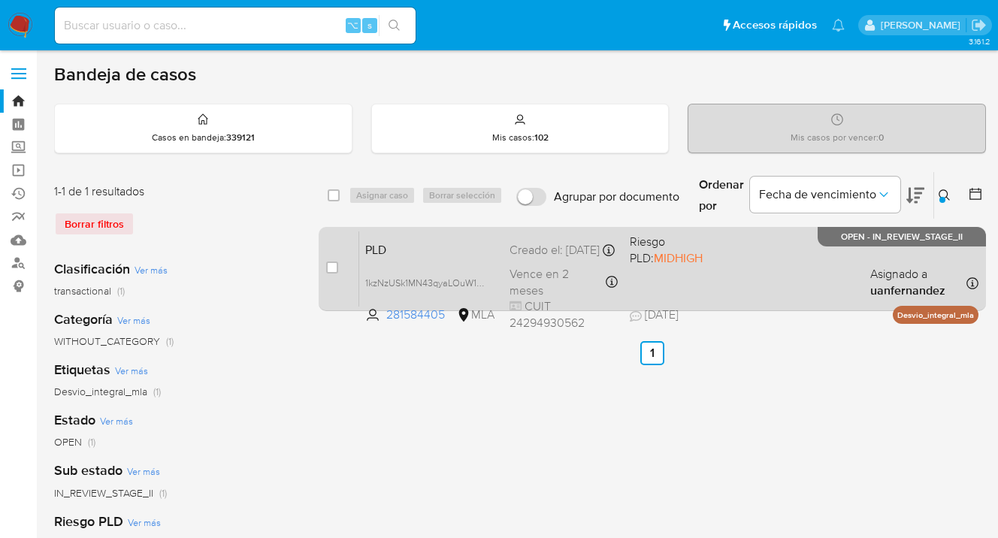
click at [814, 257] on div "PLD 1kzNzUSk1MN43qyaLOuW1ktb 281584405 MLA Riesgo PLD: MIDHIGH Creado el: 12/09…" at bounding box center [668, 269] width 619 height 76
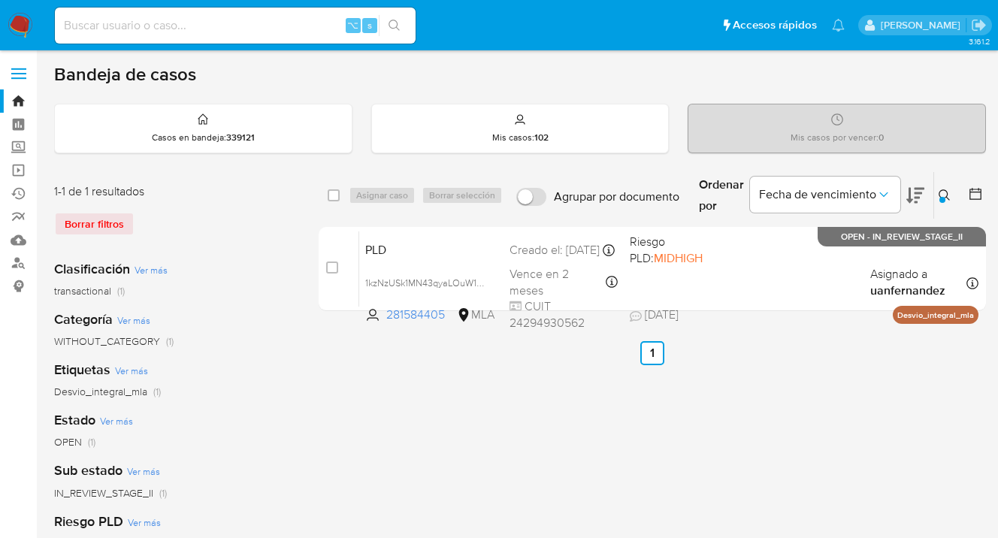
drag, startPoint x: 941, startPoint y: 192, endPoint x: 852, endPoint y: 246, distance: 104.3
click at [941, 192] on icon at bounding box center [945, 195] width 12 height 12
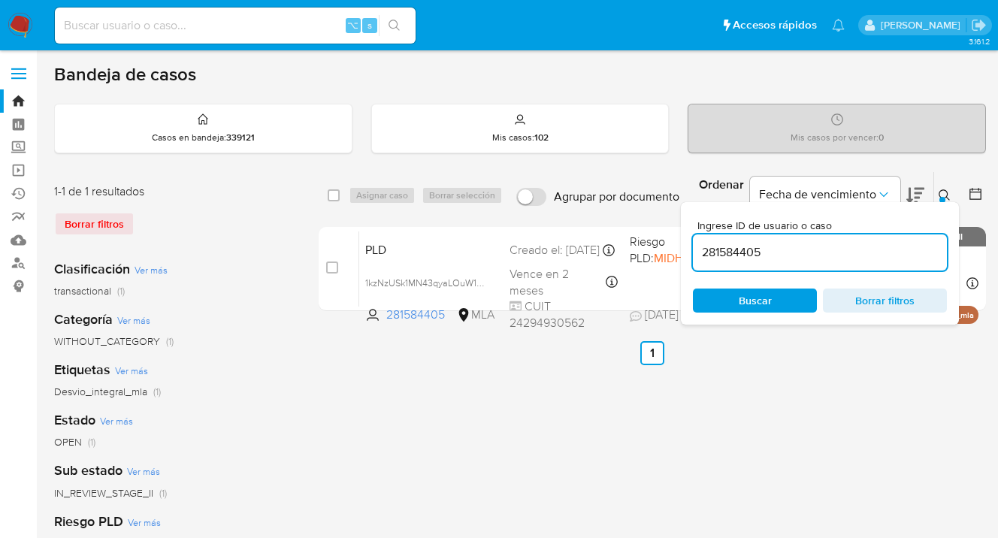
drag, startPoint x: 814, startPoint y: 259, endPoint x: 692, endPoint y: 246, distance: 122.5
click at [681, 249] on div "Ingrese ID de usuario o caso 281584405 Buscar Borrar filtros" at bounding box center [820, 263] width 278 height 122
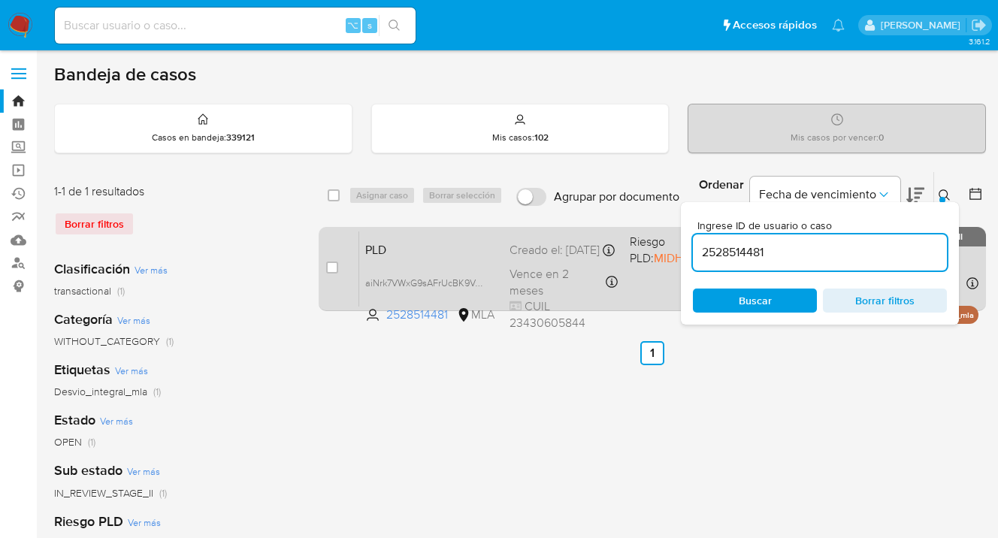
drag, startPoint x: 945, startPoint y: 194, endPoint x: 872, endPoint y: 237, distance: 84.5
click at [942, 196] on button at bounding box center [946, 195] width 25 height 18
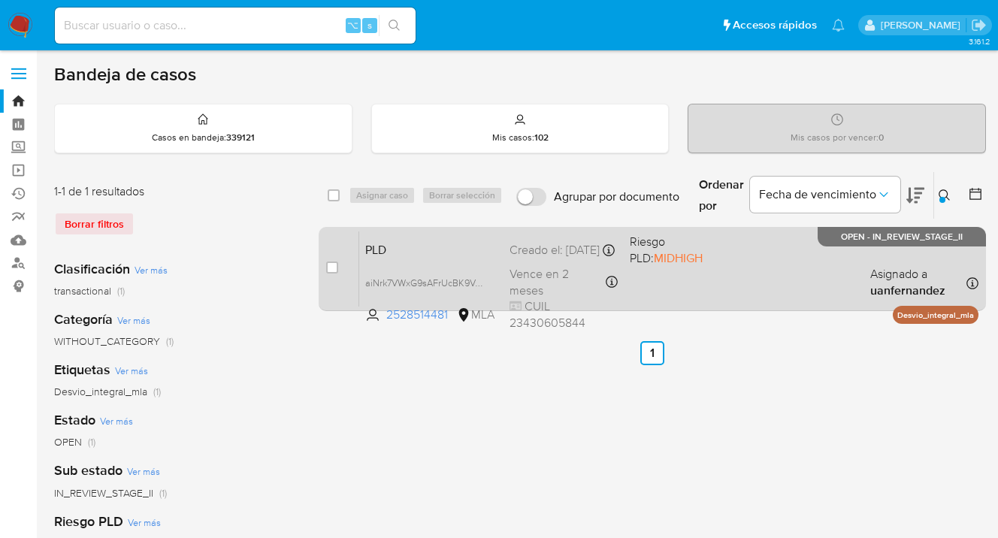
click at [849, 256] on div "PLD aiNrk7VWxG9sAFrUcBK9VJPL 2528514481 MLA Riesgo PLD: MIDHIGH Creado el: 12/0…" at bounding box center [668, 269] width 619 height 76
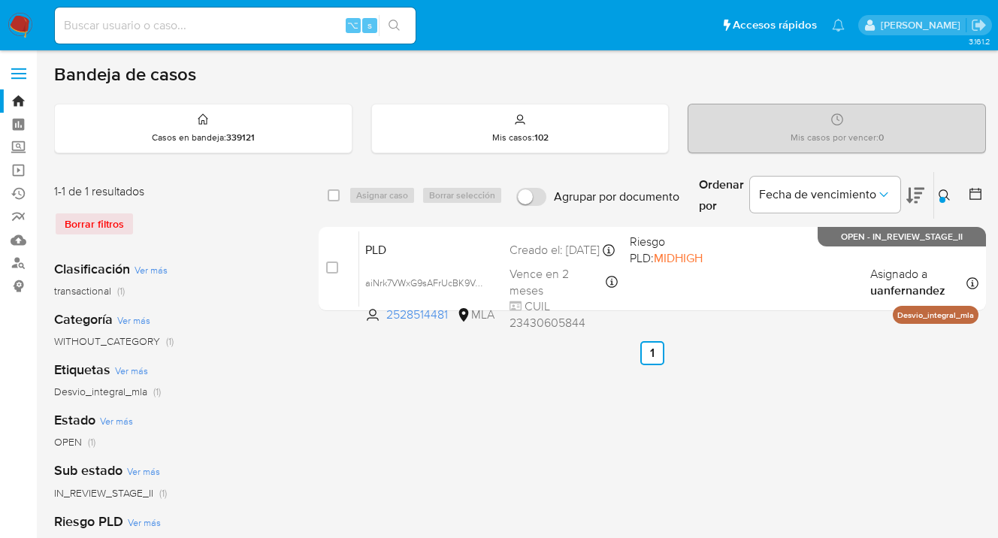
click at [944, 194] on icon at bounding box center [945, 195] width 12 height 12
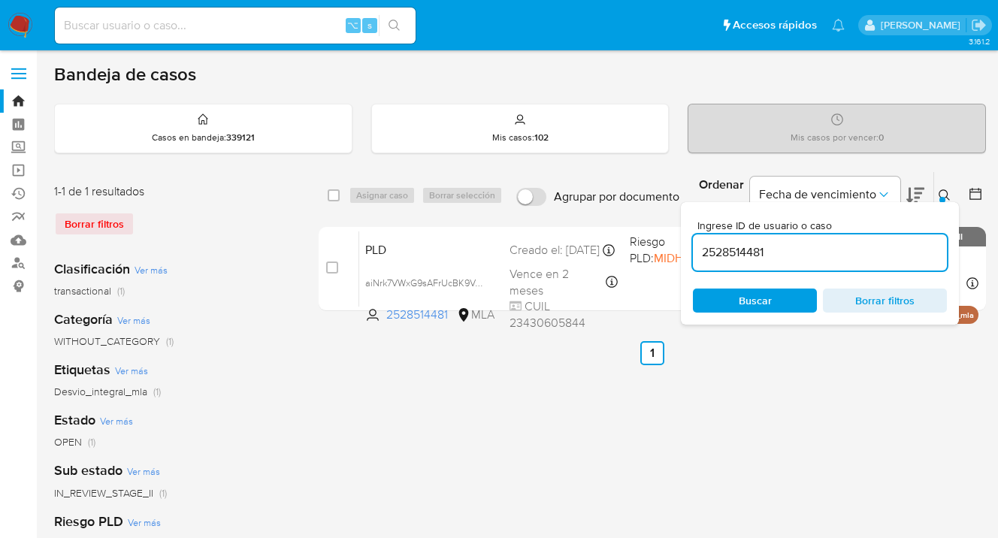
drag, startPoint x: 800, startPoint y: 252, endPoint x: 694, endPoint y: 249, distance: 106.8
click at [694, 249] on input "2528514481" at bounding box center [820, 253] width 254 height 20
type input "412097067"
click at [940, 195] on icon at bounding box center [945, 195] width 12 height 12
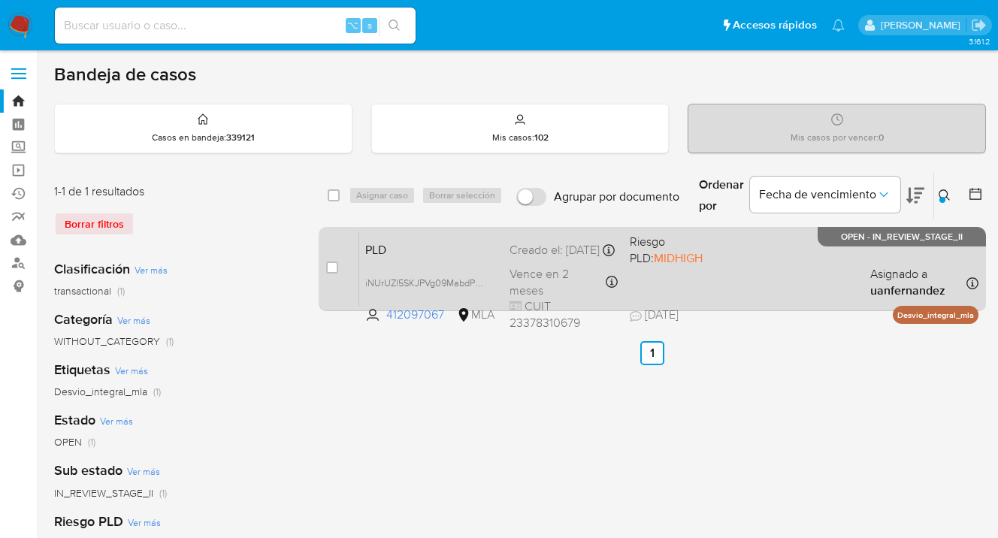
click at [857, 262] on div "PLD iNUrUZl5SKJPVg09MabdP45B 412097067 MLA Riesgo PLD: MIDHIGH Creado el: 12/09…" at bounding box center [668, 269] width 619 height 76
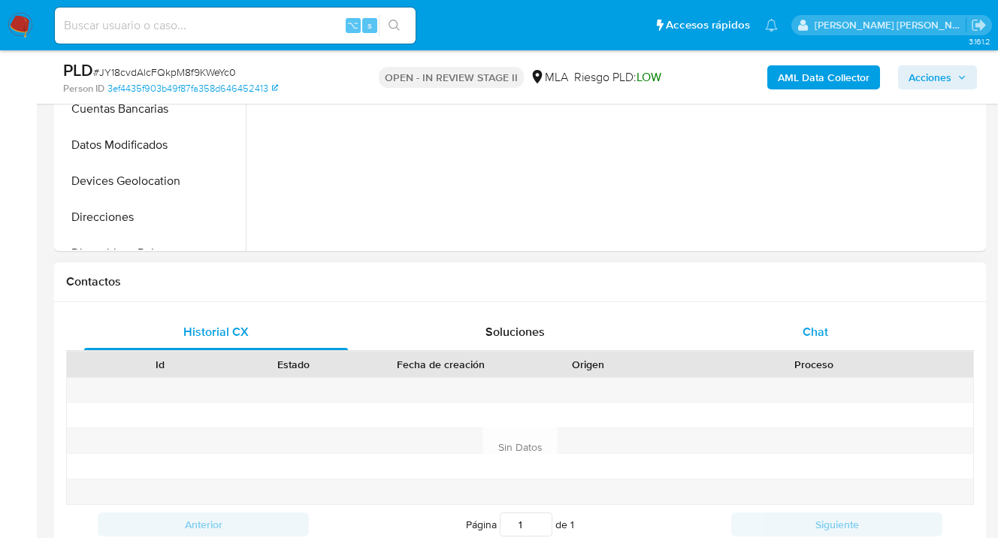
click at [822, 331] on span "Chat" at bounding box center [816, 331] width 26 height 17
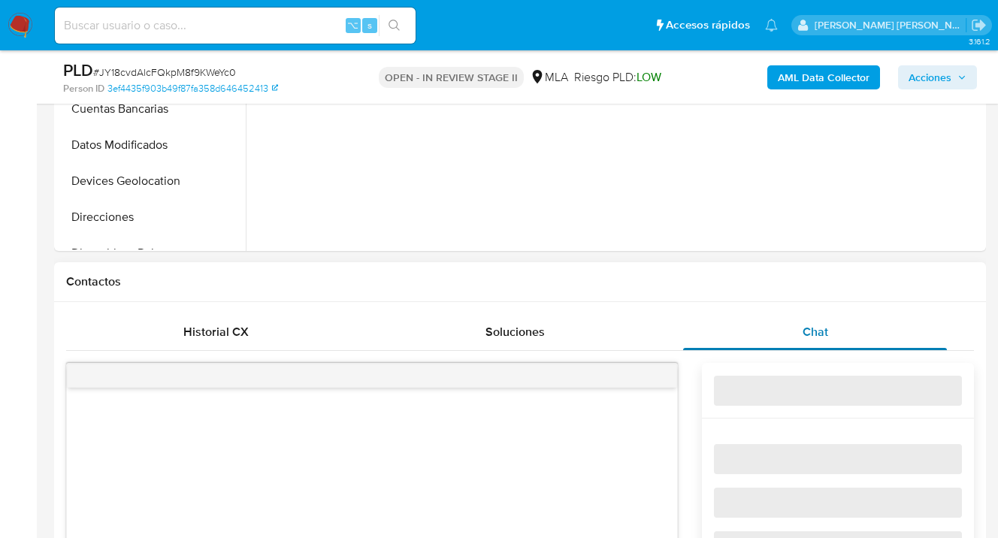
select select "10"
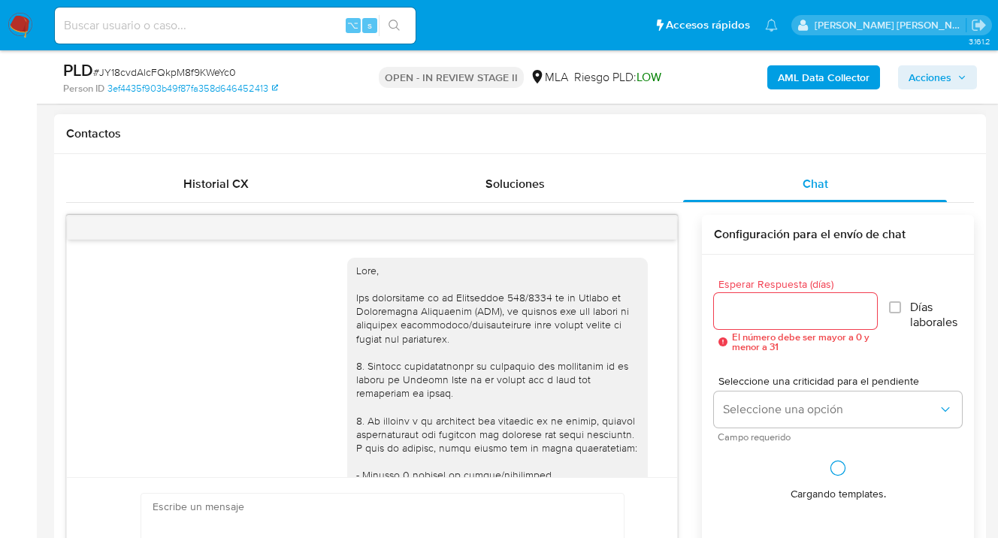
scroll to position [945, 0]
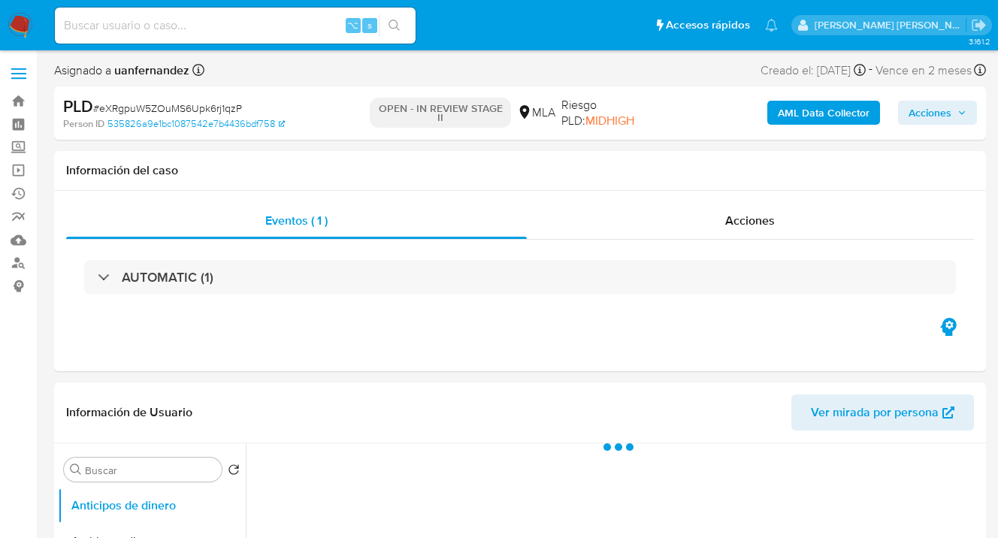
select select "10"
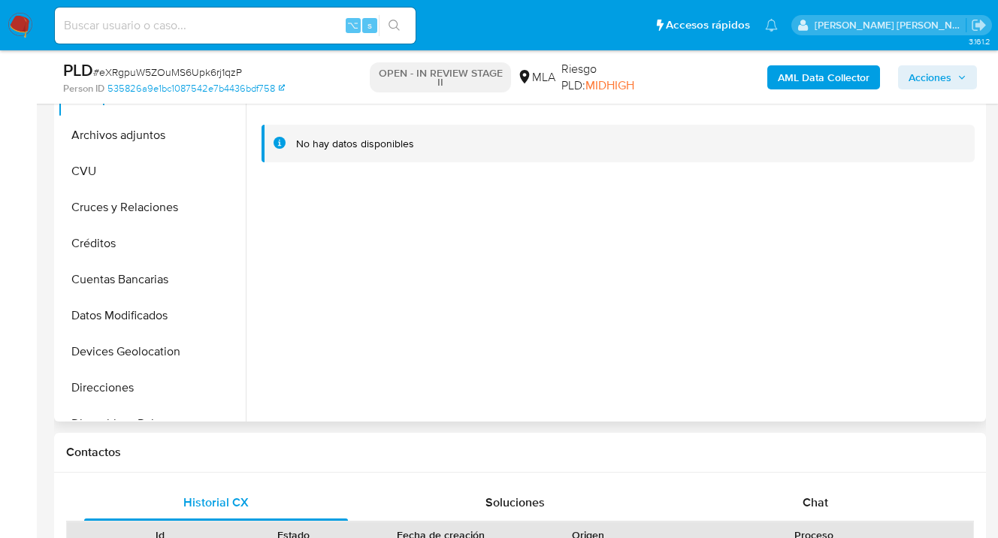
scroll to position [656, 0]
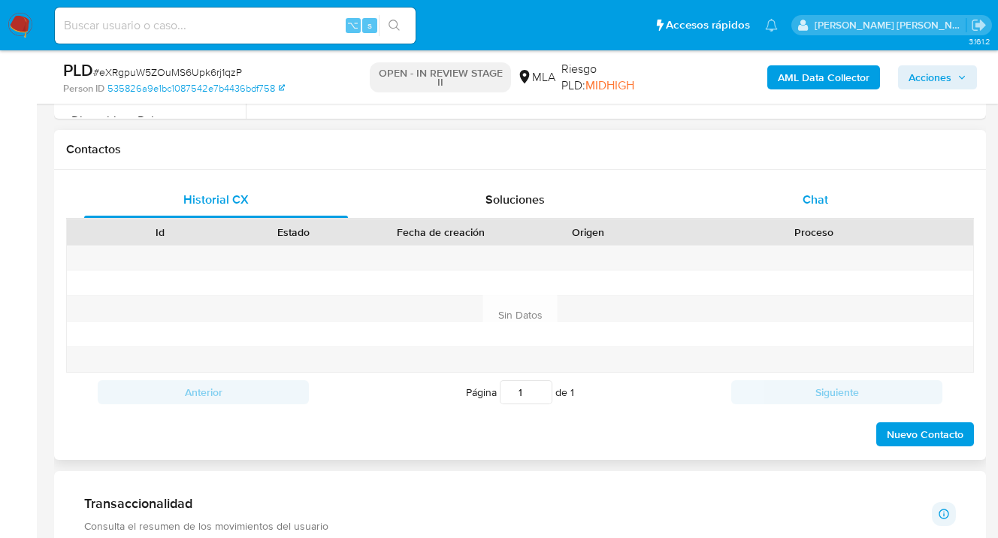
click at [824, 197] on span "Chat" at bounding box center [816, 199] width 26 height 17
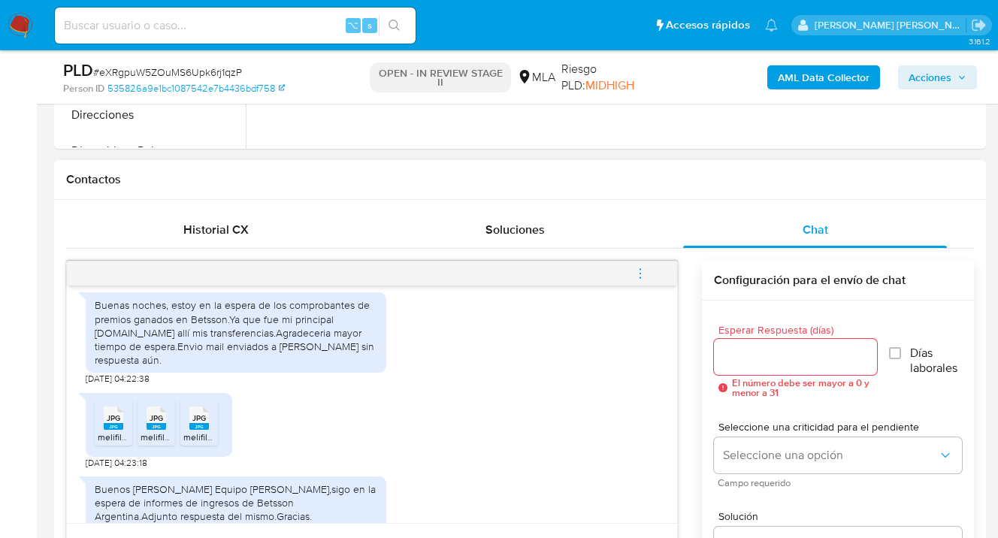
scroll to position [1114, 0]
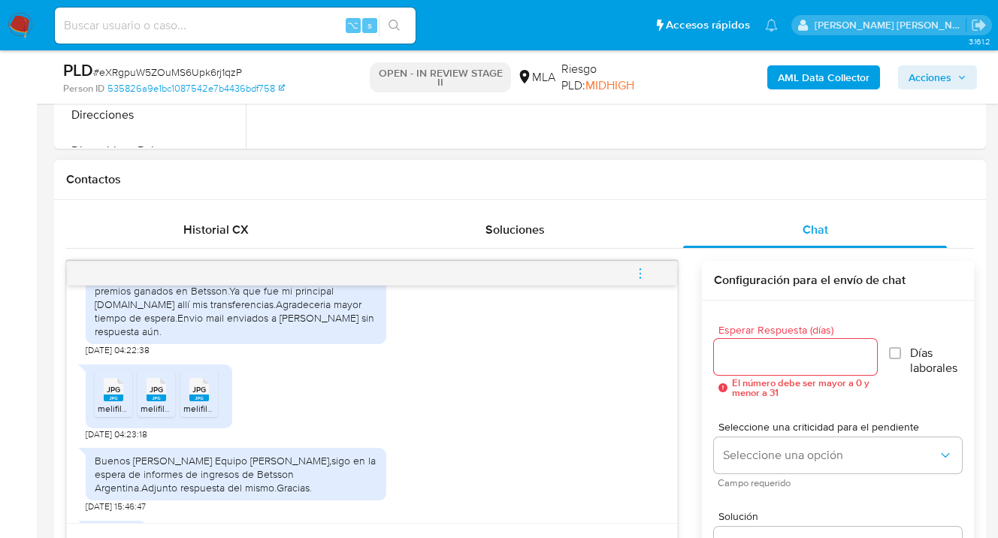
click at [118, 395] on span "JPG" at bounding box center [114, 390] width 14 height 10
click at [159, 401] on rect at bounding box center [157, 398] width 20 height 7
click at [204, 395] on span "JPG" at bounding box center [199, 390] width 14 height 10
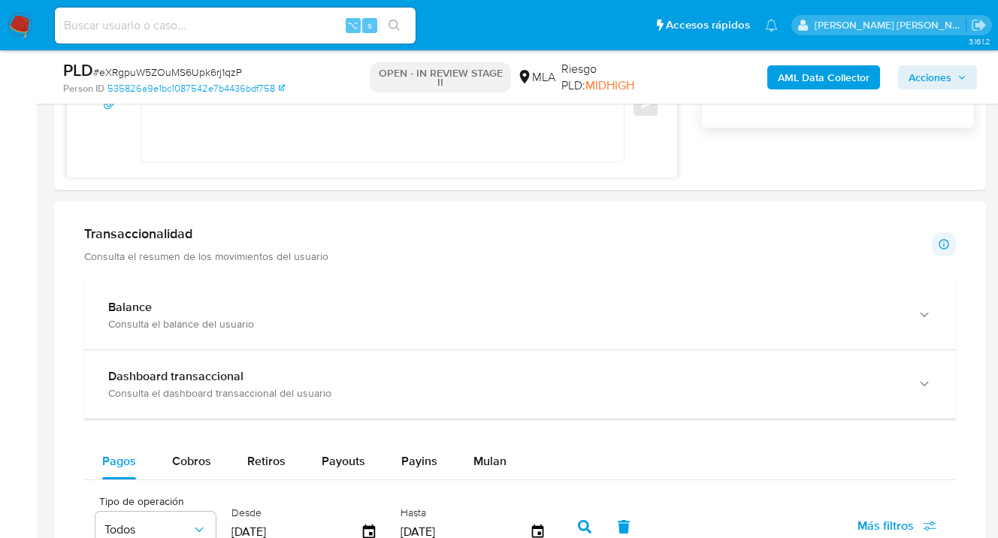
scroll to position [813, 0]
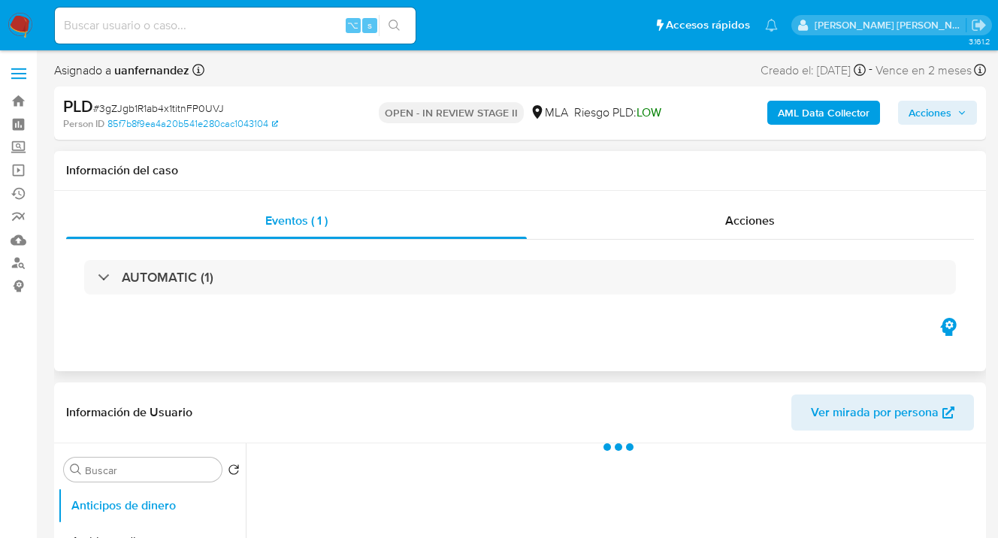
select select "10"
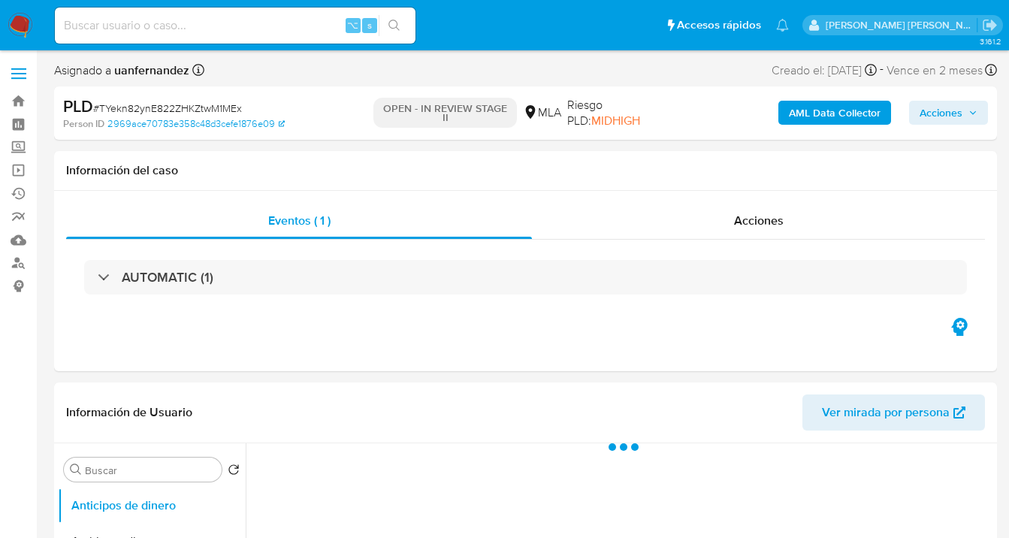
select select "10"
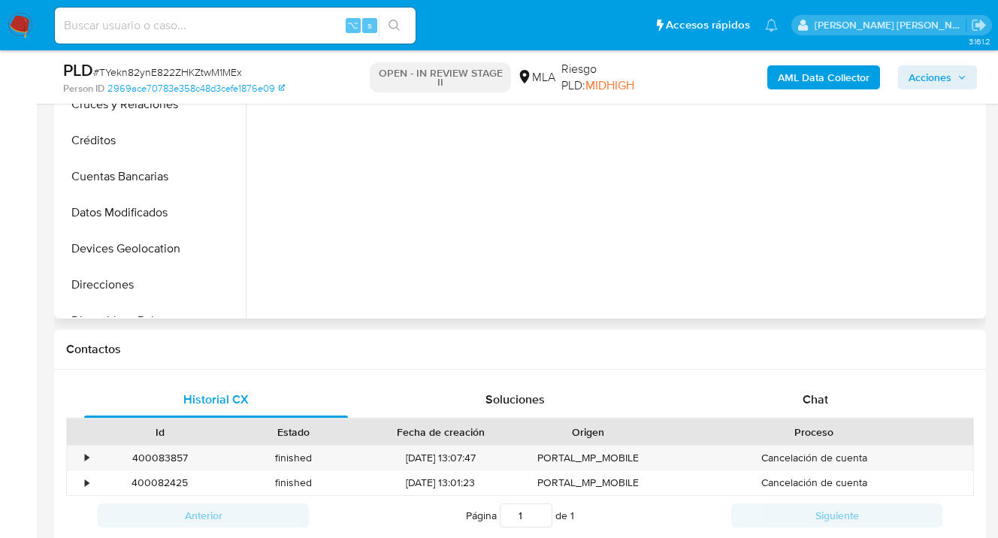
drag, startPoint x: 830, startPoint y: 404, endPoint x: 738, endPoint y: 279, distance: 155.3
click at [830, 404] on div "Chat" at bounding box center [815, 400] width 264 height 36
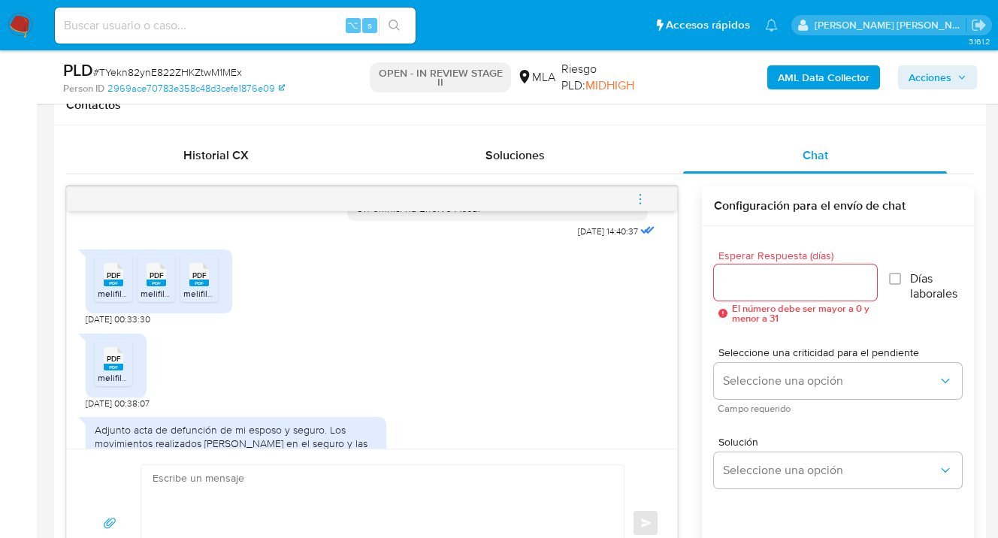
scroll to position [803, 0]
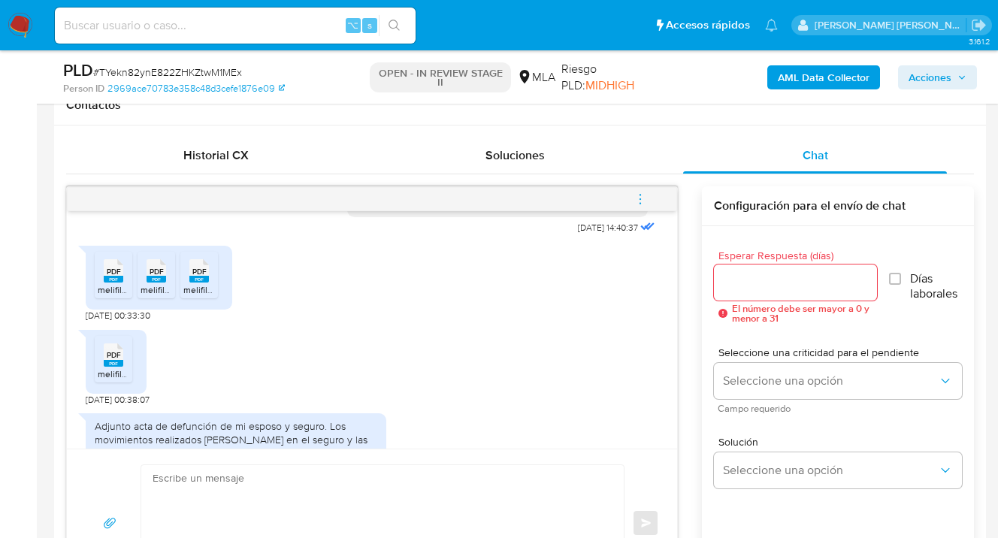
click at [113, 277] on span "PDF" at bounding box center [114, 272] width 14 height 10
click at [164, 283] on rect at bounding box center [157, 279] width 20 height 7
click at [194, 277] on span "PDF" at bounding box center [199, 272] width 14 height 10
drag, startPoint x: 115, startPoint y: 382, endPoint x: 147, endPoint y: 379, distance: 31.7
click at [116, 360] on span "PDF" at bounding box center [114, 355] width 14 height 10
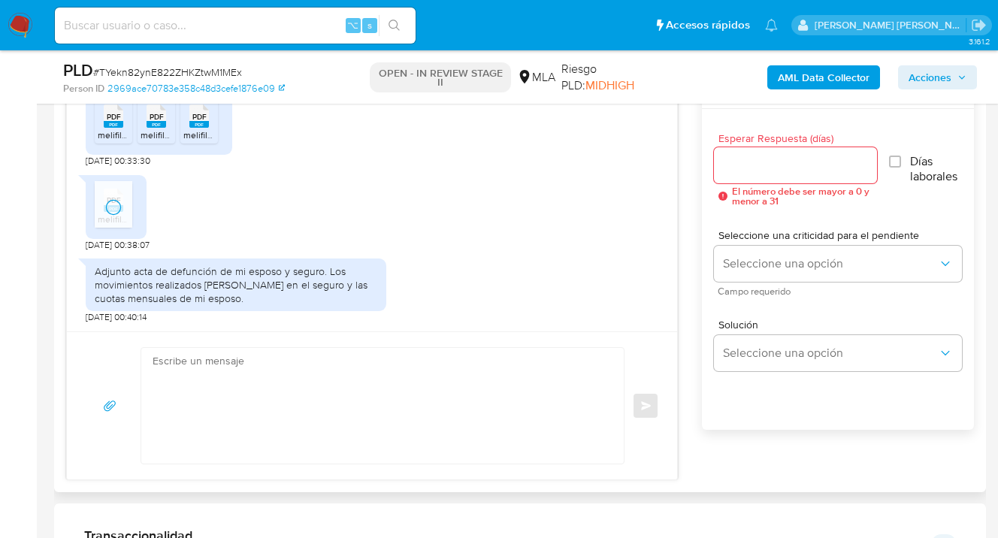
scroll to position [849, 0]
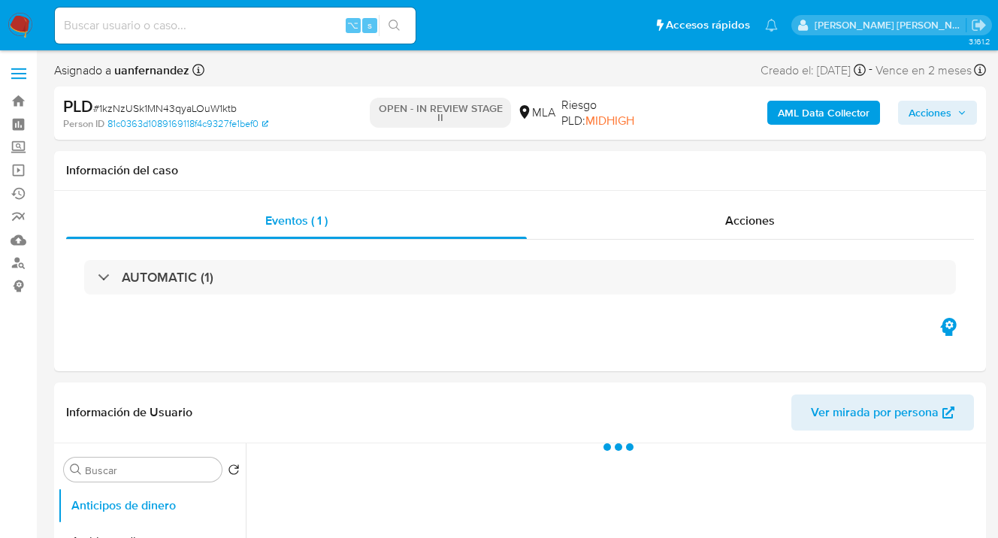
select select "10"
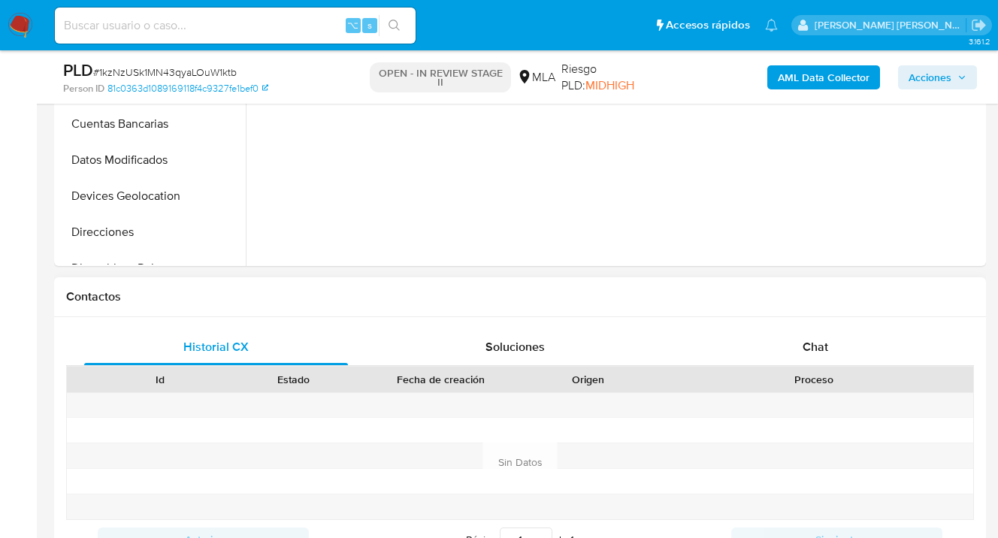
scroll to position [619, 0]
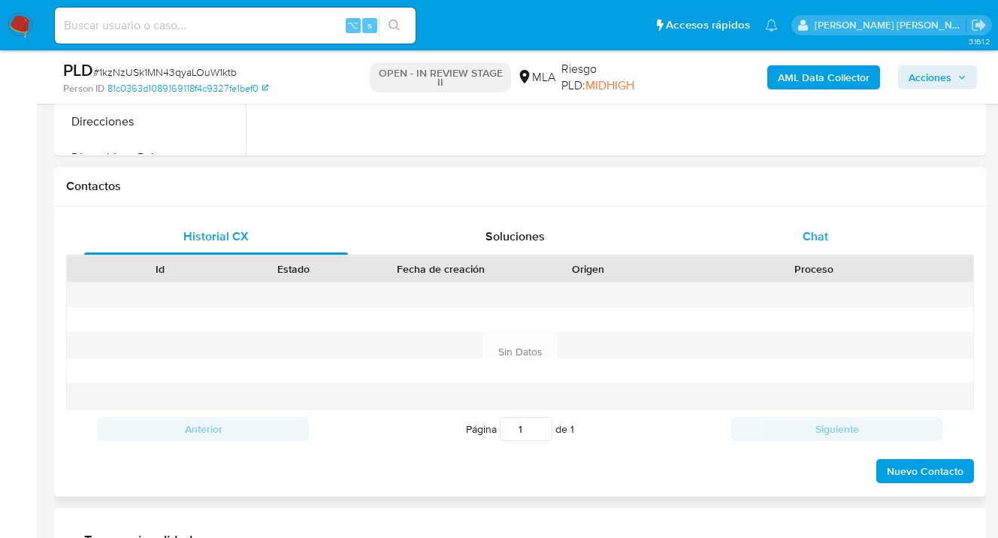
drag, startPoint x: 843, startPoint y: 228, endPoint x: 827, endPoint y: 223, distance: 17.3
click at [843, 228] on div "Chat" at bounding box center [815, 237] width 264 height 36
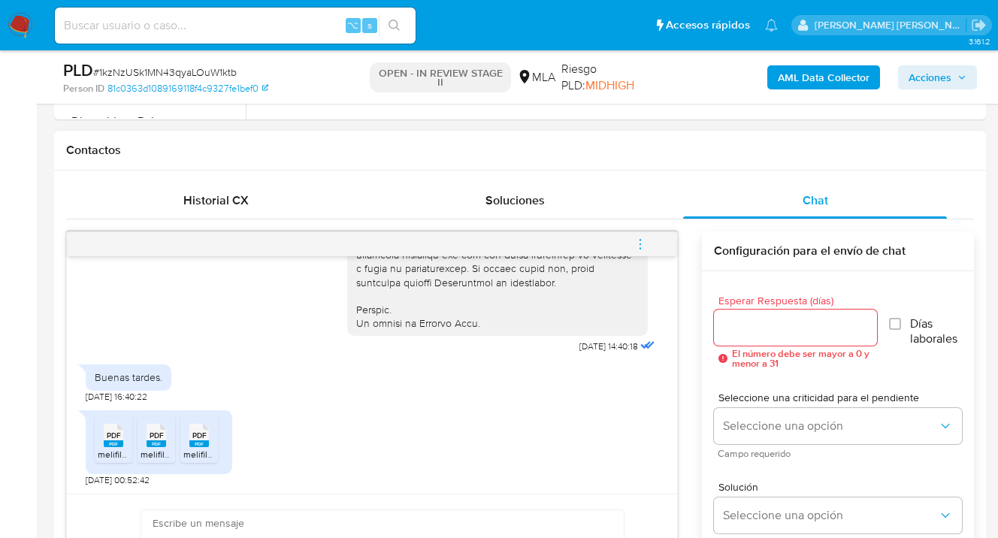
scroll to position [736, 0]
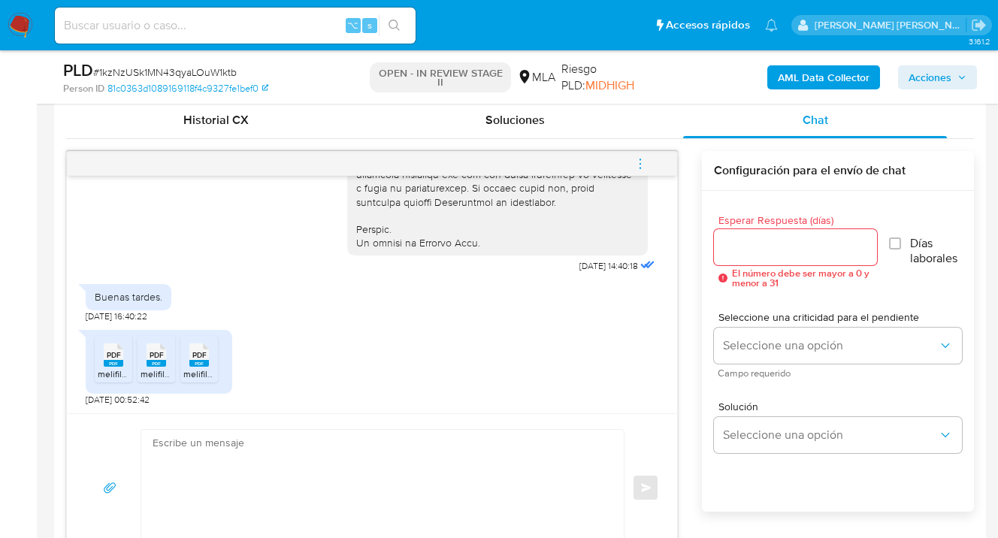
click at [110, 353] on span "PDF" at bounding box center [114, 355] width 14 height 10
click at [154, 355] on span "PDF" at bounding box center [157, 355] width 14 height 10
click at [203, 356] on span "PDF" at bounding box center [199, 355] width 14 height 10
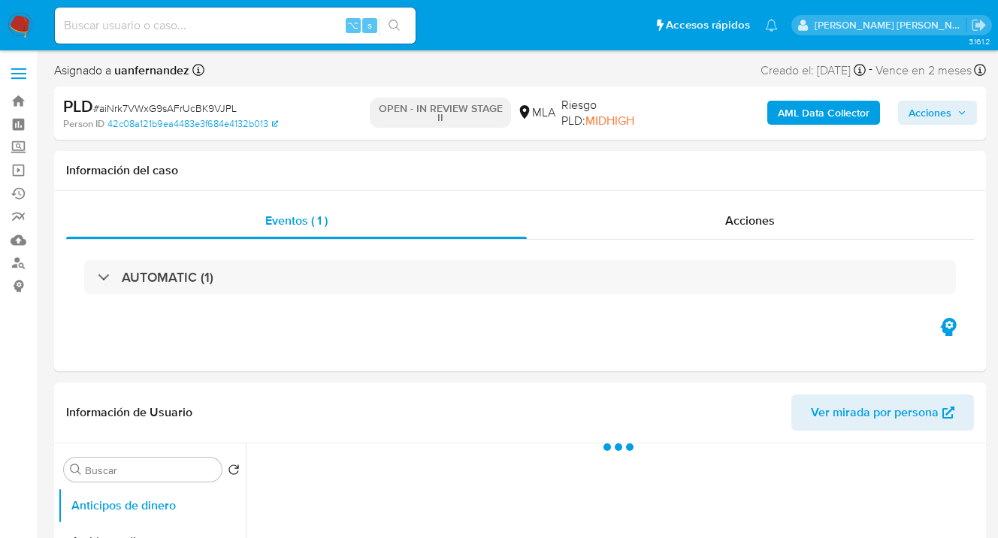
select select "10"
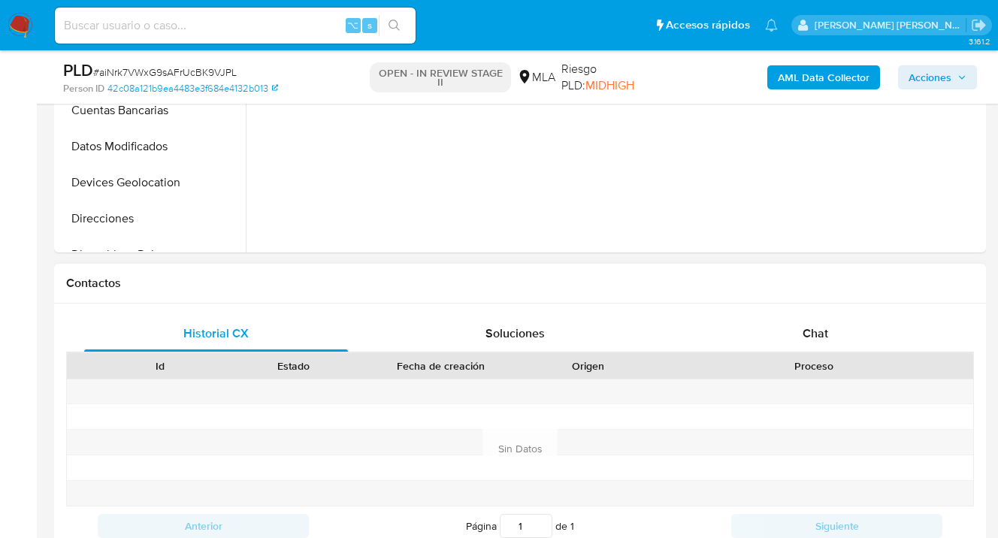
scroll to position [650, 0]
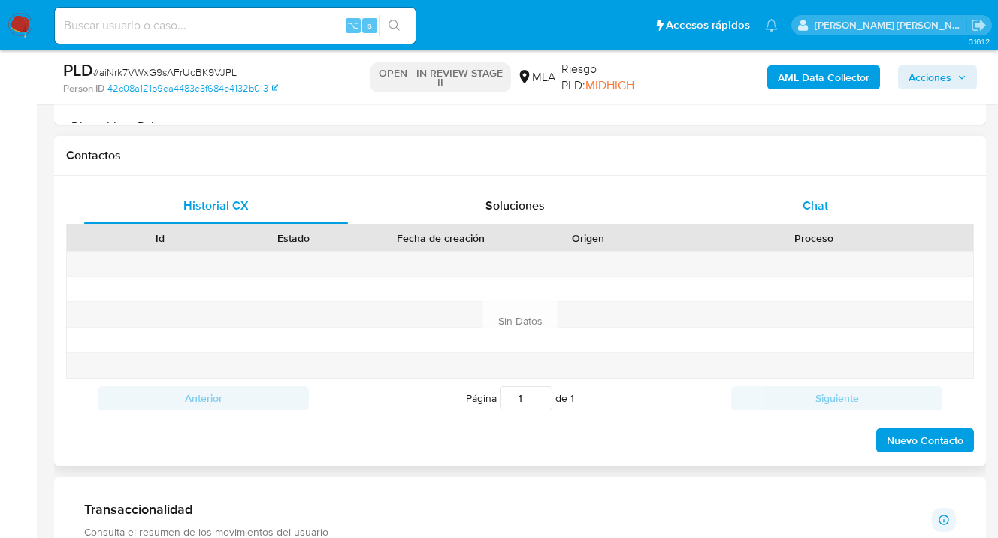
click at [815, 215] on div "Chat" at bounding box center [815, 206] width 264 height 36
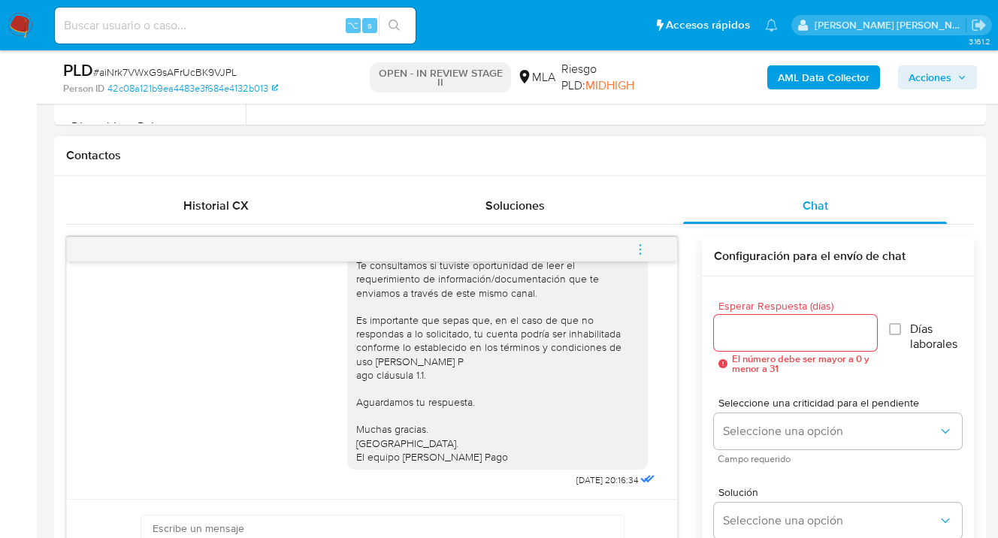
scroll to position [0, 0]
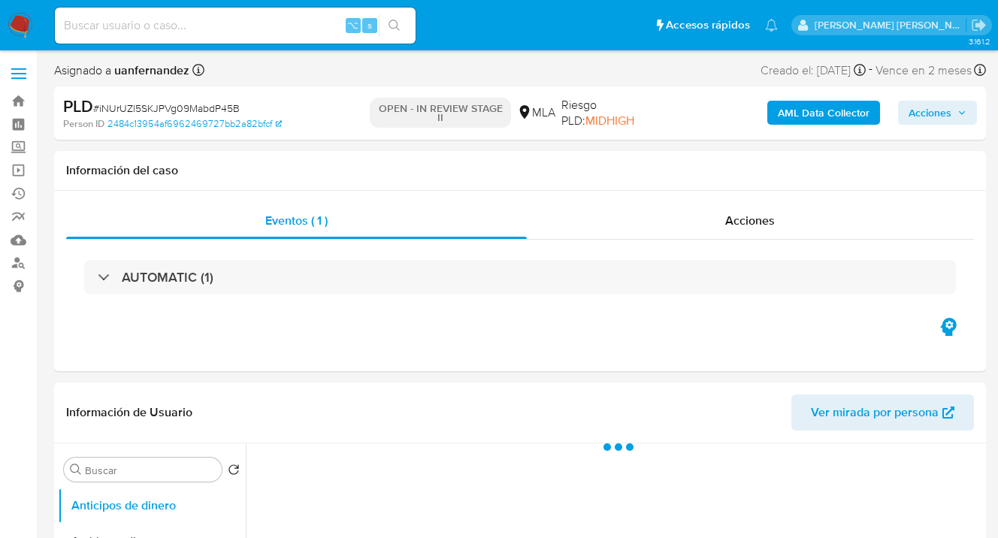
select select "10"
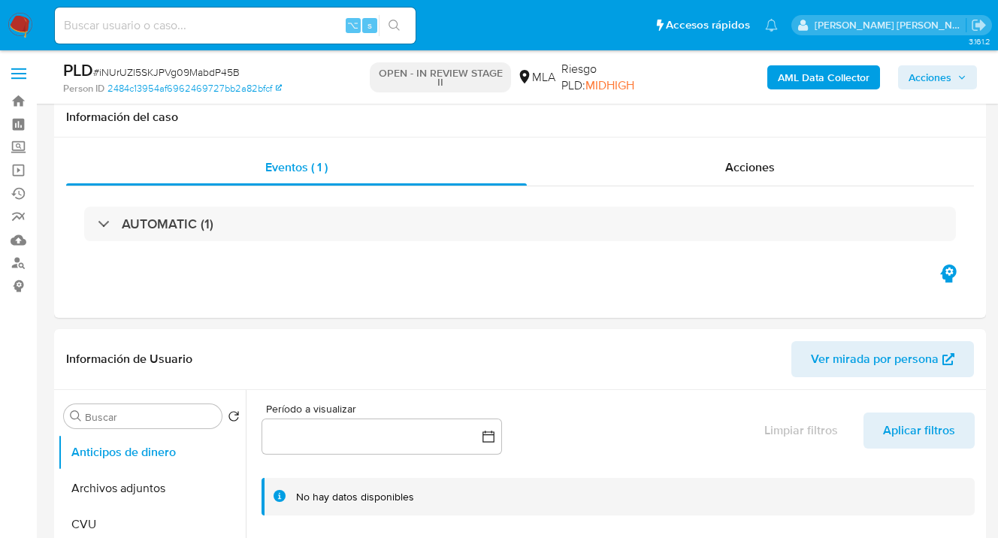
scroll to position [515, 0]
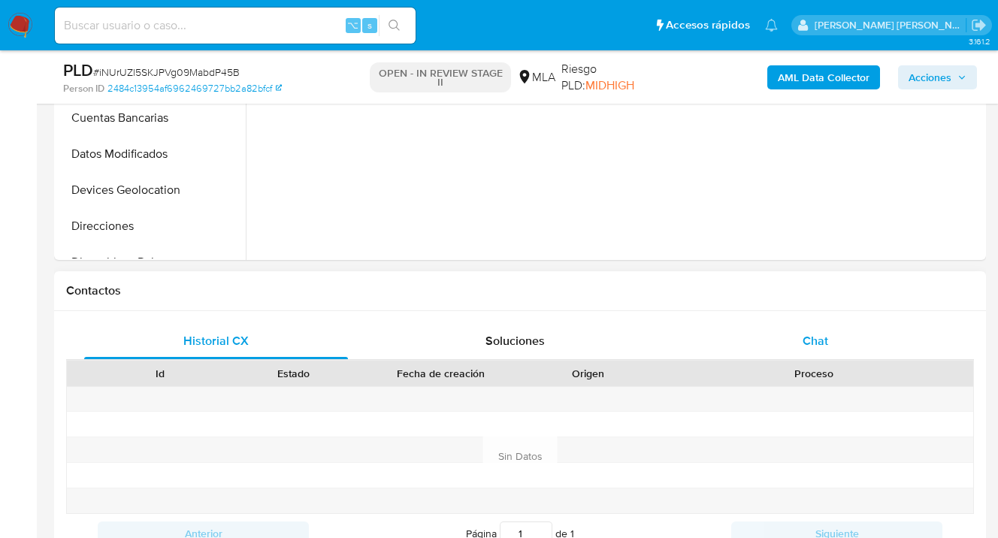
click at [836, 345] on div "Chat" at bounding box center [815, 341] width 264 height 36
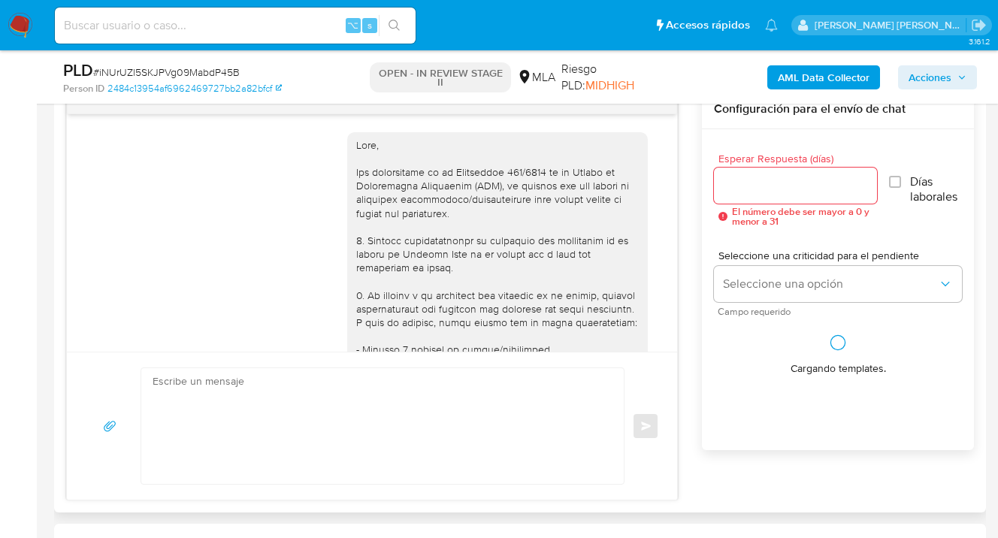
scroll to position [889, 0]
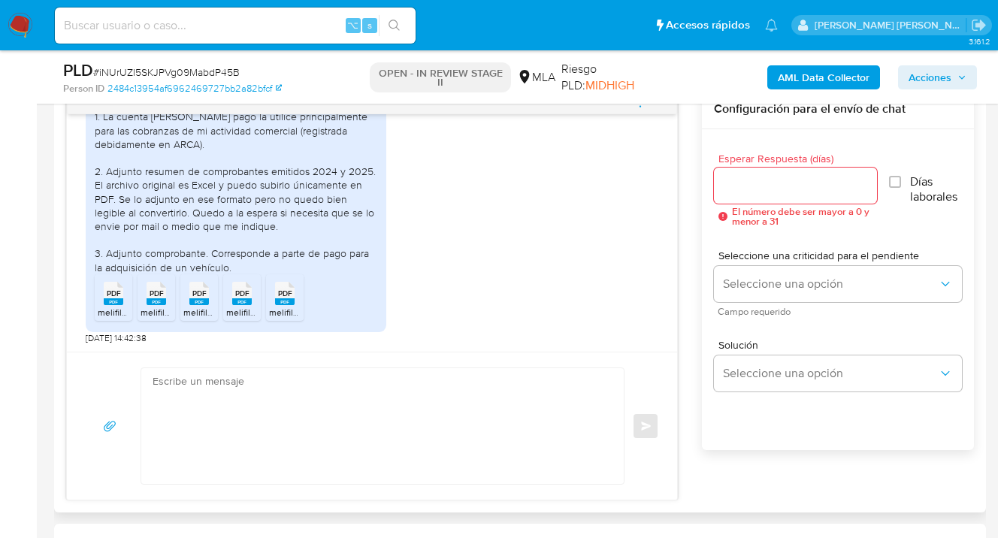
click at [115, 291] on span "PDF" at bounding box center [114, 294] width 14 height 10
click at [153, 293] on span "PDF" at bounding box center [157, 294] width 14 height 10
click at [197, 292] on span "PDF" at bounding box center [199, 294] width 14 height 10
click at [247, 292] on span "PDF" at bounding box center [242, 294] width 14 height 10
click at [284, 295] on span "PDF" at bounding box center [285, 294] width 14 height 10
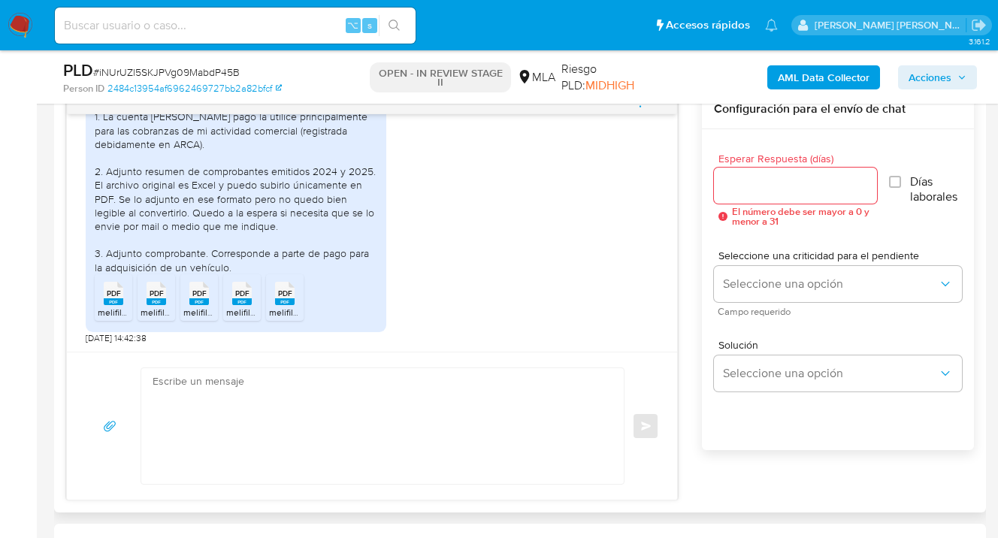
click at [114, 298] on rect at bounding box center [114, 301] width 20 height 7
click at [150, 291] on span "PDF" at bounding box center [157, 294] width 14 height 10
click at [198, 299] on rect at bounding box center [199, 301] width 20 height 7
click at [237, 295] on span "PDF" at bounding box center [242, 294] width 14 height 10
click at [287, 298] on span "PDF" at bounding box center [285, 294] width 14 height 10
